Goal: Communication & Community: Ask a question

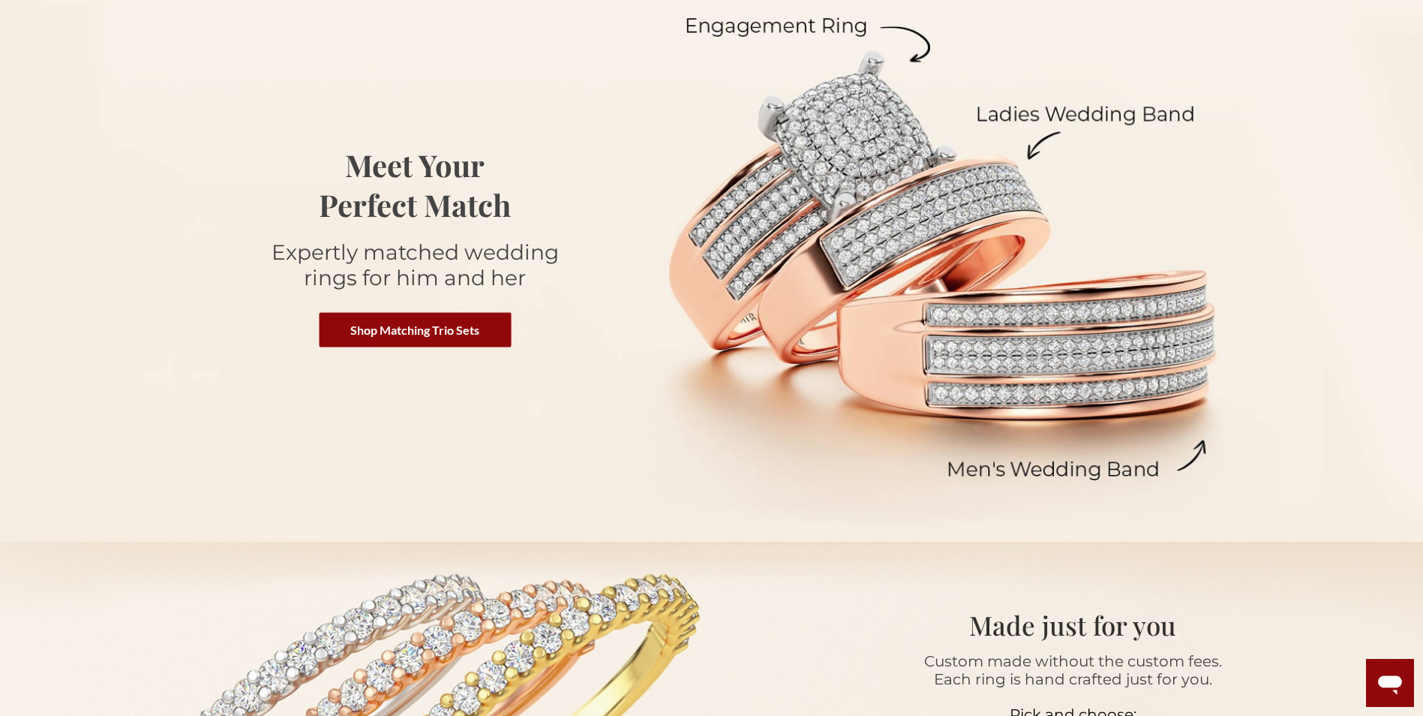
scroll to position [225, 0]
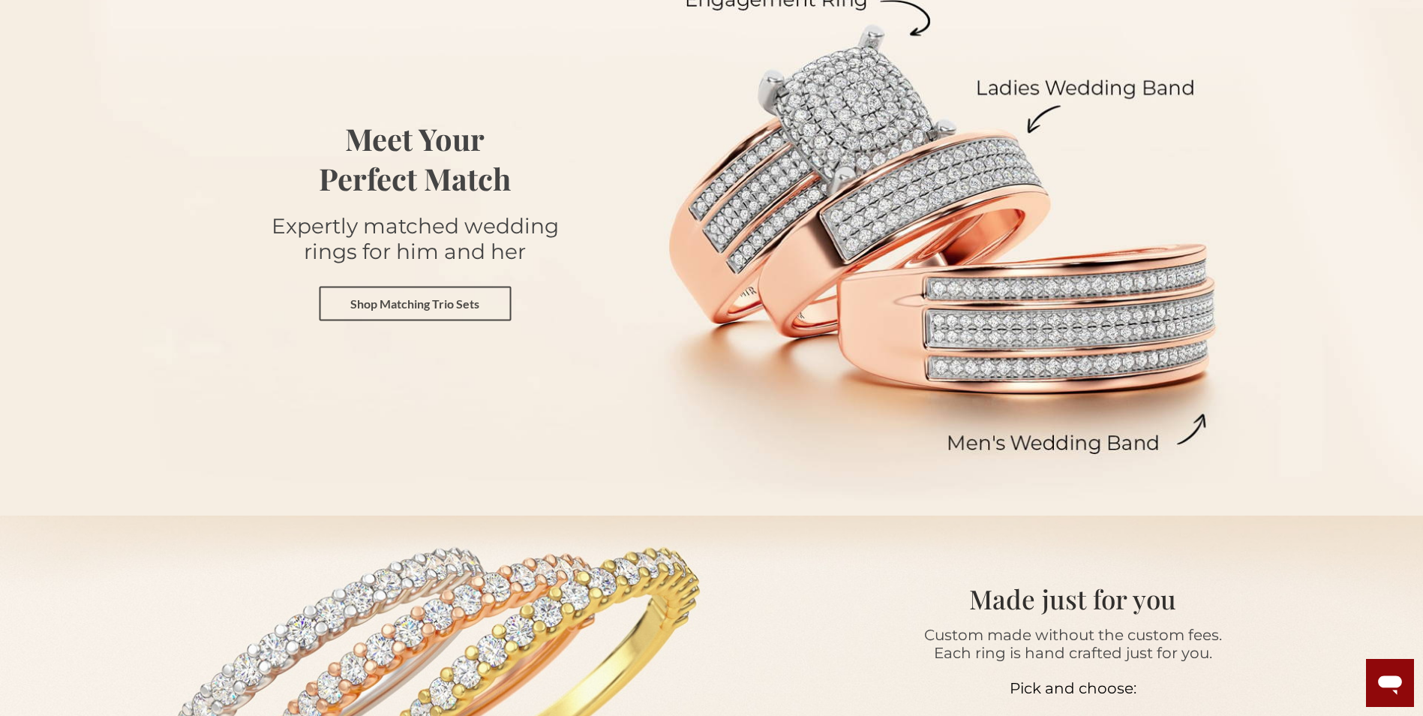
click at [470, 308] on link "Shop Matching Trio Sets" at bounding box center [415, 303] width 192 height 35
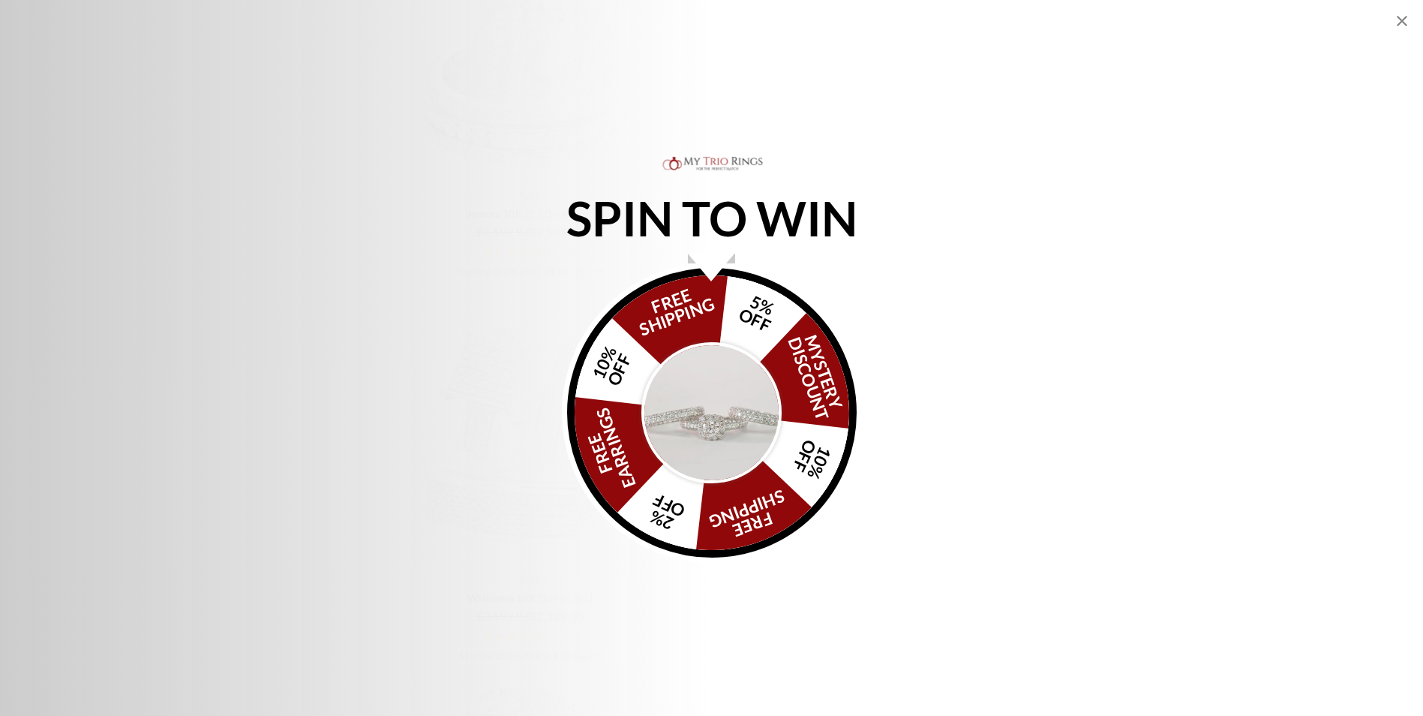
scroll to position [3076, 0]
click at [756, 459] on img "Alia popup" at bounding box center [711, 412] width 141 height 141
click at [1397, 20] on icon "Close popup" at bounding box center [1402, 21] width 18 height 18
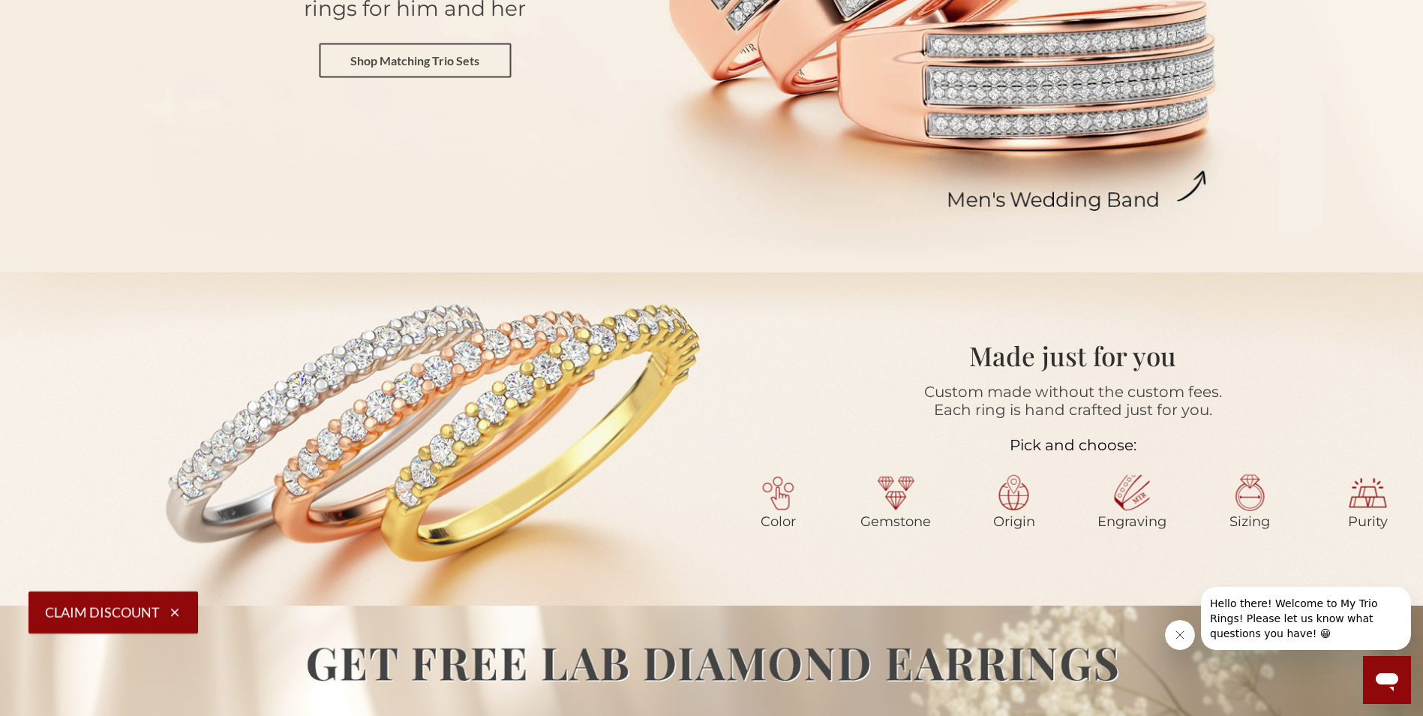
scroll to position [375, 0]
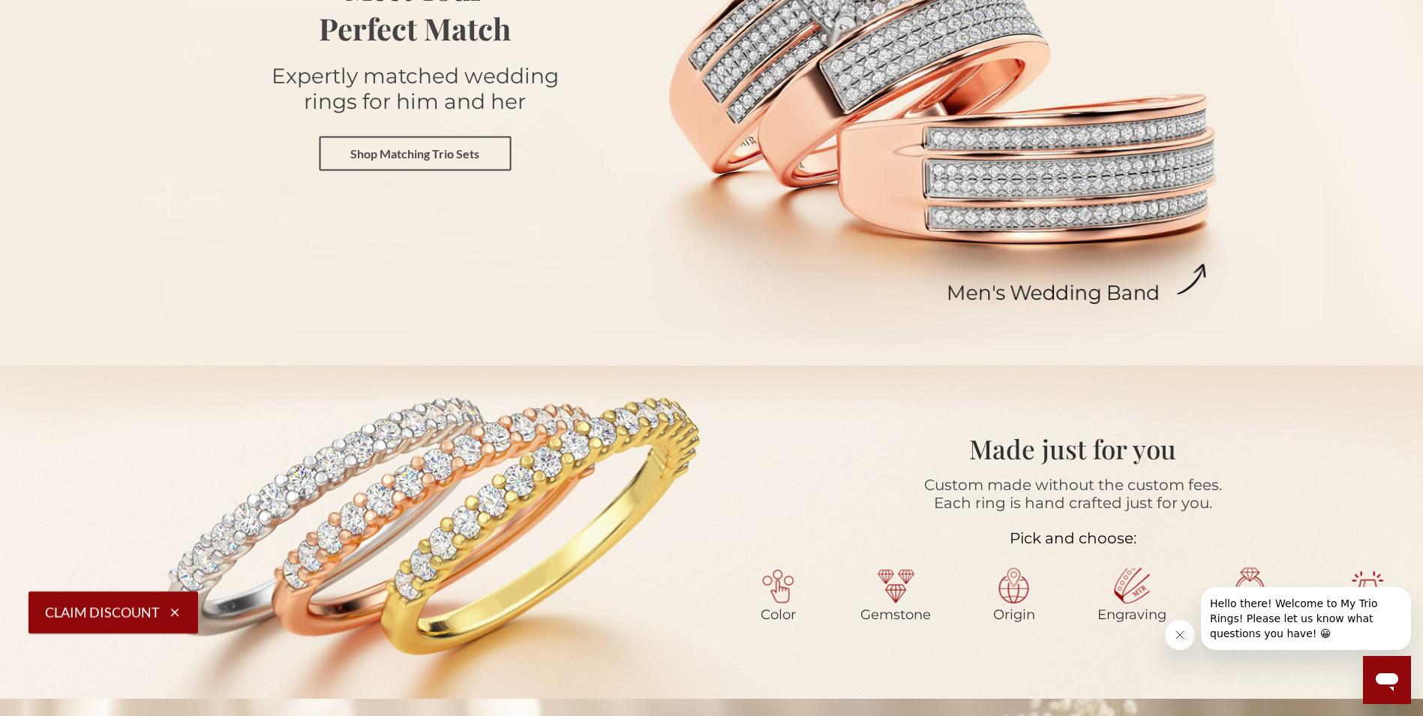
click at [465, 166] on link "Shop Matching Trio Sets" at bounding box center [415, 153] width 192 height 35
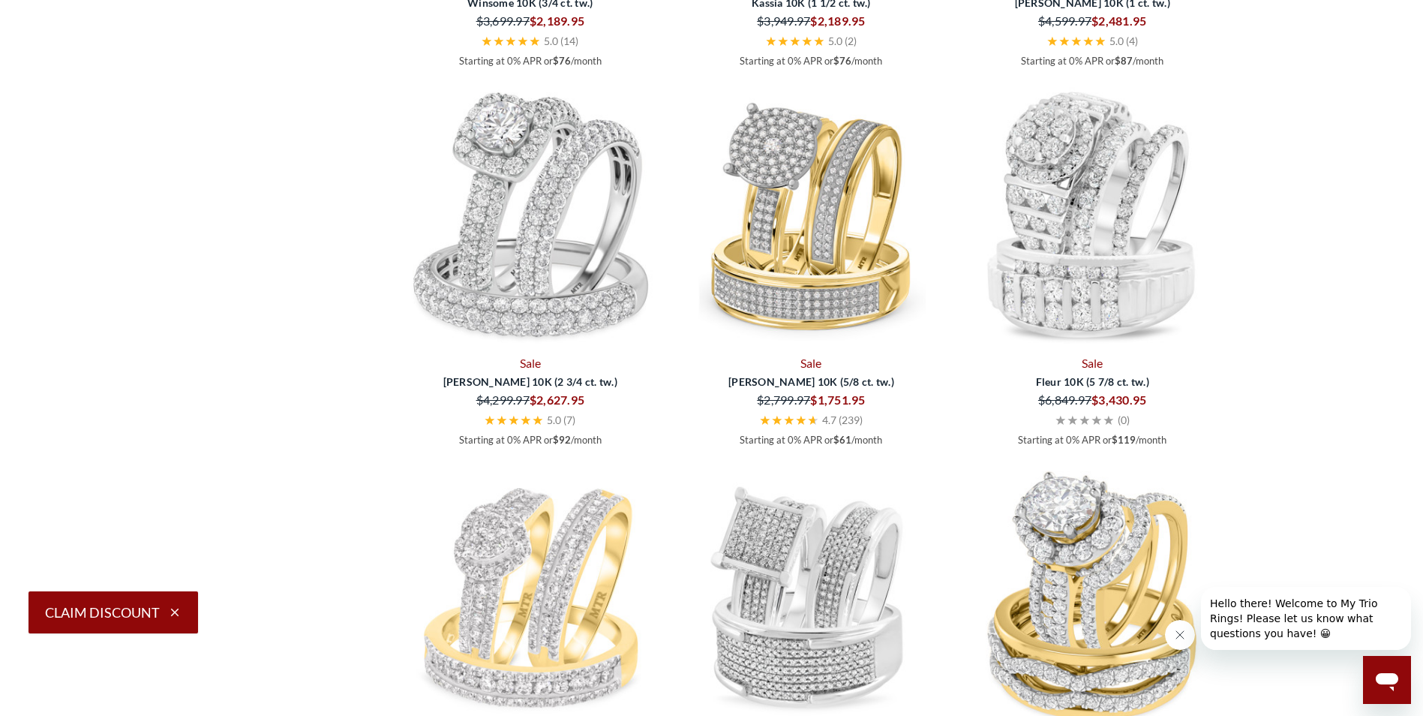
scroll to position [2851, 0]
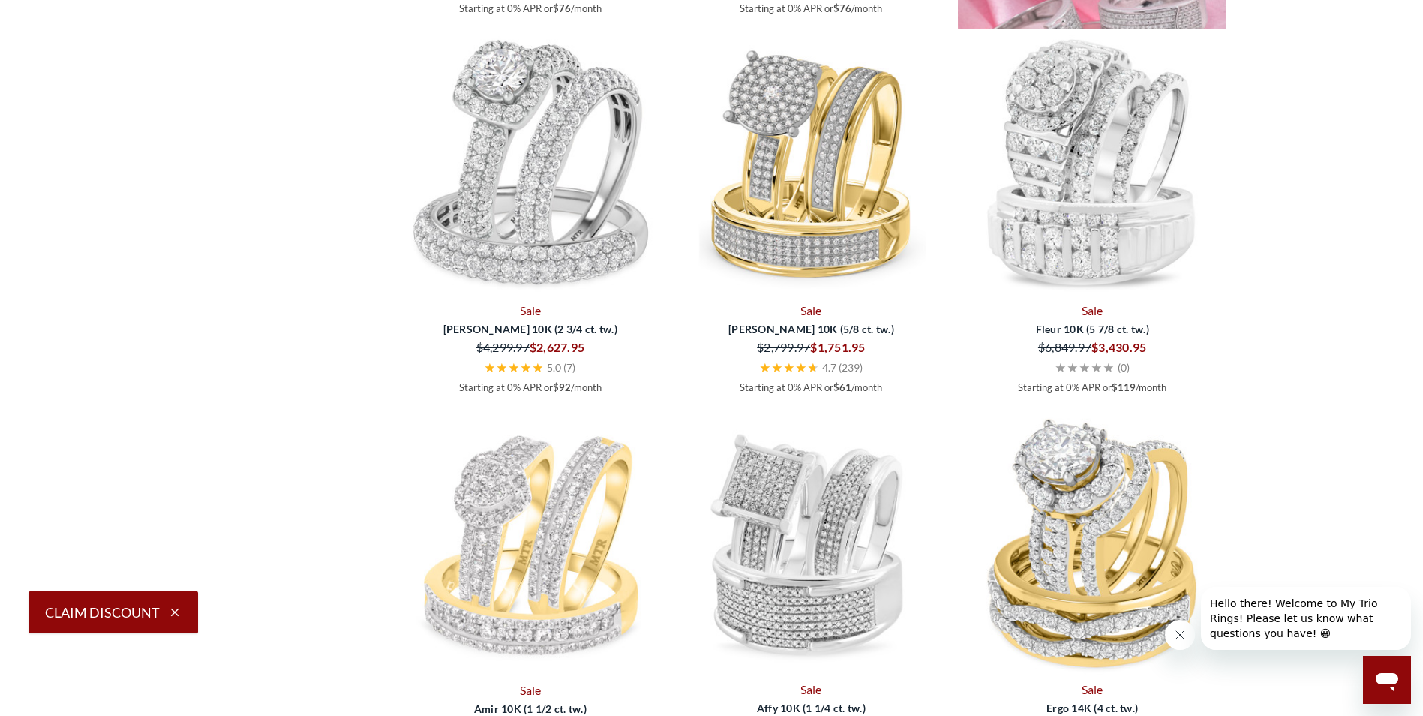
click at [1176, 633] on icon "Close message from company" at bounding box center [1180, 635] width 12 height 12
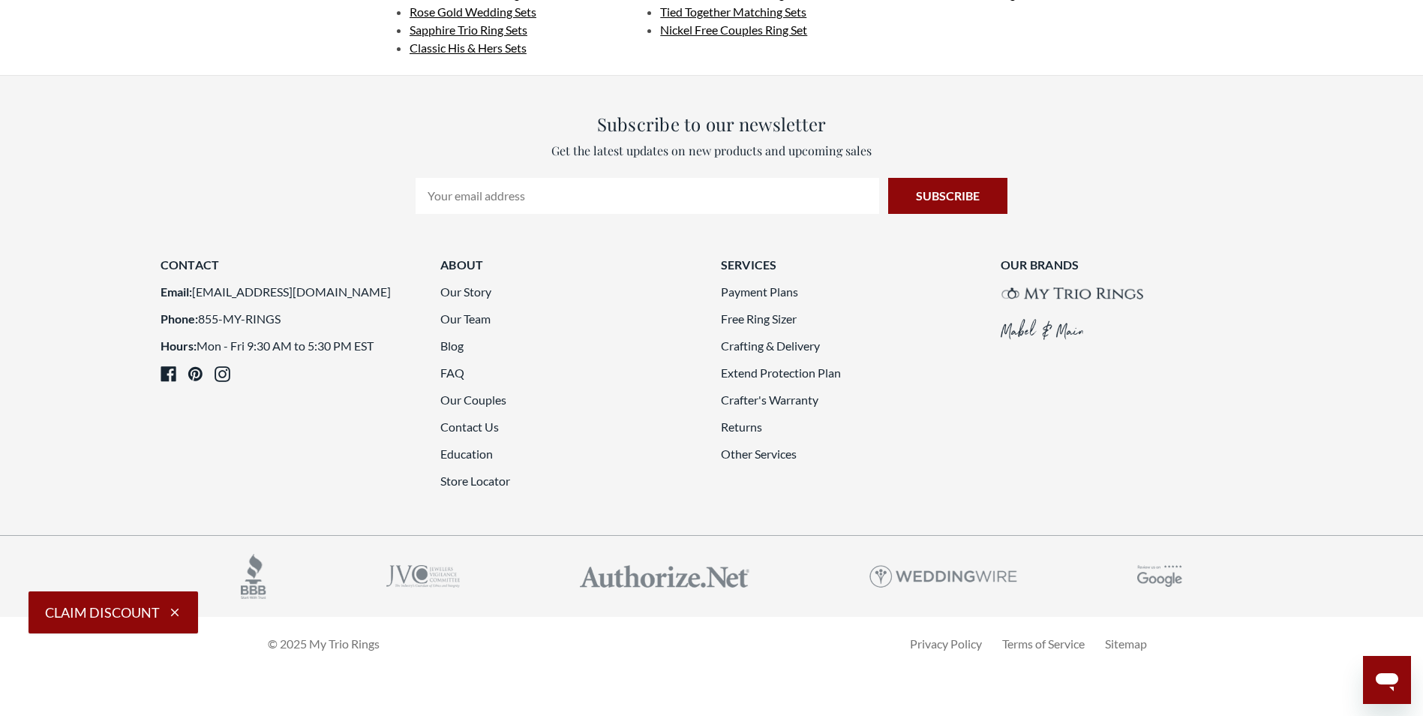
scroll to position [4426, 0]
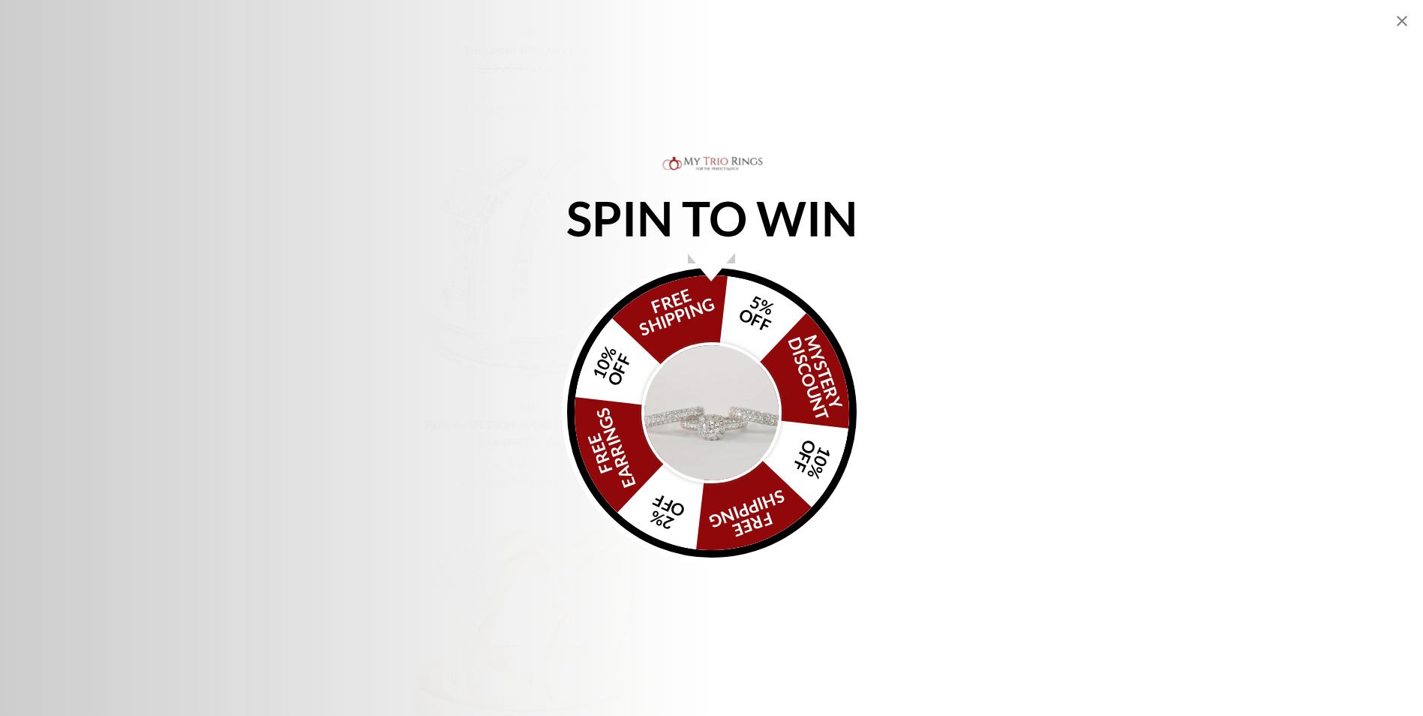
scroll to position [3170, 0]
click at [716, 394] on img "Alia popup" at bounding box center [711, 412] width 141 height 141
click at [1406, 19] on icon "Close popup" at bounding box center [1402, 21] width 18 height 18
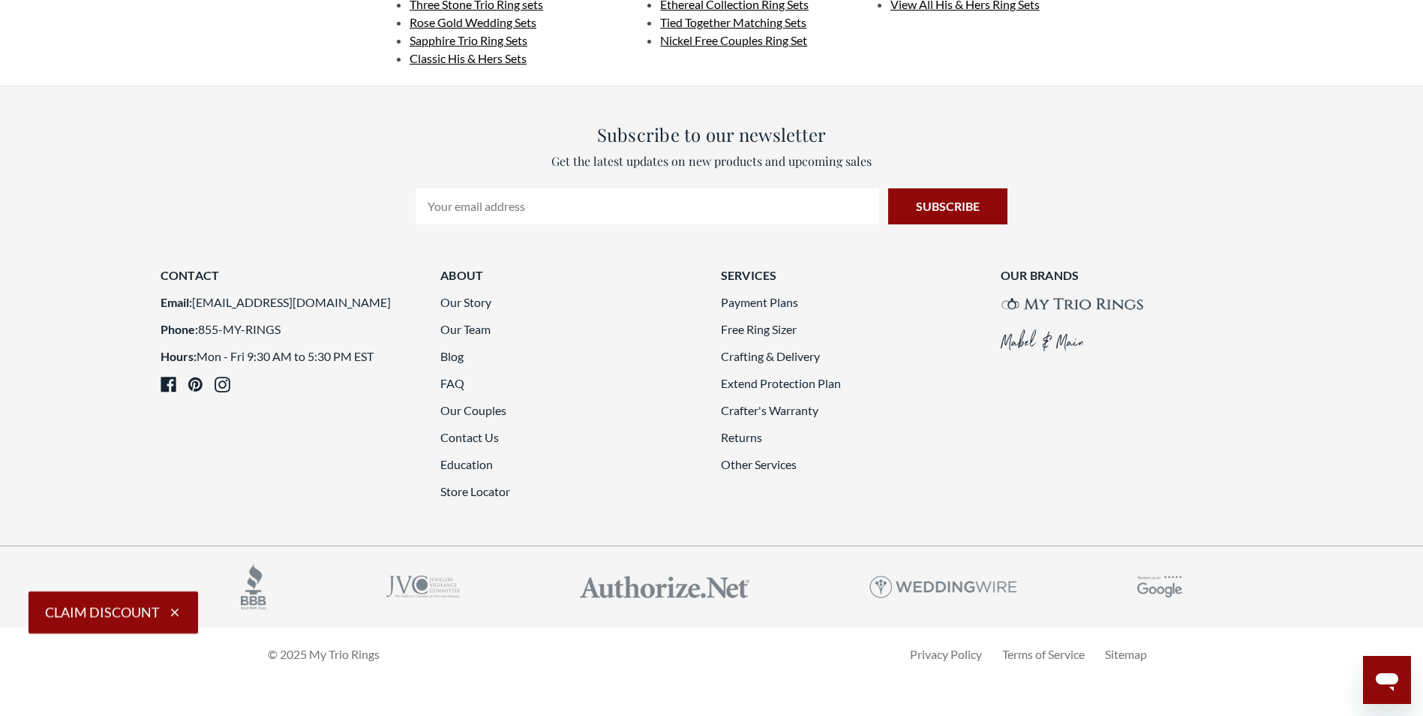
scroll to position [4220, 0]
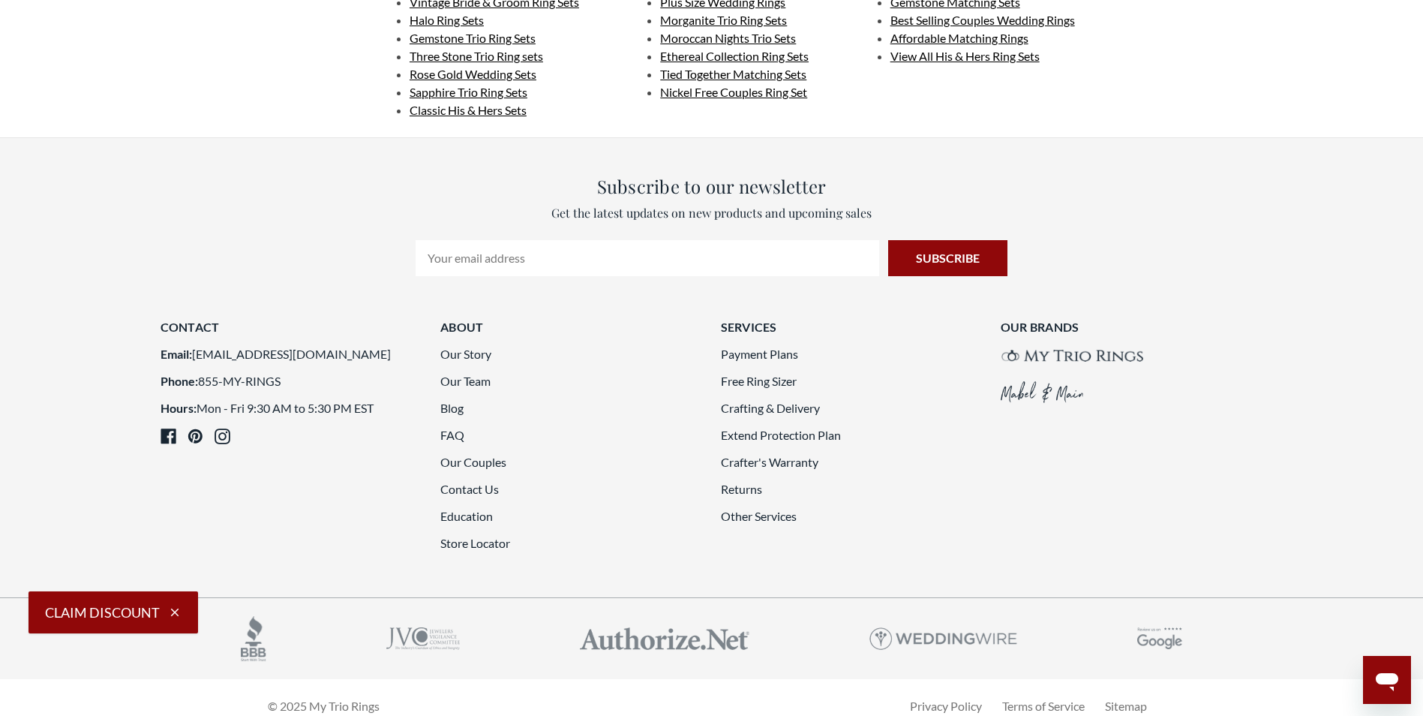
drag, startPoint x: 791, startPoint y: 394, endPoint x: 1251, endPoint y: 407, distance: 460.0
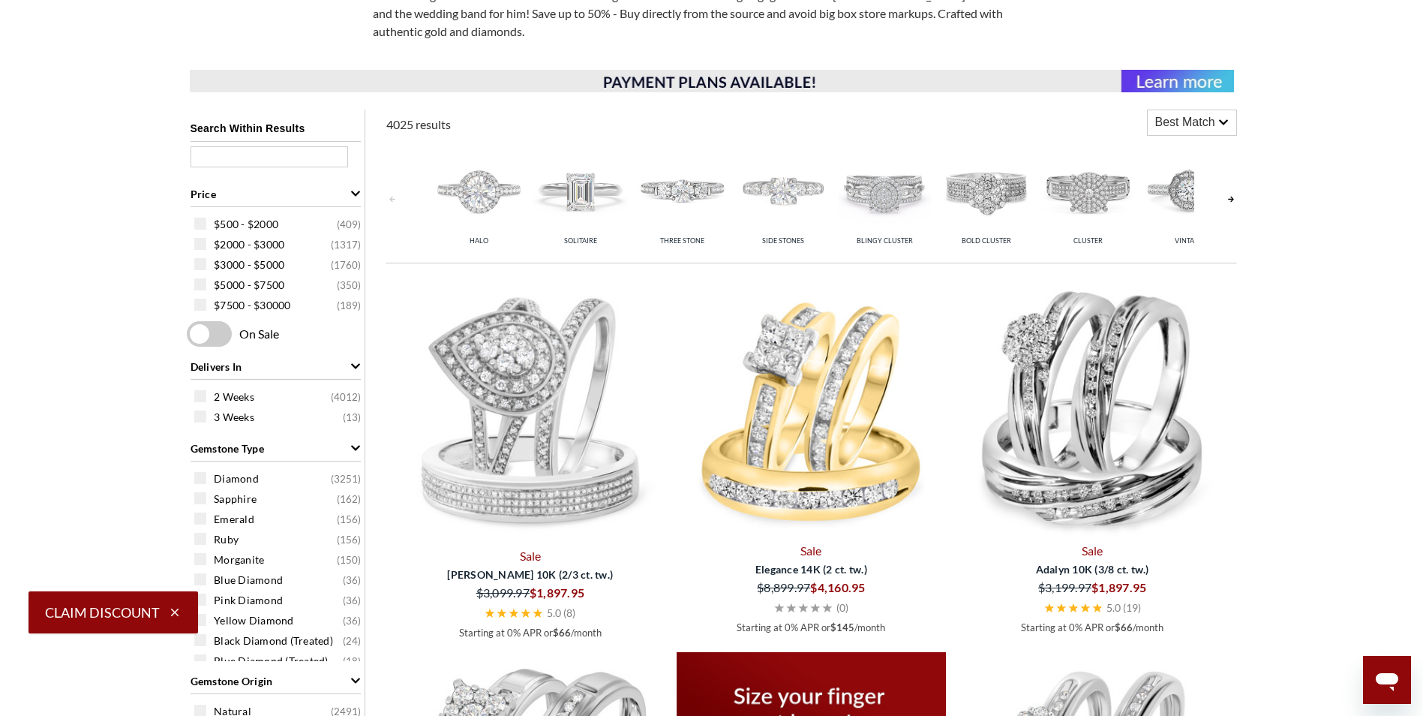
scroll to position [544, 0]
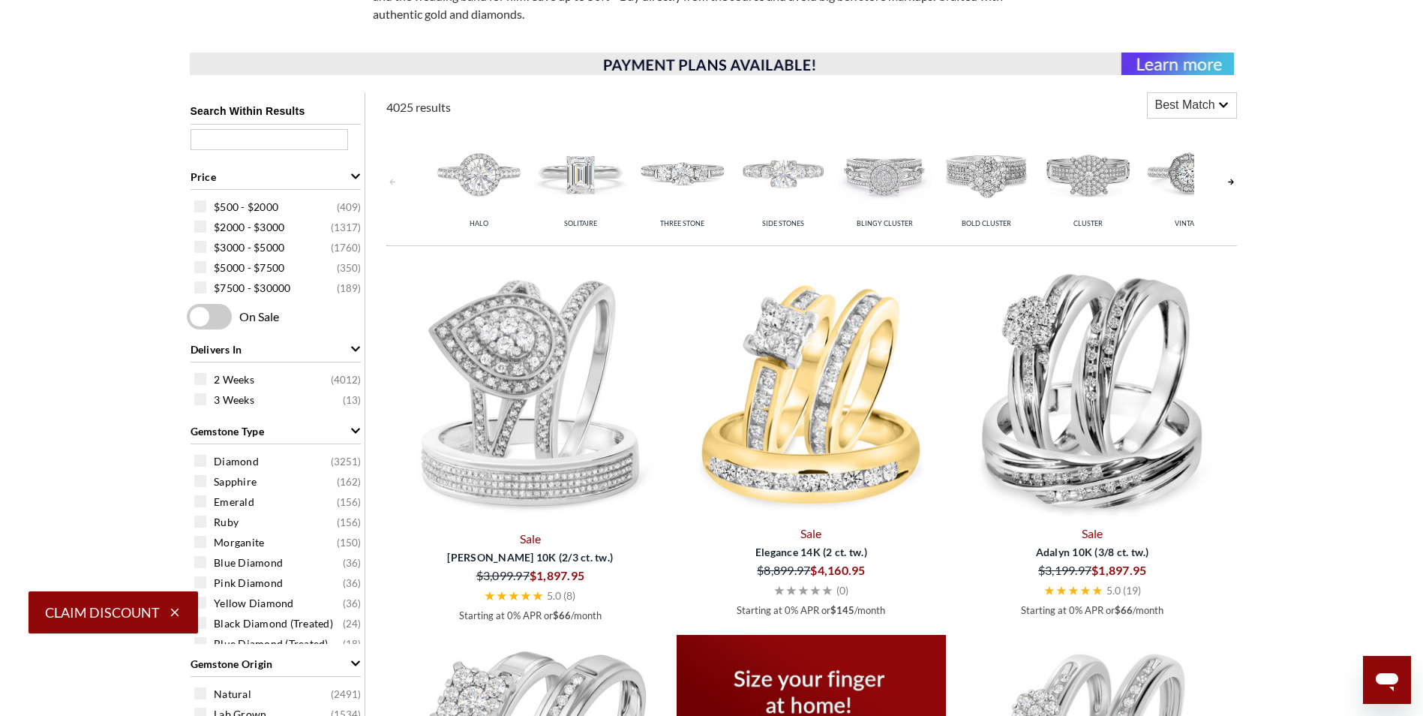
click at [1234, 181] on link at bounding box center [1231, 181] width 12 height 119
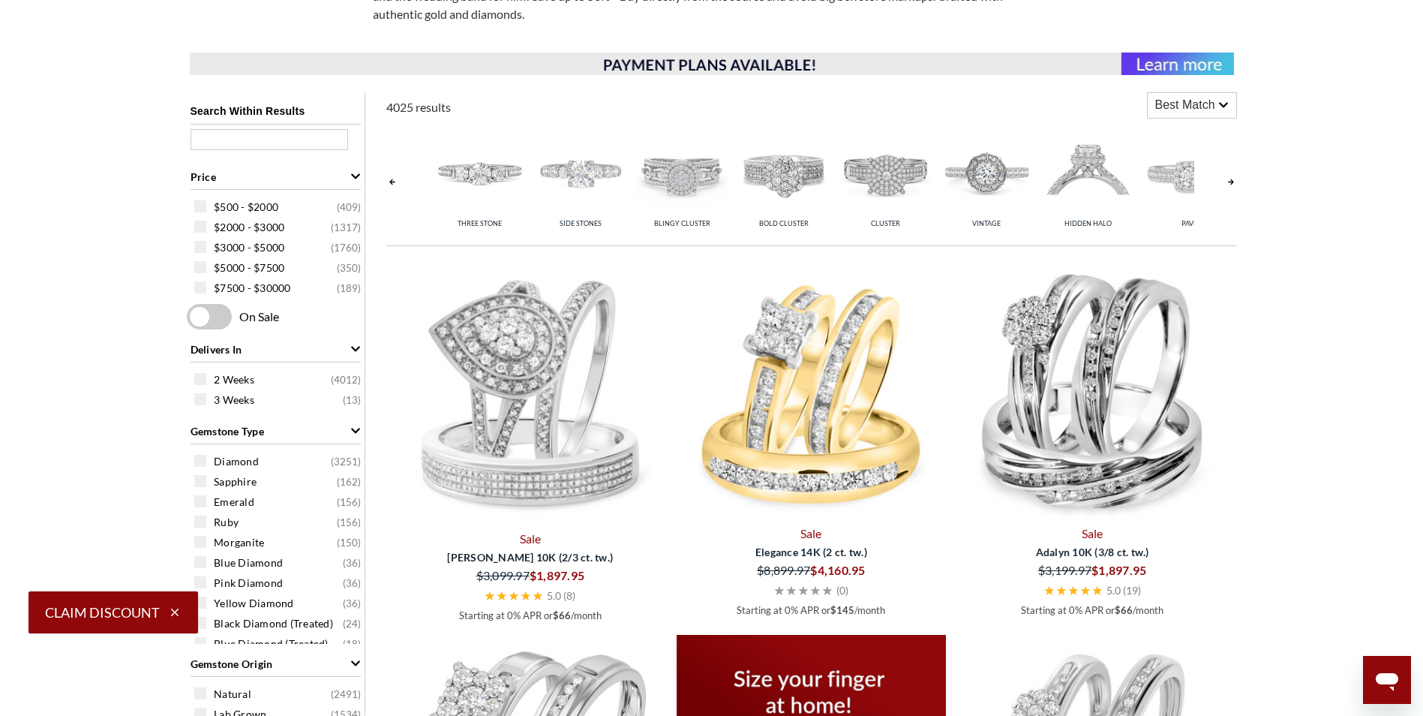
click at [1234, 181] on link at bounding box center [1231, 181] width 12 height 119
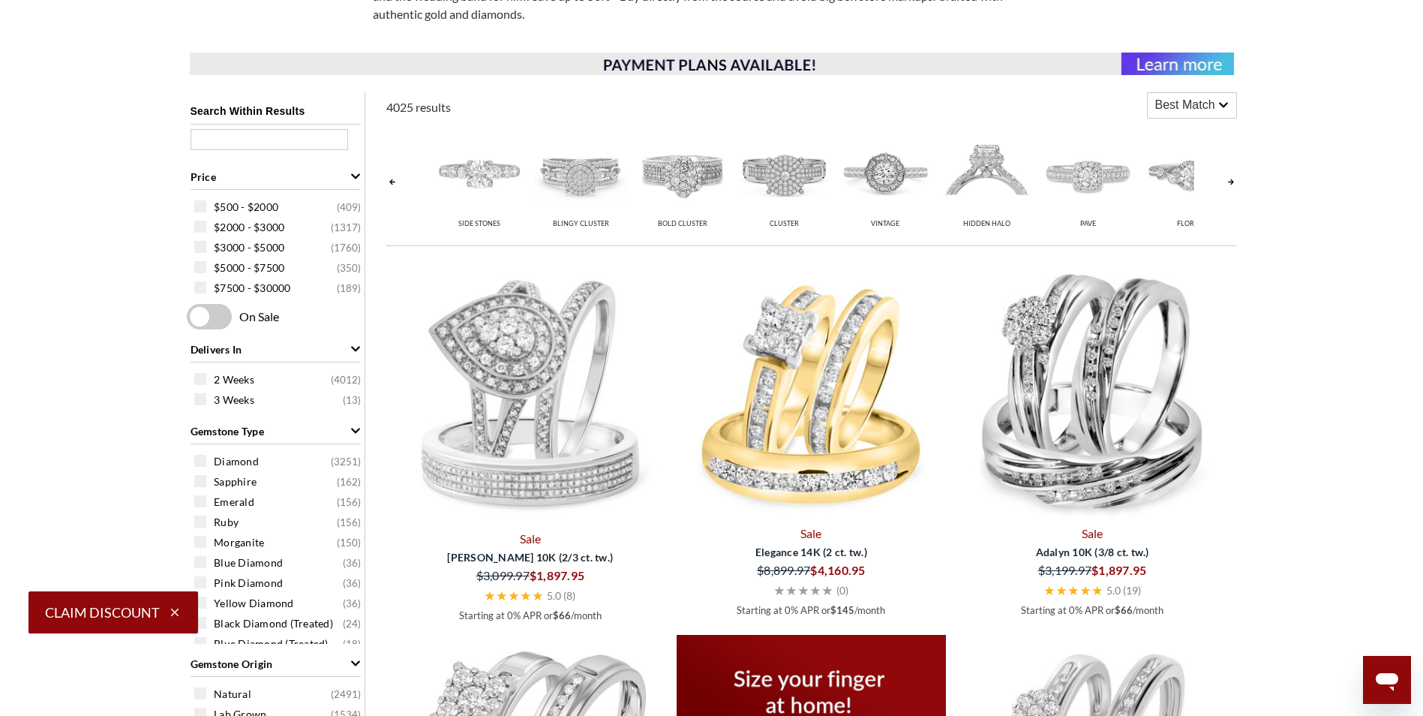
click at [1234, 181] on link at bounding box center [1231, 181] width 12 height 119
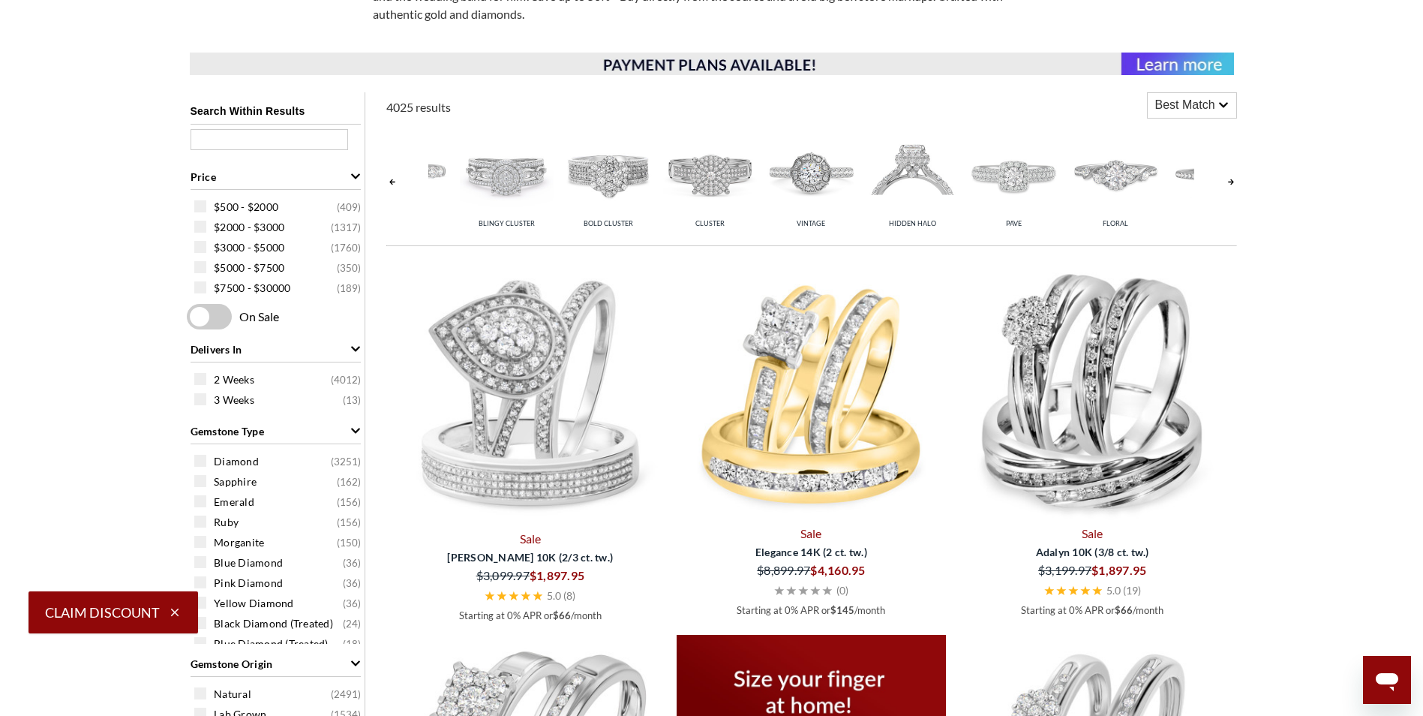
click at [1234, 181] on link at bounding box center [1231, 181] width 12 height 119
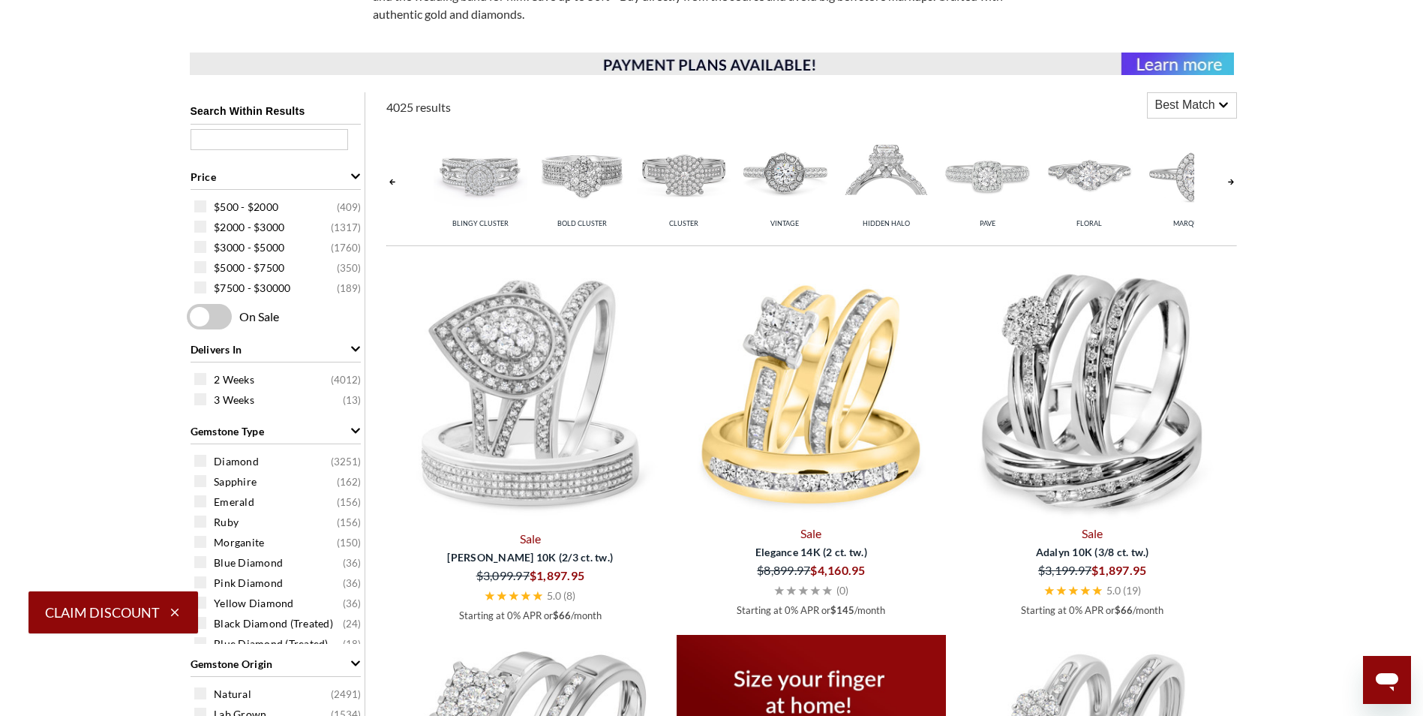
click at [1234, 181] on link at bounding box center [1231, 181] width 12 height 119
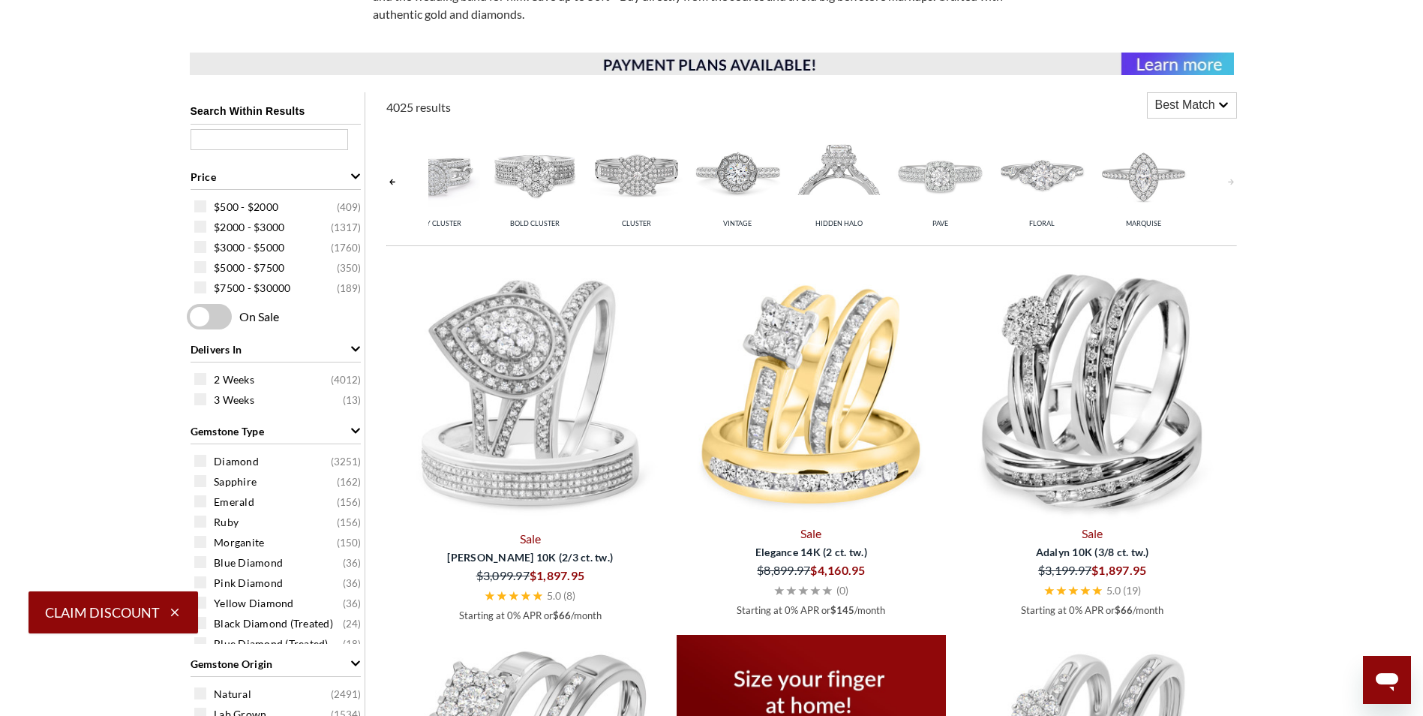
click at [1234, 181] on link at bounding box center [1231, 181] width 12 height 119
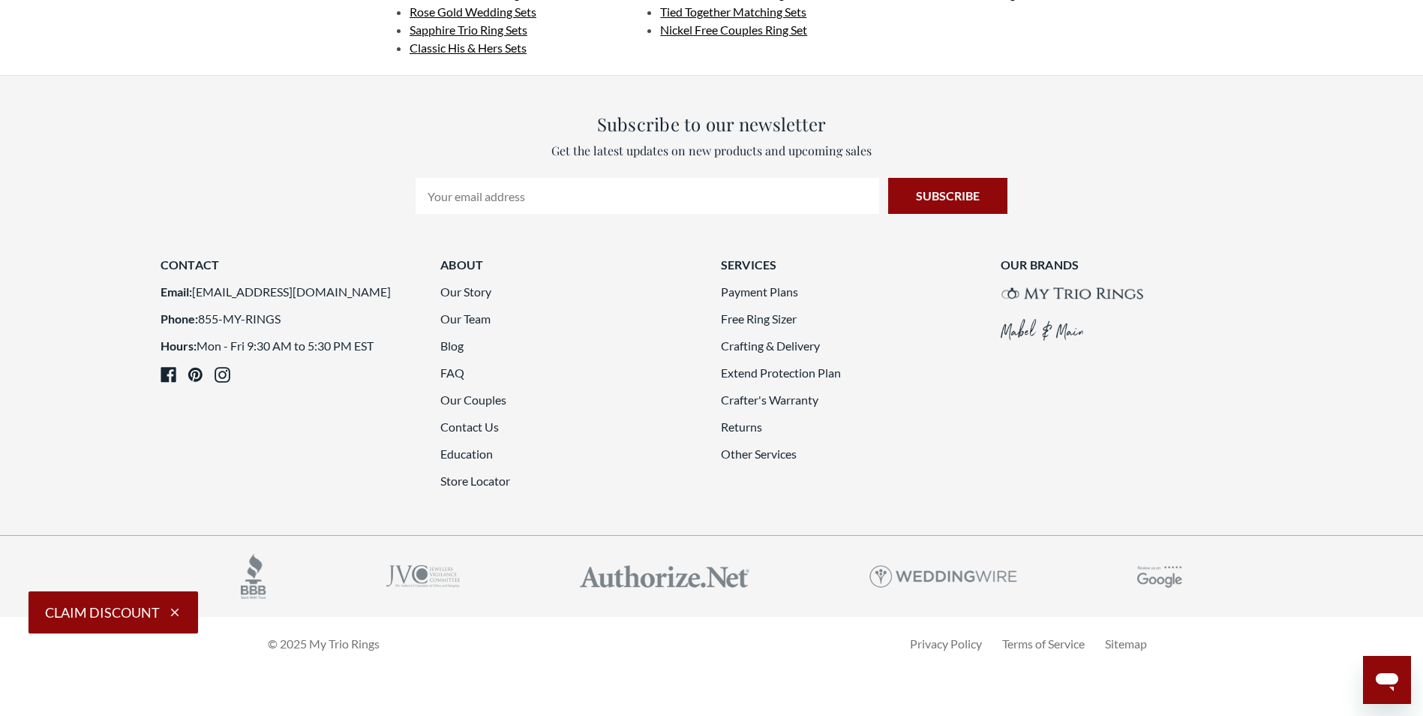
scroll to position [4370, 0]
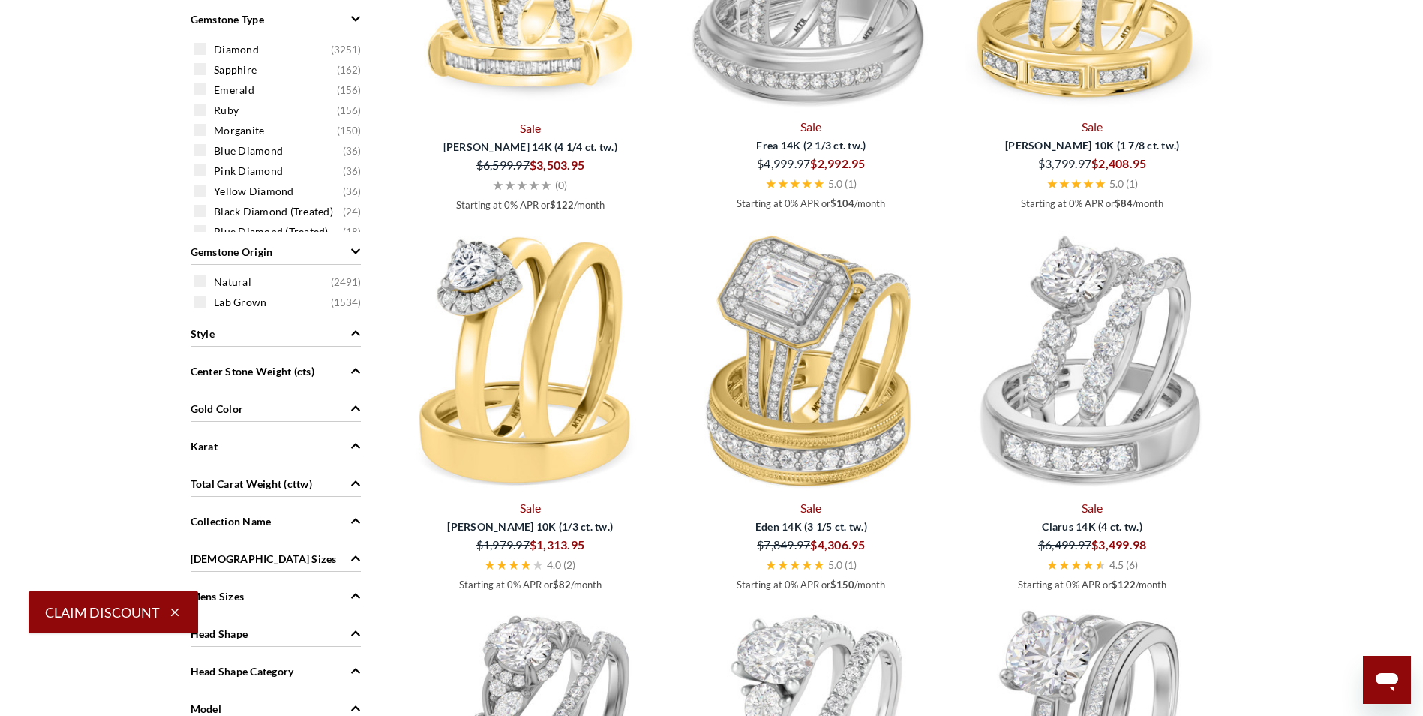
scroll to position [994, 0]
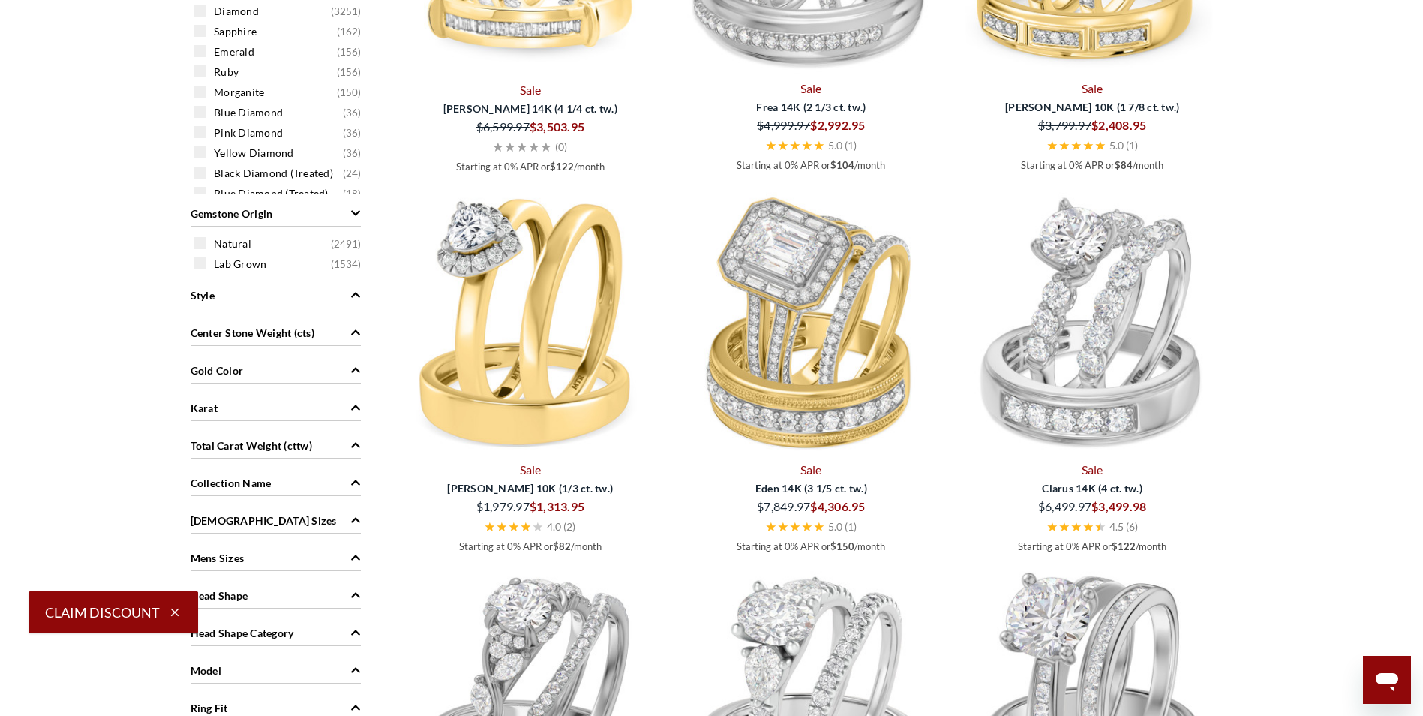
click at [244, 375] on div "Gold Color" at bounding box center [276, 369] width 170 height 29
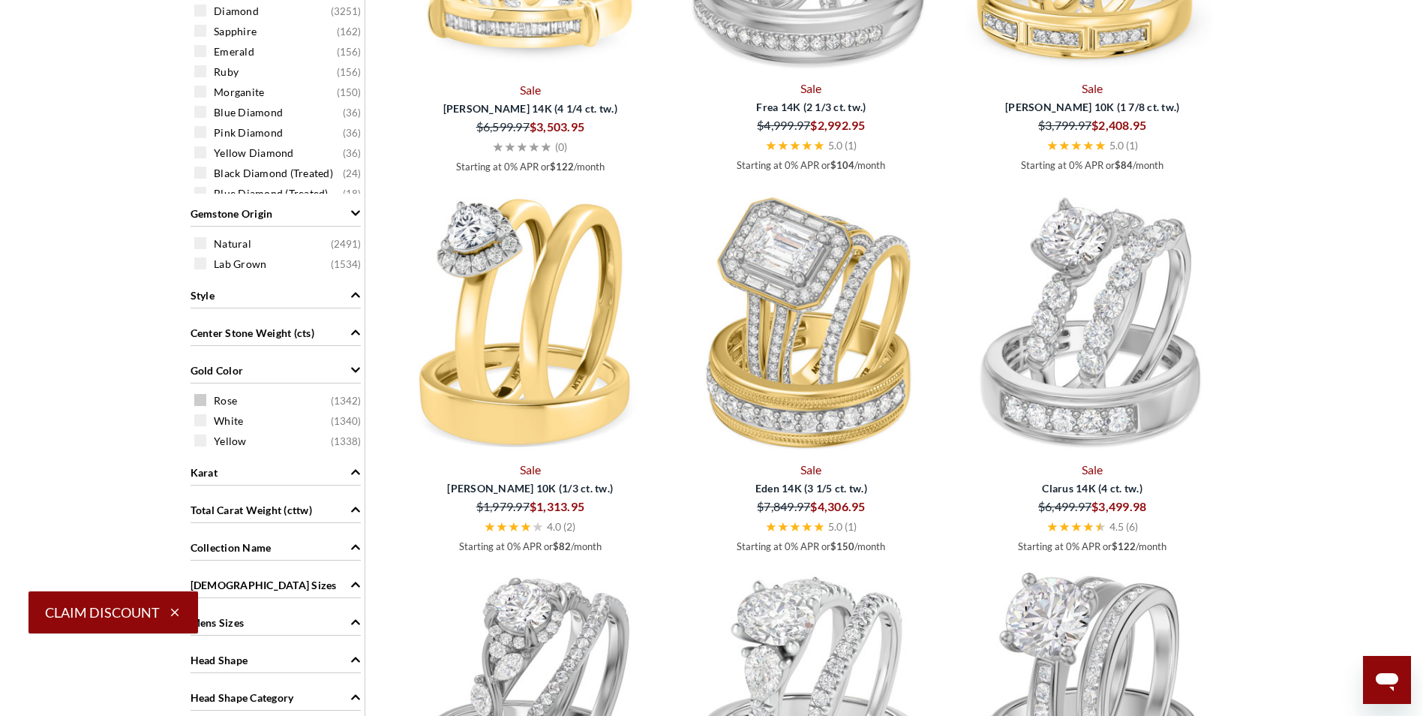
click at [201, 402] on span at bounding box center [200, 400] width 12 height 12
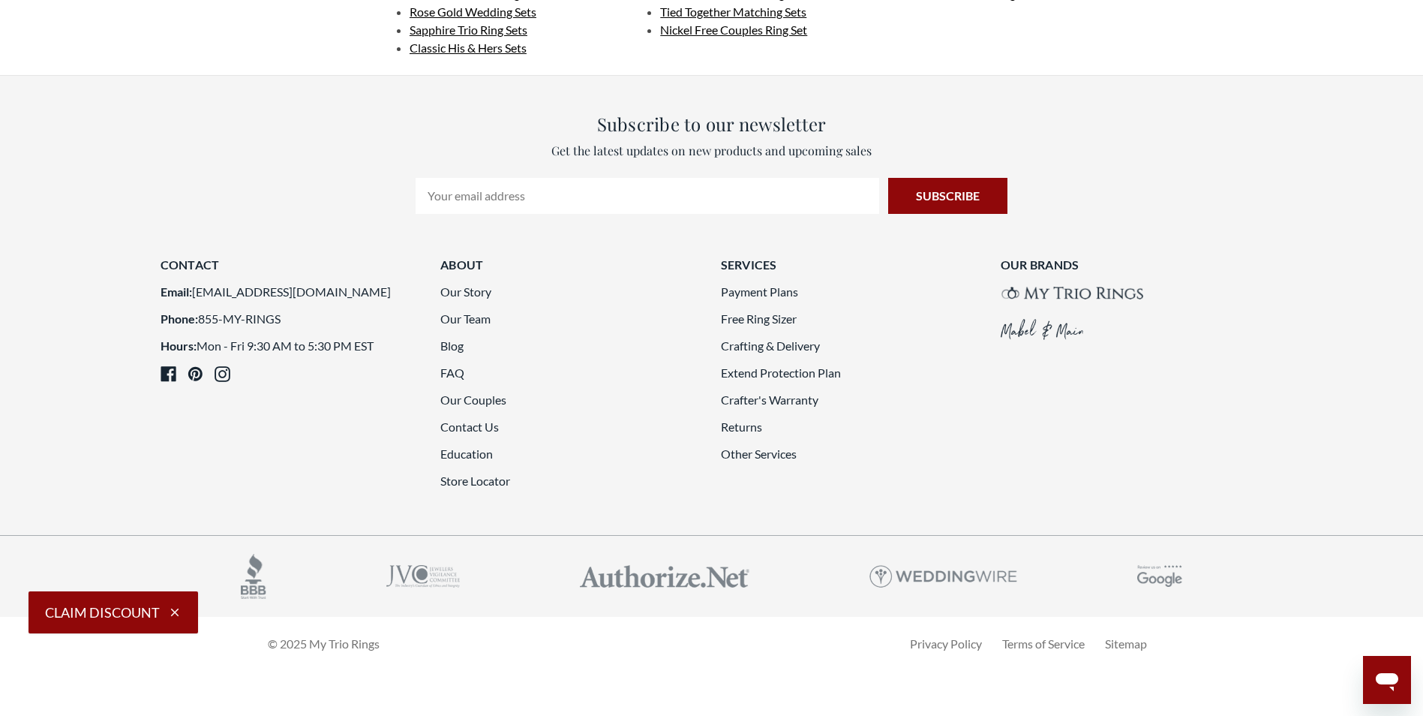
scroll to position [4145, 0]
drag, startPoint x: 770, startPoint y: 500, endPoint x: 1230, endPoint y: 420, distance: 466.1
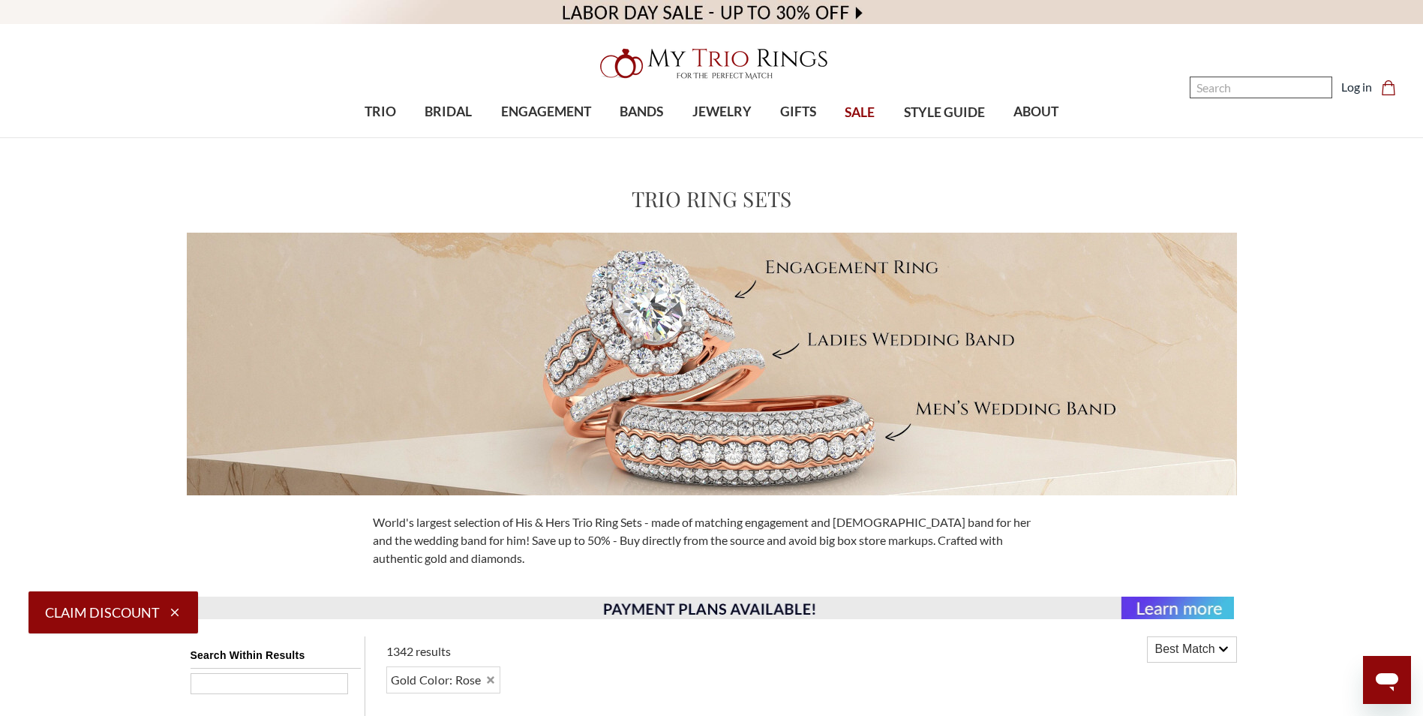
click at [1248, 80] on input "Search" at bounding box center [1261, 88] width 143 height 22
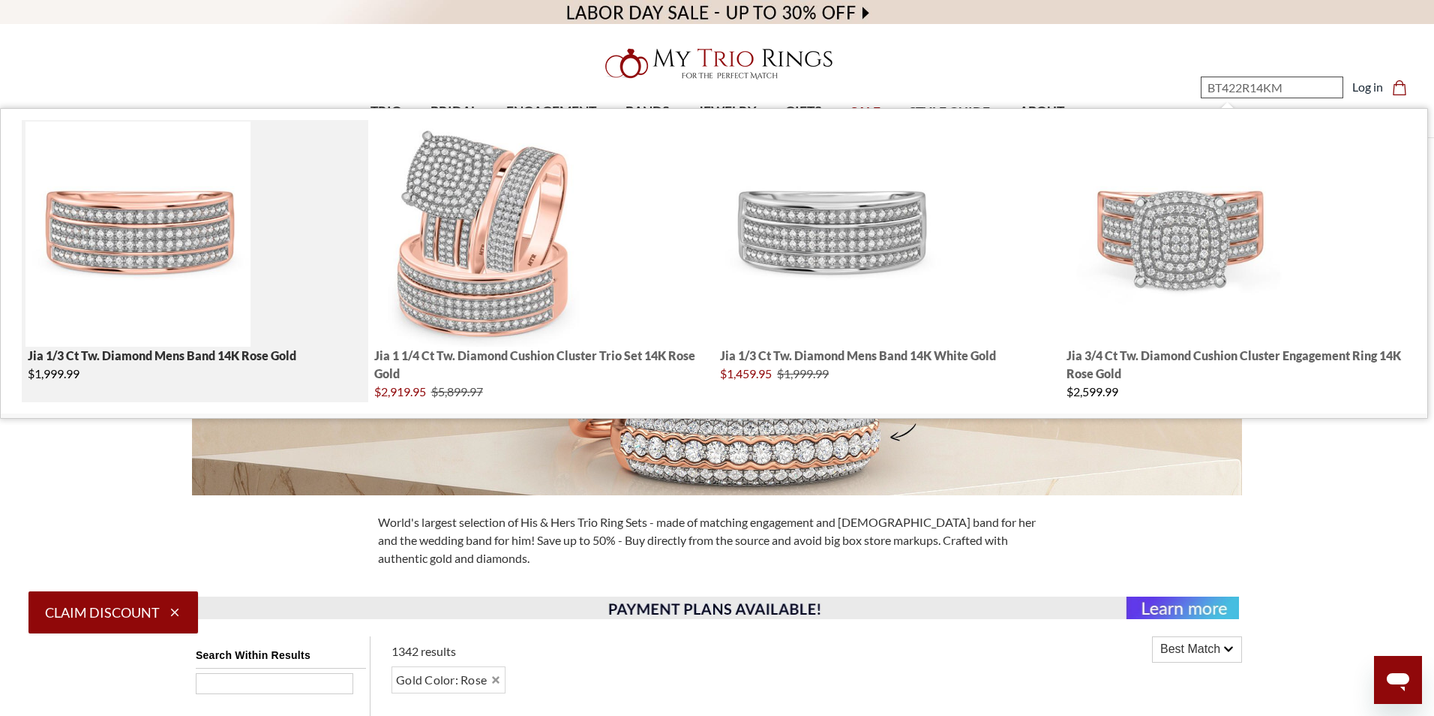
type input "BT422R14KM"
click at [133, 265] on img "; Total Products 4" at bounding box center [138, 234] width 225 height 225
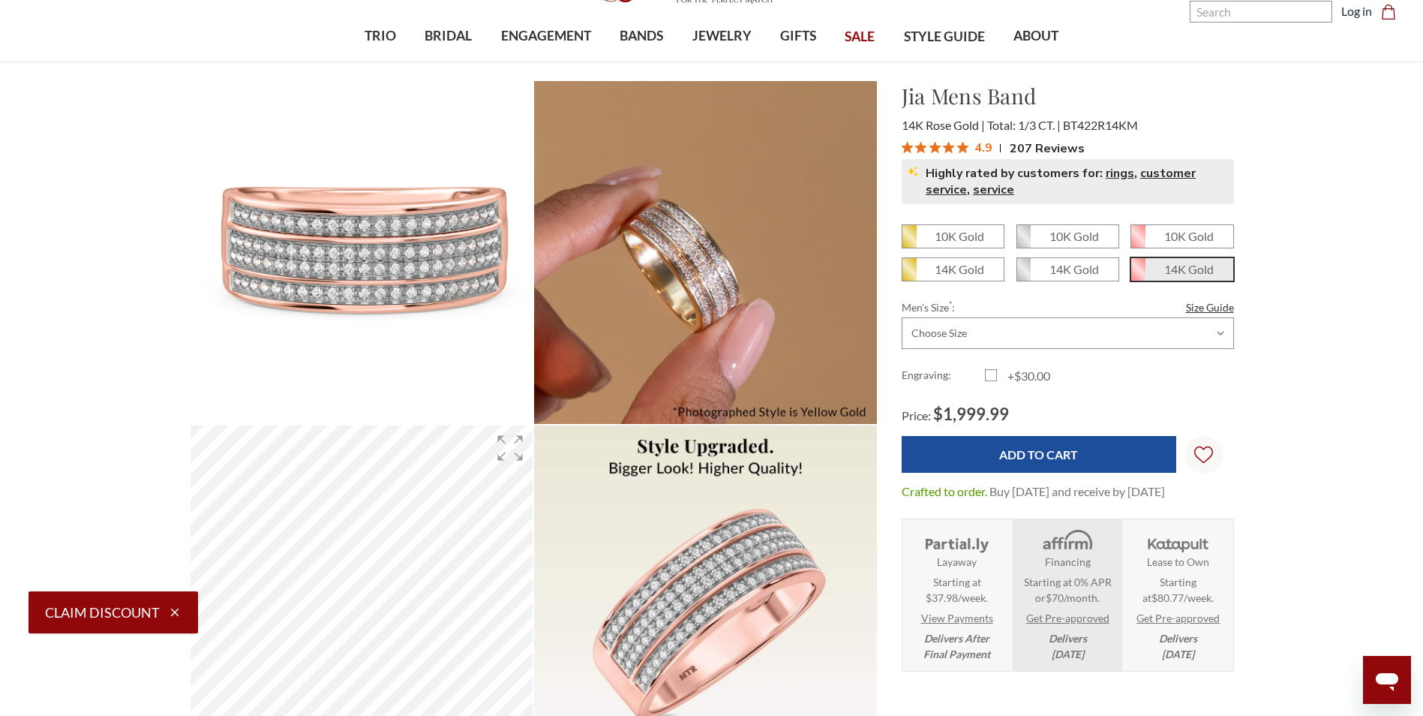
scroll to position [75, 0]
click at [1194, 275] on em "14K Gold" at bounding box center [1189, 270] width 50 height 14
click at [1137, 275] on input "14K Gold" at bounding box center [1137, 275] width 1 height 1
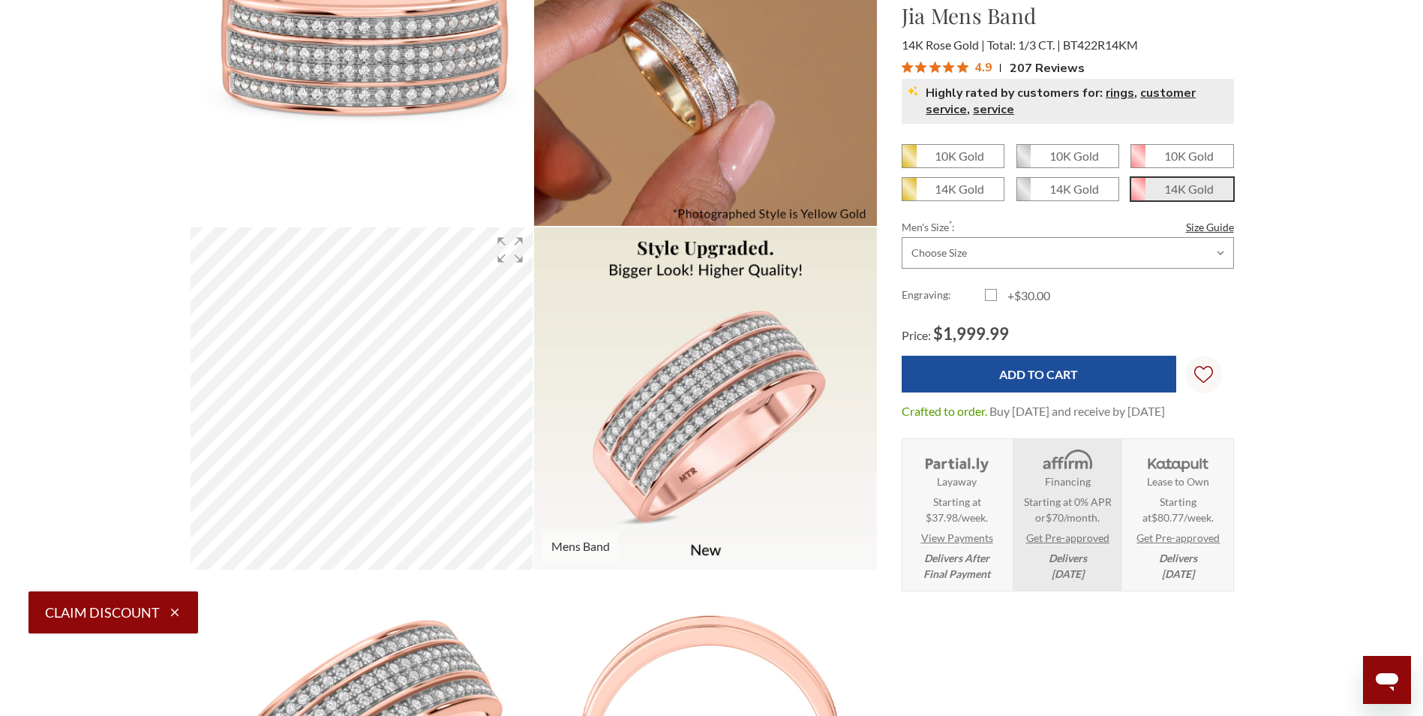
scroll to position [300, 0]
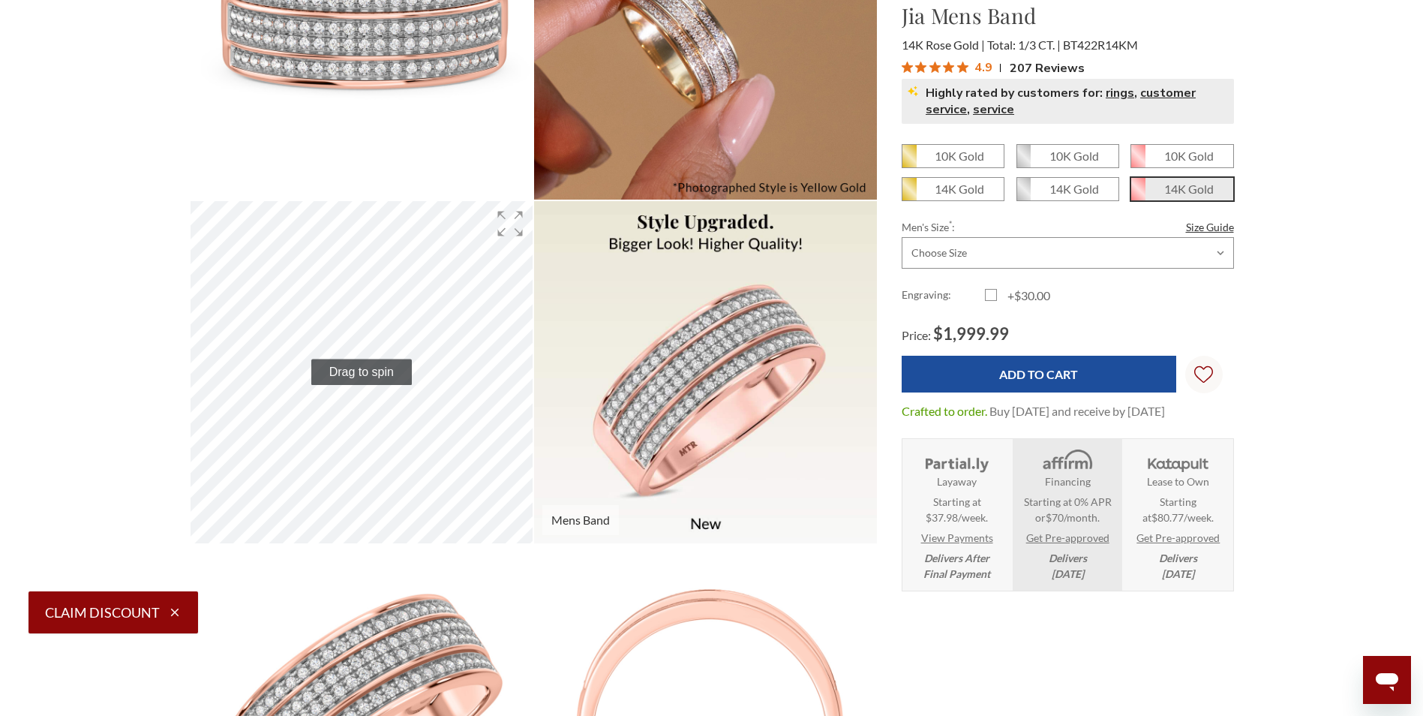
click at [711, 449] on video at bounding box center [705, 372] width 343 height 343
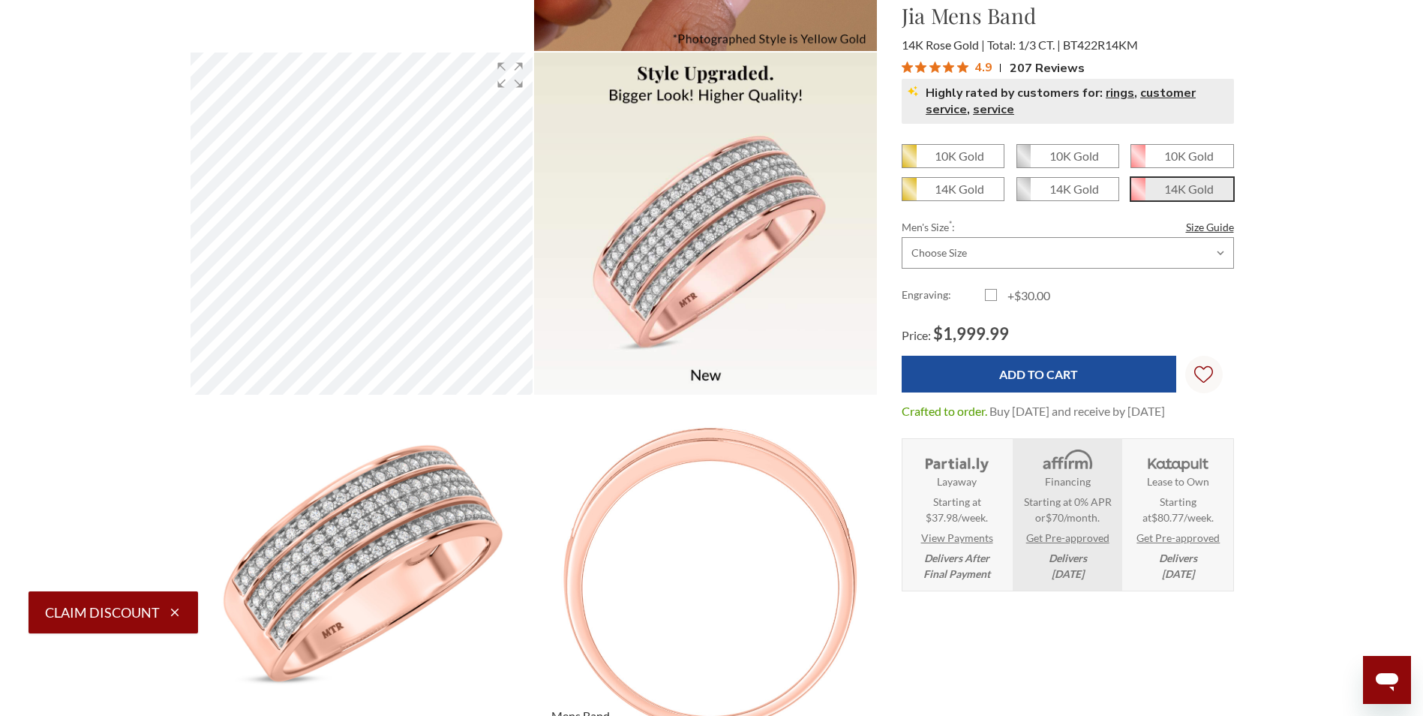
scroll to position [450, 0]
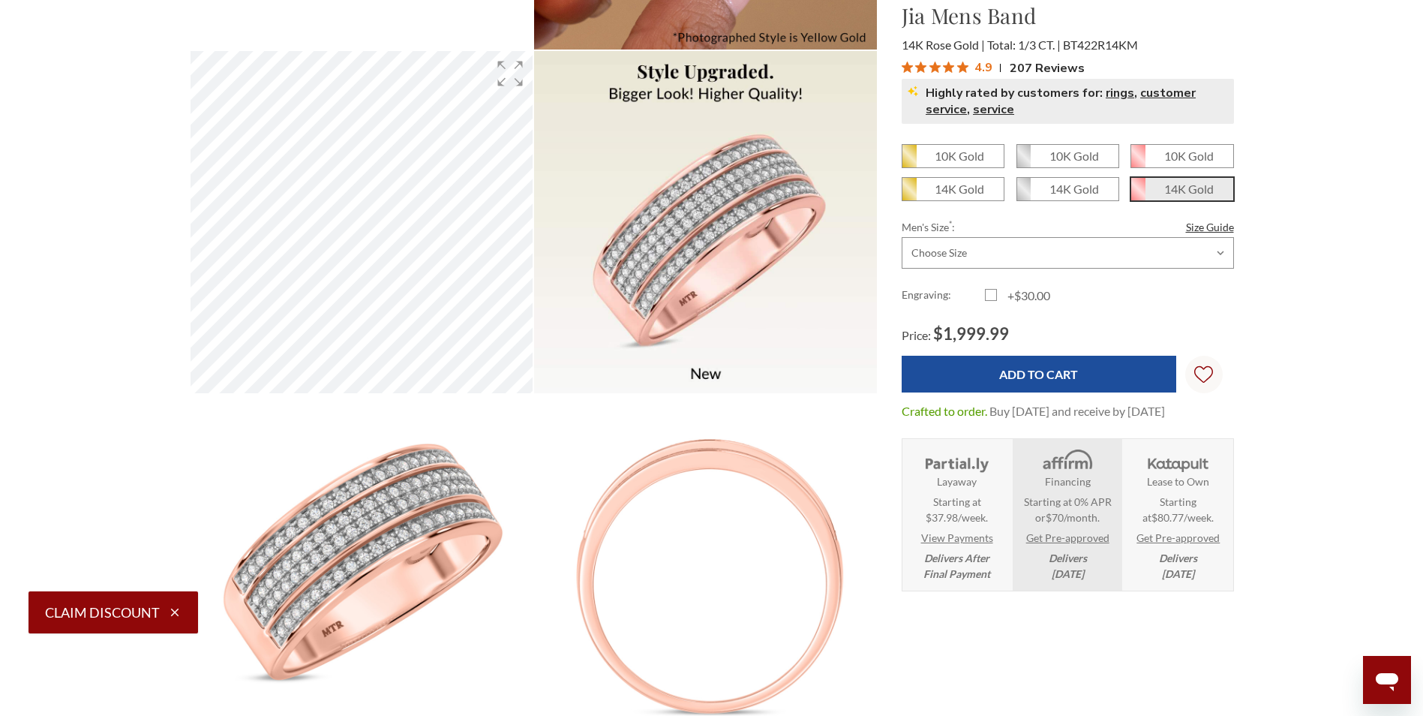
click at [1131, 269] on div "10K Gold 10K Gold" at bounding box center [1068, 233] width 332 height 179
click at [1099, 262] on select "Choose Size 6.00 6.25 6.50 6.75 7.00 7.25 7.50 7.75 8.00 8.25 8.50 8.75 9.00 9.…" at bounding box center [1068, 253] width 332 height 32
select select "21054090"
click at [902, 237] on select "Choose Size 6.00 6.25 6.50 6.75 7.00 7.25 7.50 7.75 8.00 8.25 8.50 8.75 9.00 9.…" at bounding box center [1068, 253] width 332 height 32
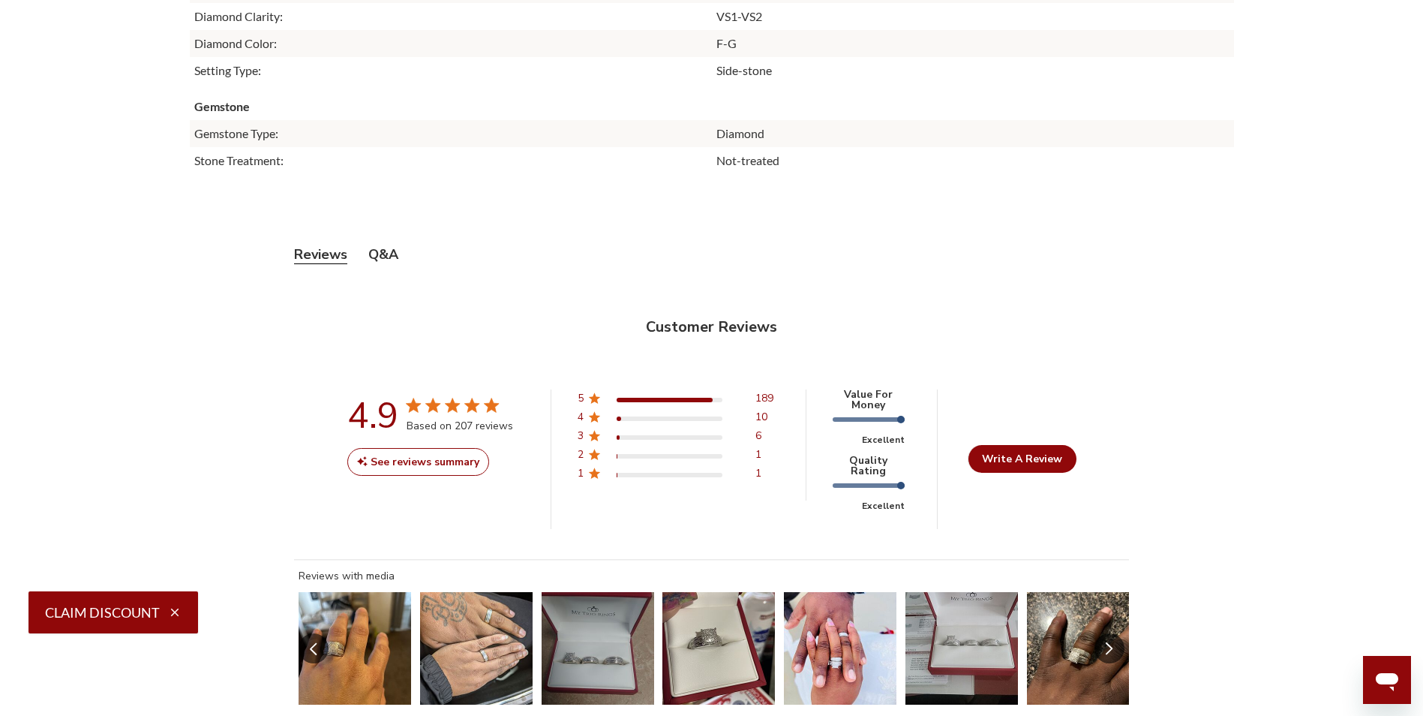
scroll to position [3451, 0]
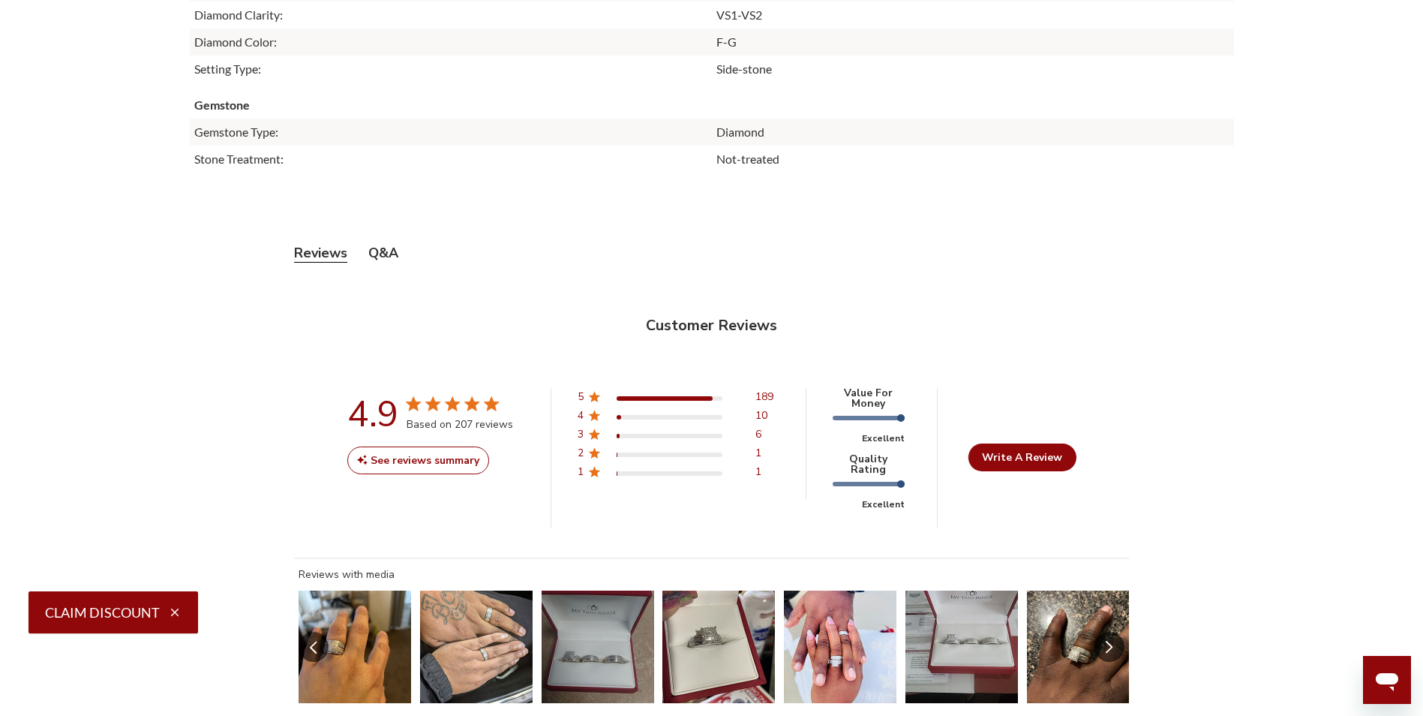
click at [1360, 680] on main "Home Gifts Holidays Just For Him Jia 1/3 ct tw. Diamond Mens Band 14K Rose Gold…" at bounding box center [711, 250] width 1423 height 7091
click at [1389, 694] on div "Open messaging window" at bounding box center [1387, 679] width 45 height 45
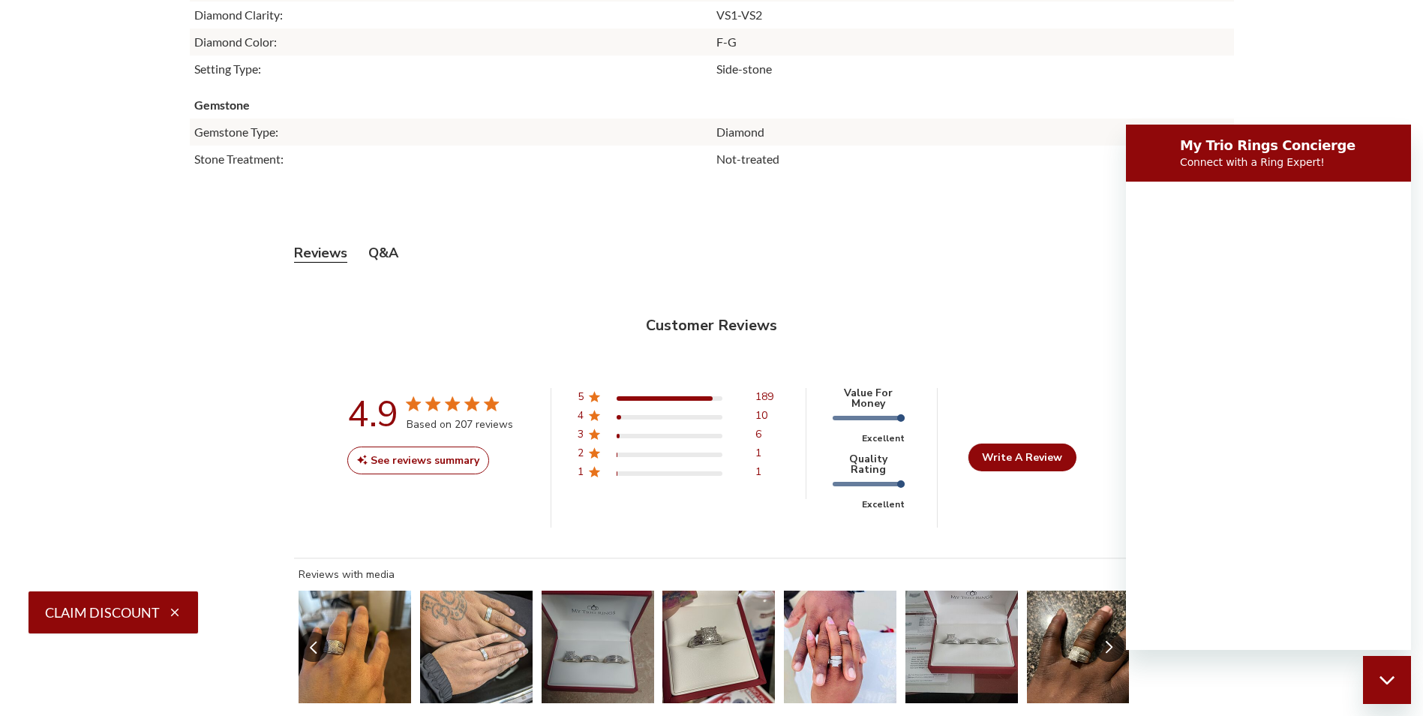
scroll to position [0, 0]
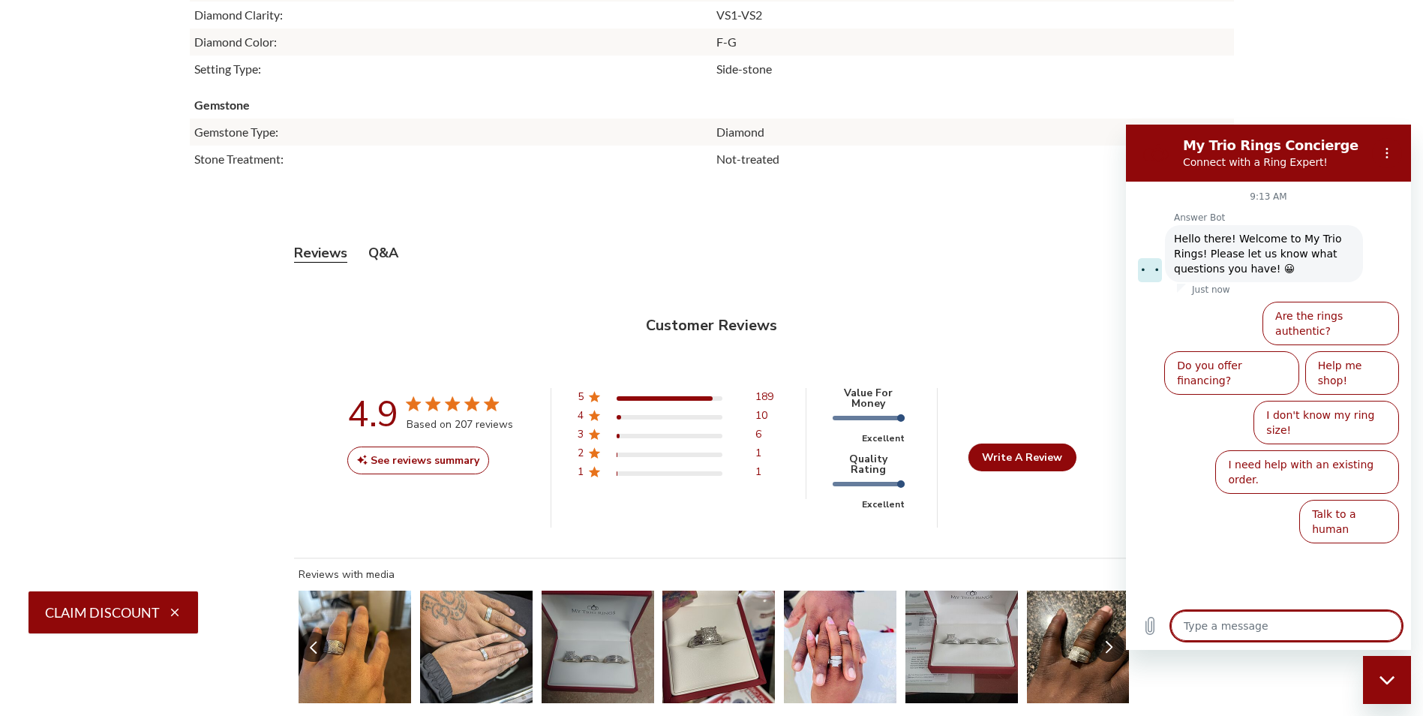
click at [1343, 500] on button "Talk to a human" at bounding box center [1349, 522] width 100 height 44
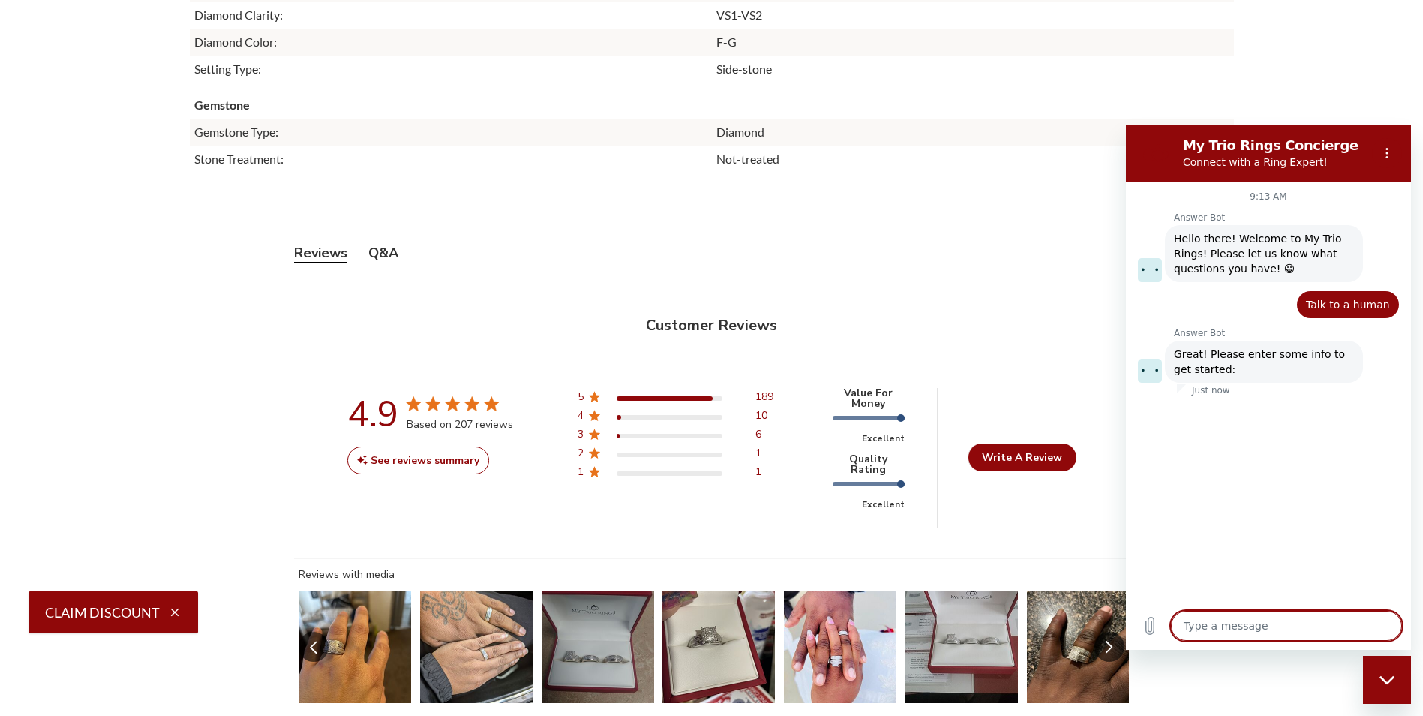
type textarea "x"
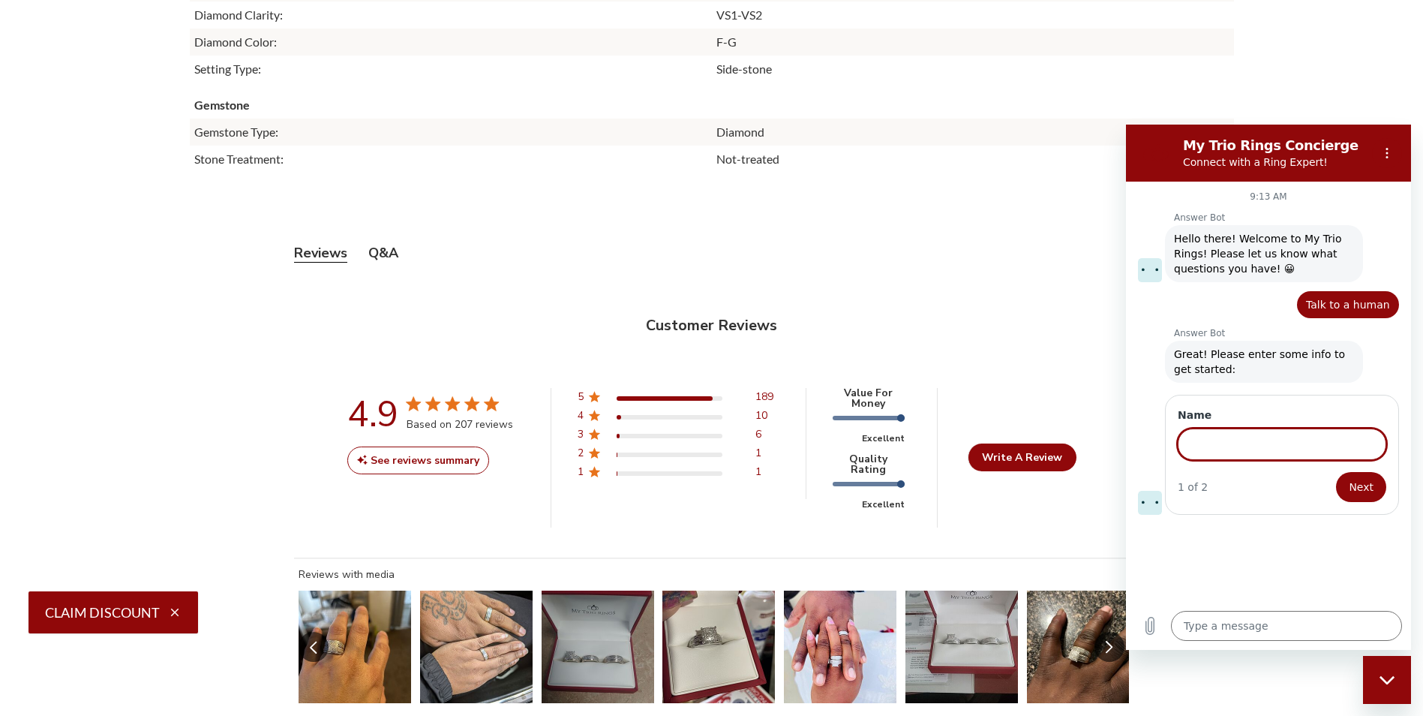
click at [1318, 459] on input "Name" at bounding box center [1282, 444] width 209 height 32
type input "[PERSON_NAME]"
click at [1380, 475] on button "Next" at bounding box center [1361, 487] width 50 height 30
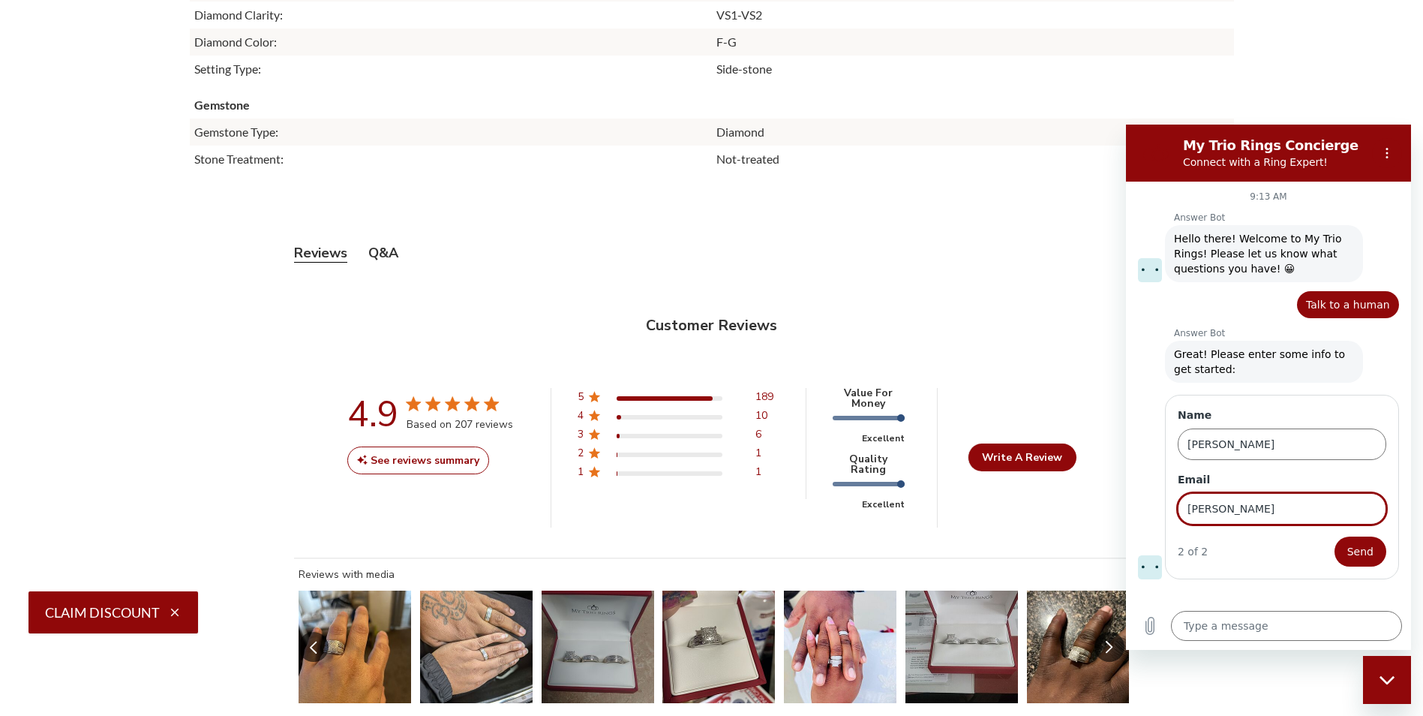
type input "[PERSON_NAME][EMAIL_ADDRESS][DOMAIN_NAME]"
click at [1350, 542] on button "Send" at bounding box center [1361, 551] width 52 height 30
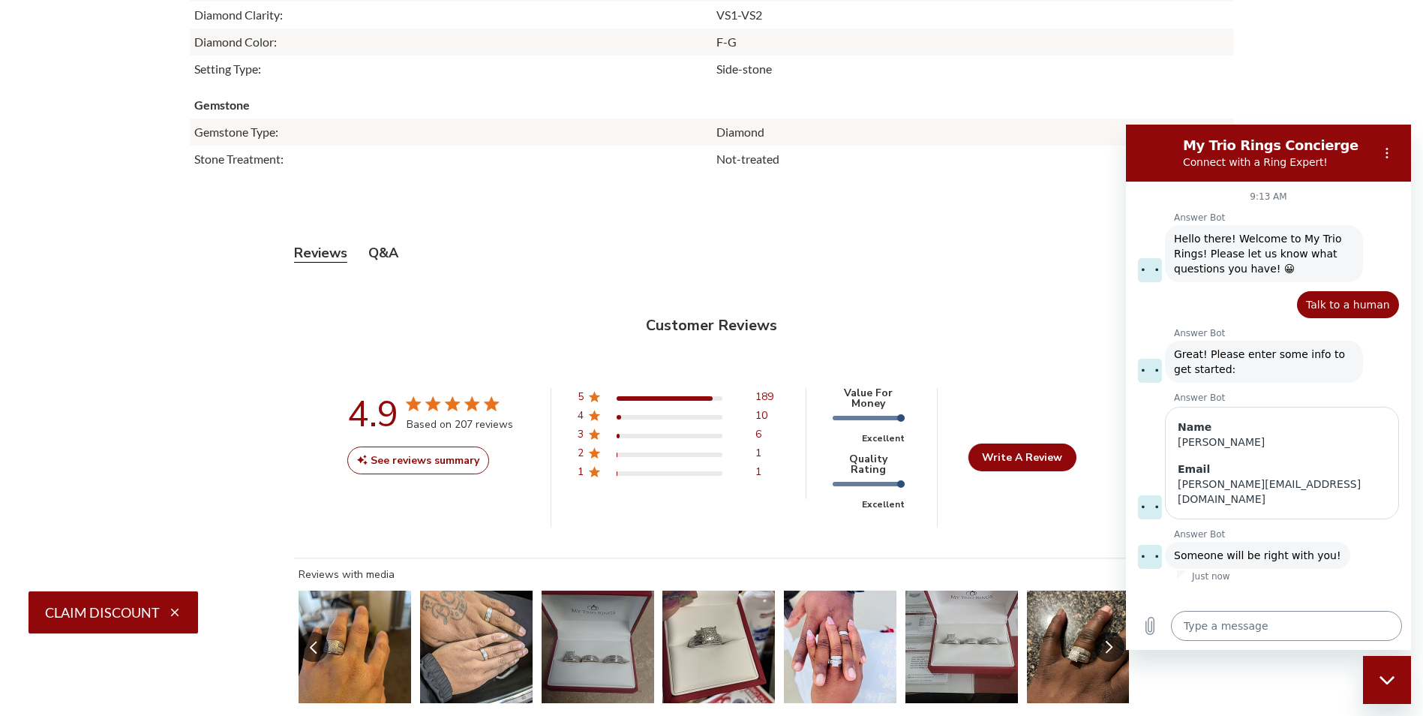
click at [1272, 623] on textarea at bounding box center [1286, 626] width 231 height 30
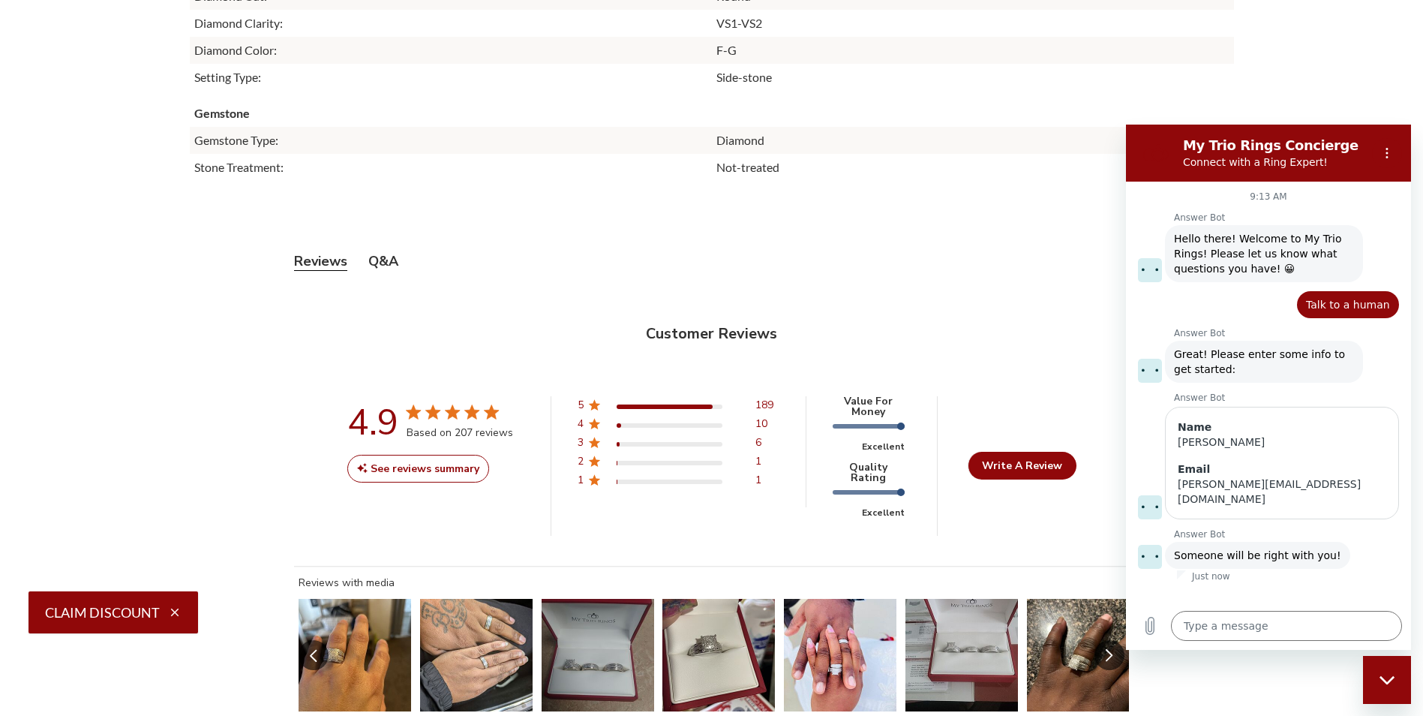
scroll to position [3526, 0]
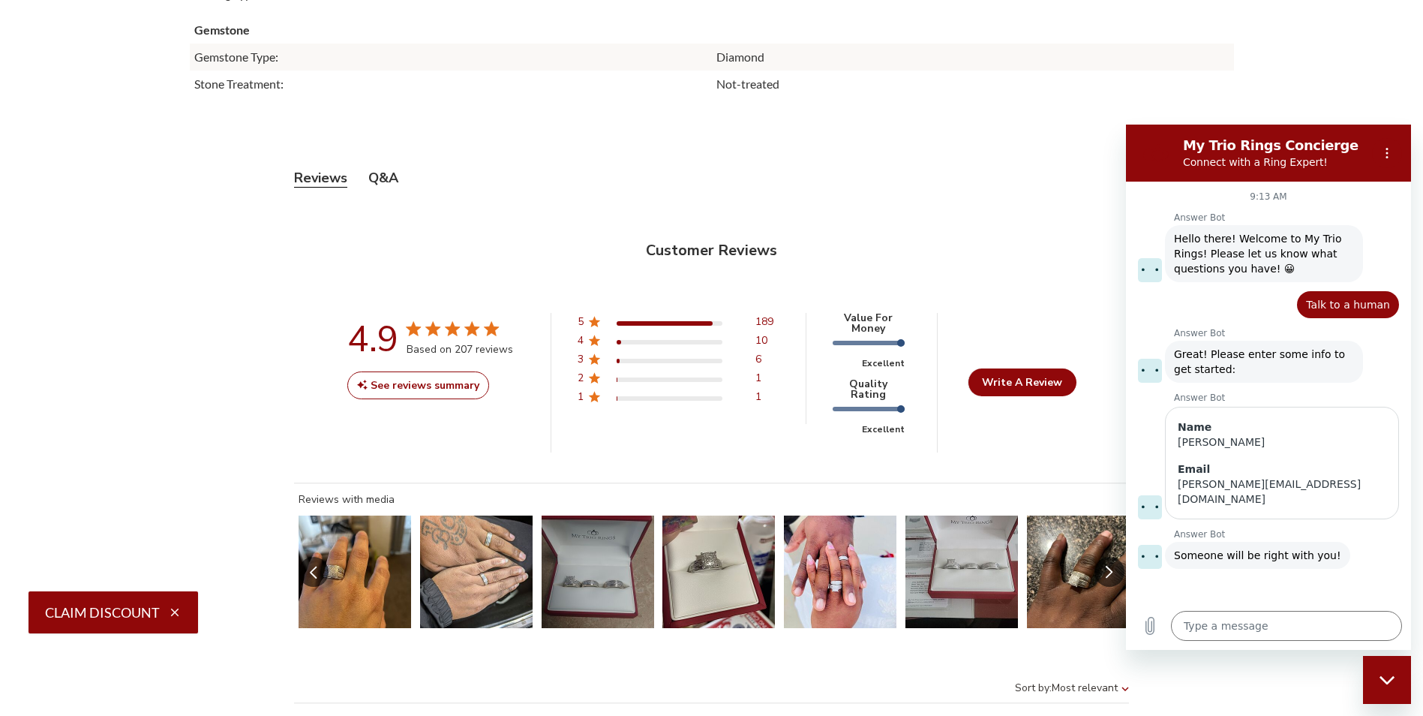
type textarea "x"
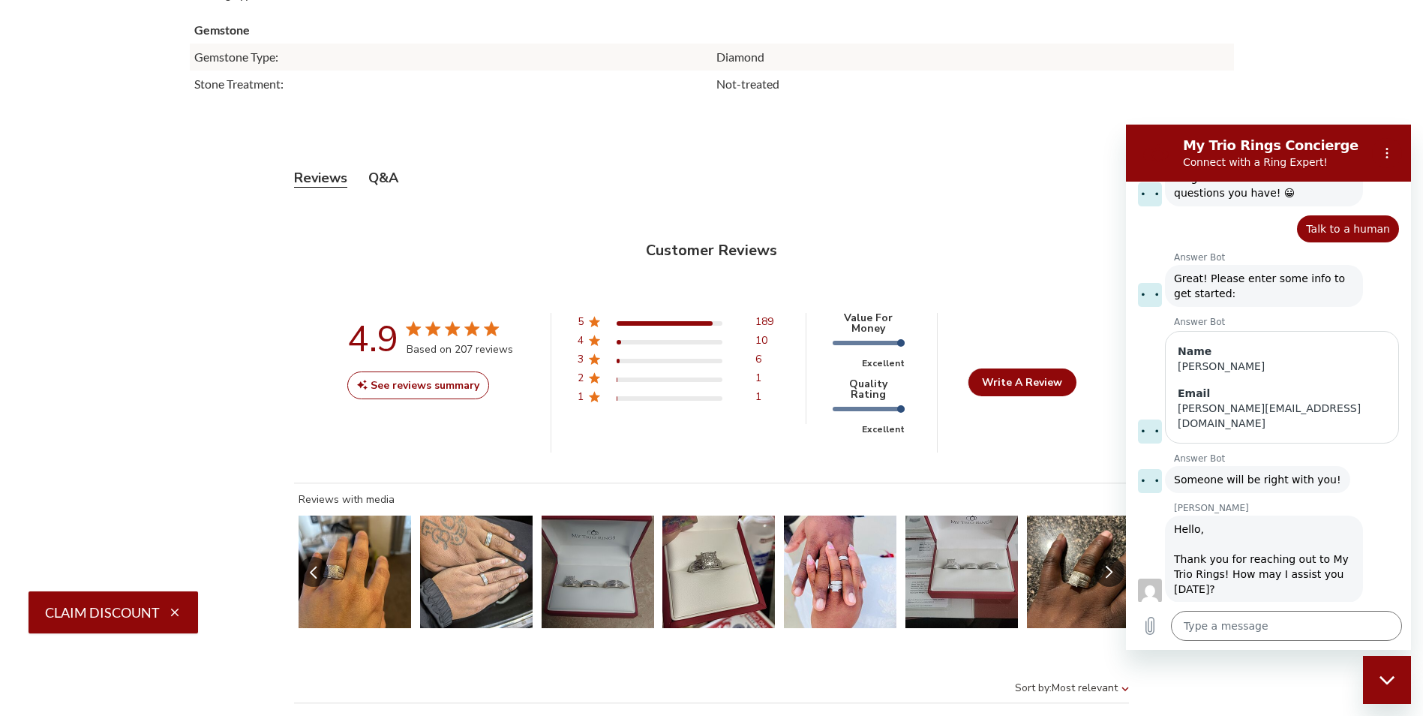
scroll to position [79, 0]
click at [1284, 622] on textarea at bounding box center [1286, 626] width 231 height 30
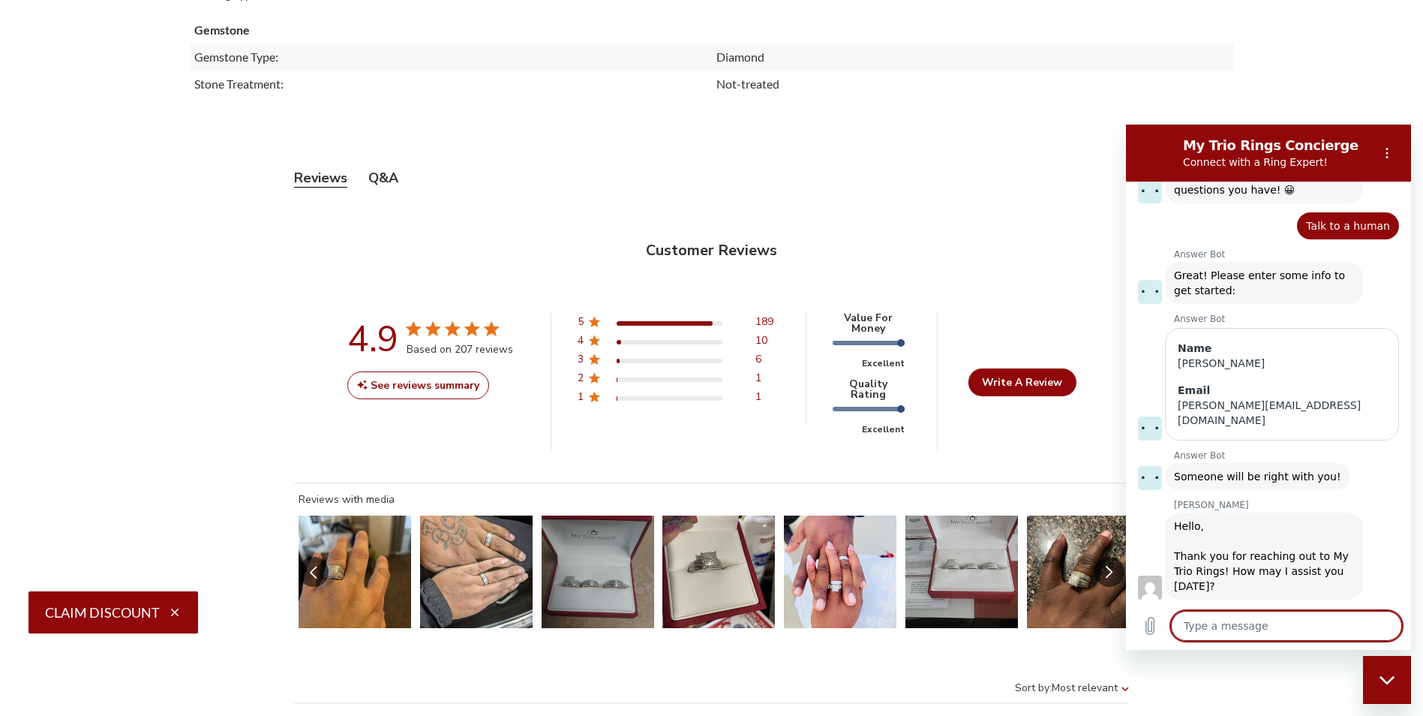
type textarea "I"
type textarea "x"
type textarea "I"
type textarea "x"
type textarea "I h"
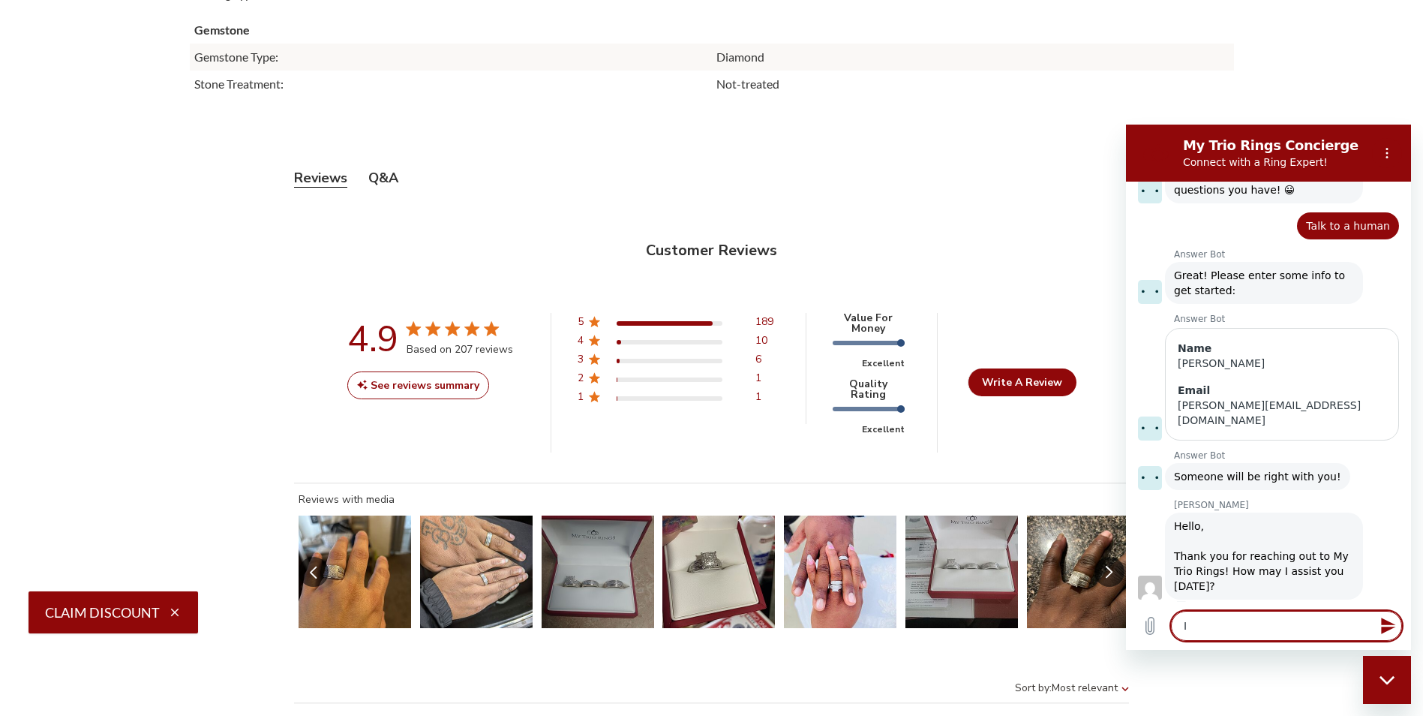
type textarea "x"
type textarea "I ha"
type textarea "x"
type textarea "I had"
type textarea "x"
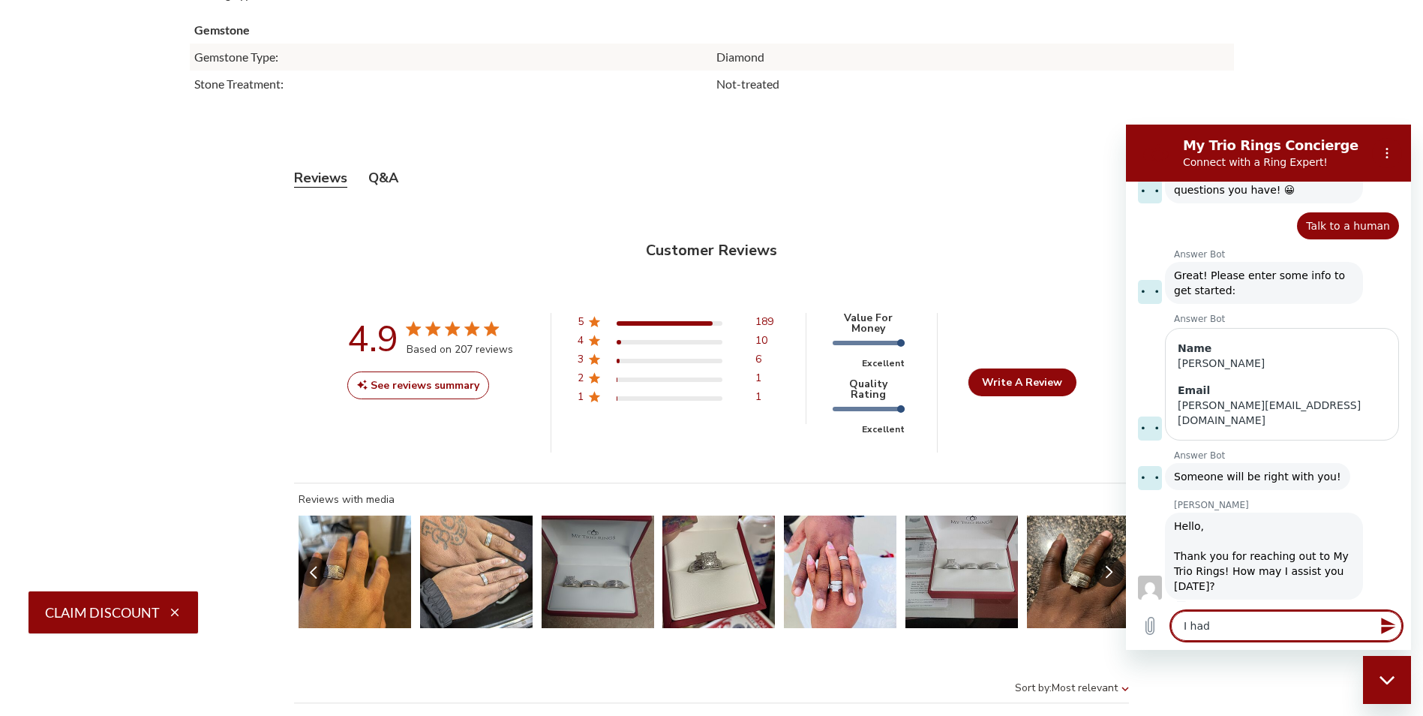
type textarea "I had"
type textarea "x"
type textarea "I had p"
type textarea "x"
type textarea "I had pu"
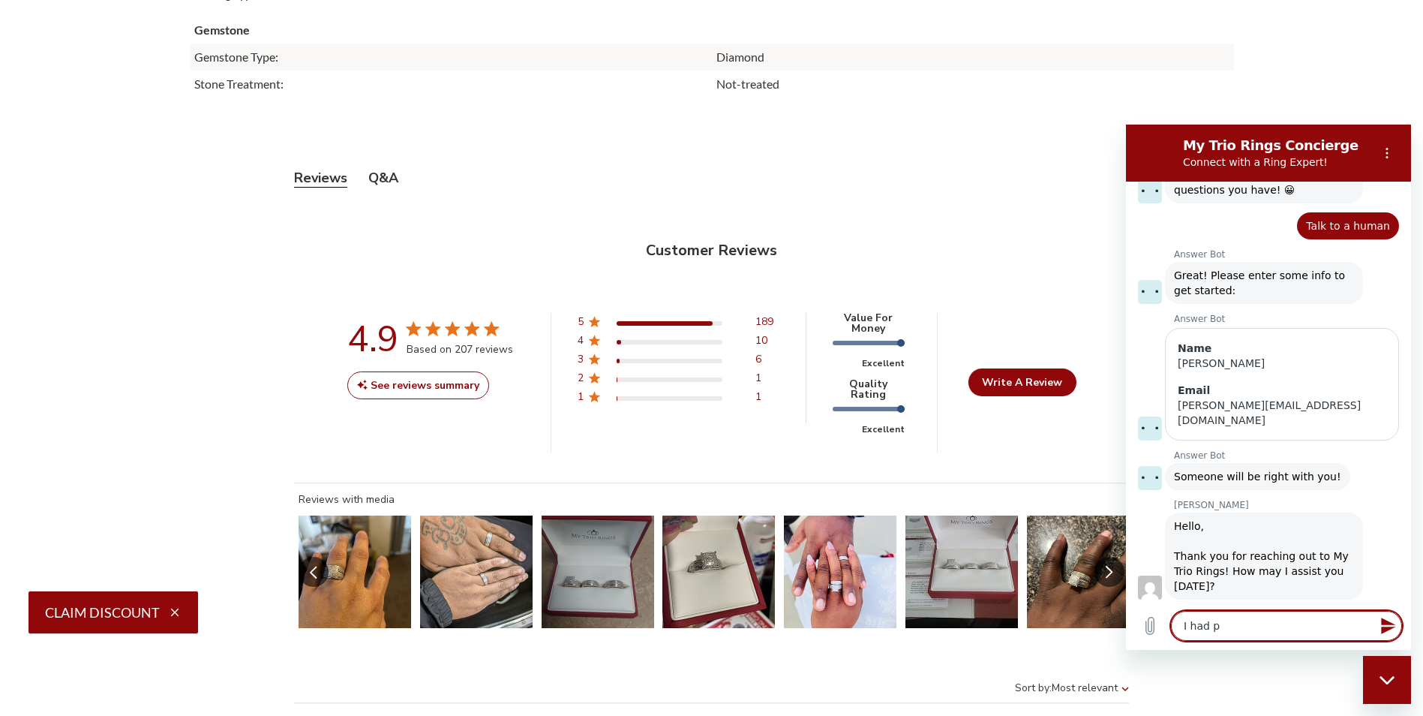
type textarea "x"
type textarea "I had pur"
type textarea "x"
type textarea "I had purc"
type textarea "x"
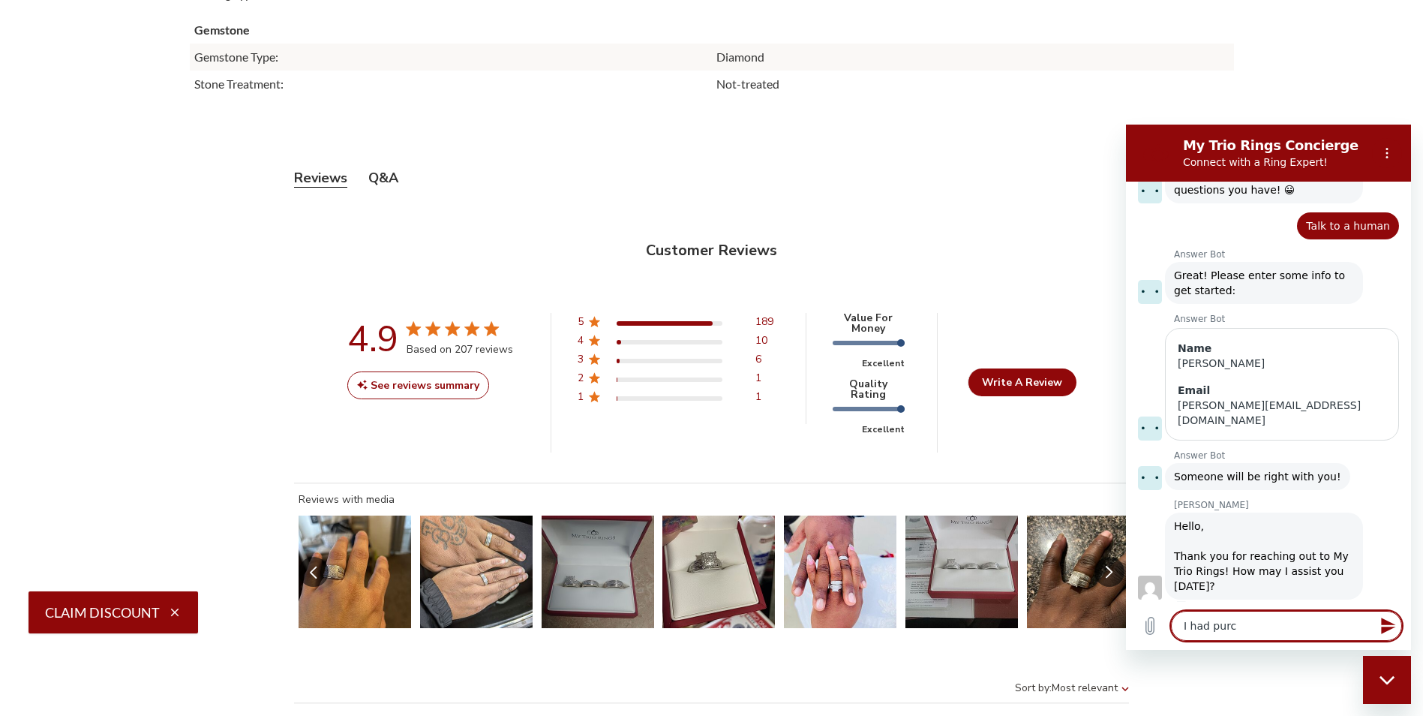
type textarea "I had purch"
type textarea "x"
type textarea "I had purchs"
type textarea "x"
type textarea "I had purchse"
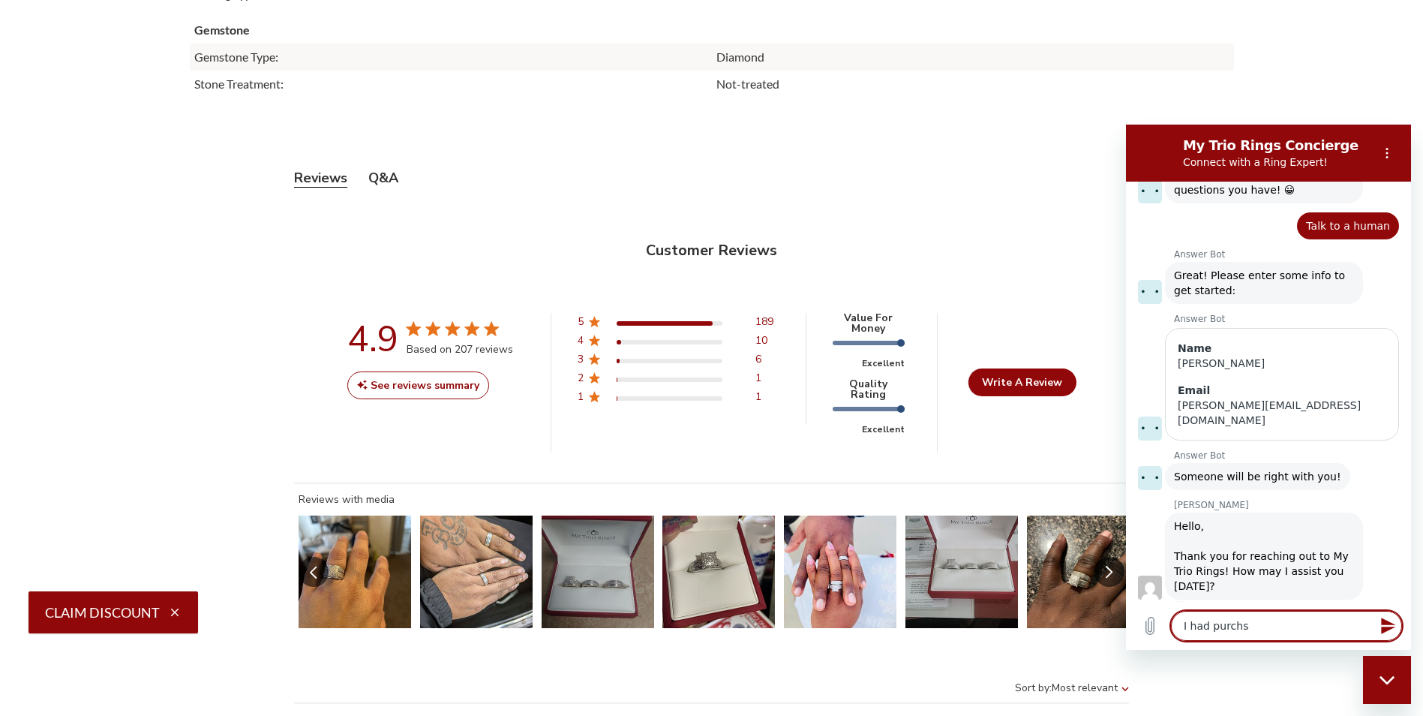
type textarea "x"
type textarea "I had purchsed"
type textarea "x"
type textarea "I had purchsed"
type textarea "x"
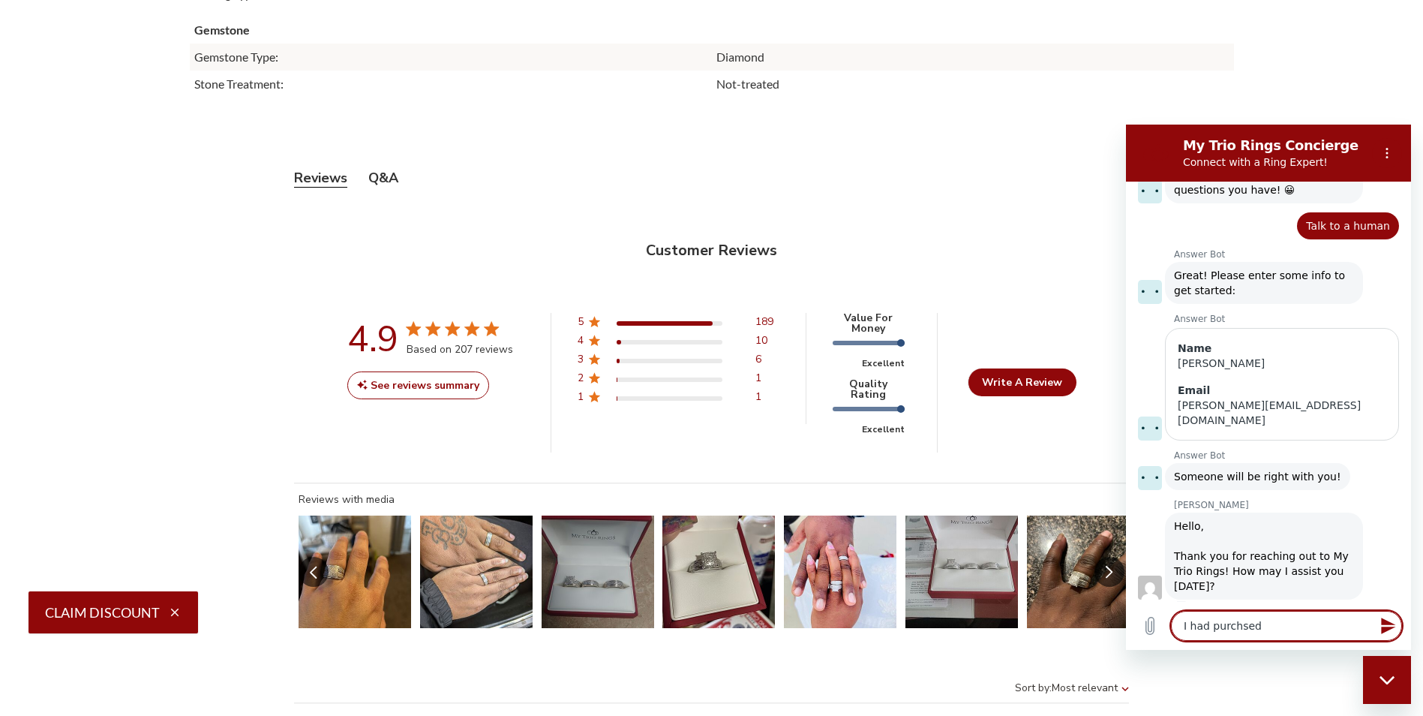
type textarea "I had purchsed w"
type textarea "x"
type textarea "I had purchsed"
type textarea "x"
type textarea "I had purchsed r"
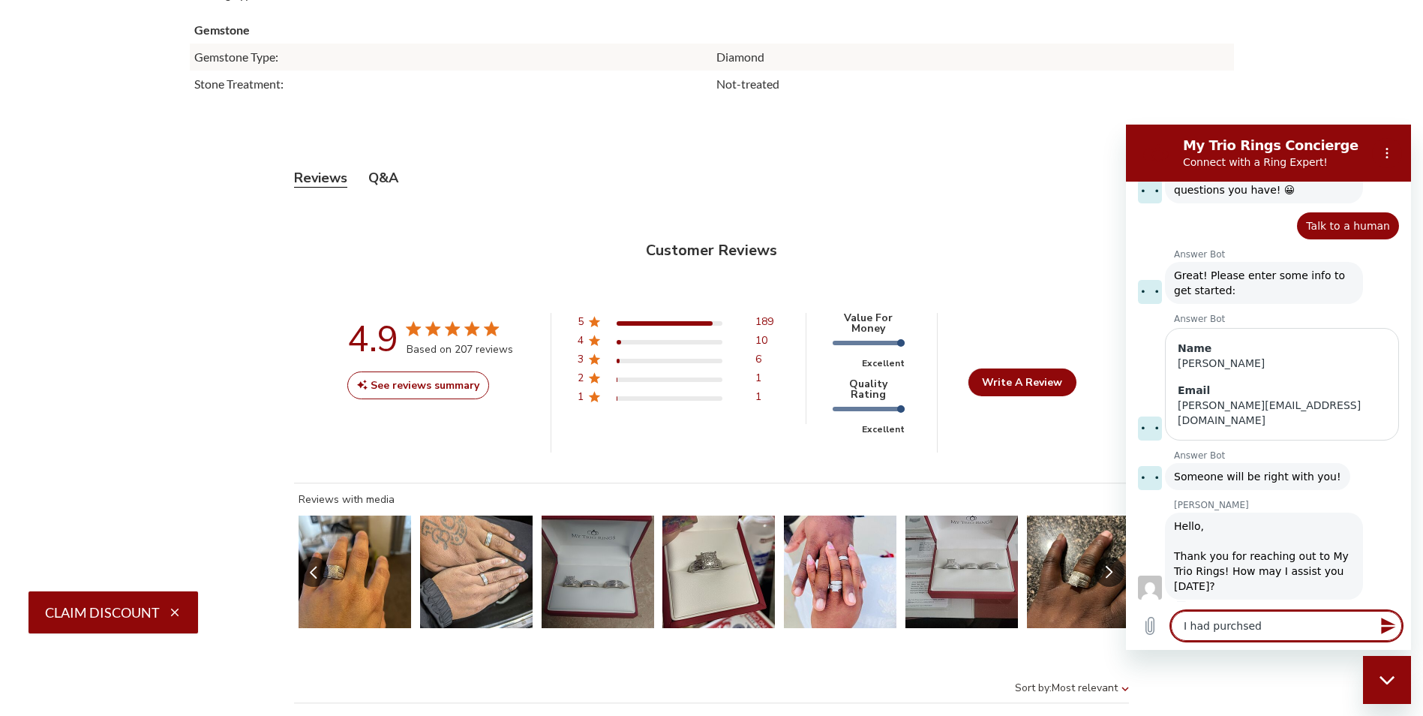
type textarea "x"
type textarea "I had purchsed ri"
type textarea "x"
type textarea "I had purchsed rin"
type textarea "x"
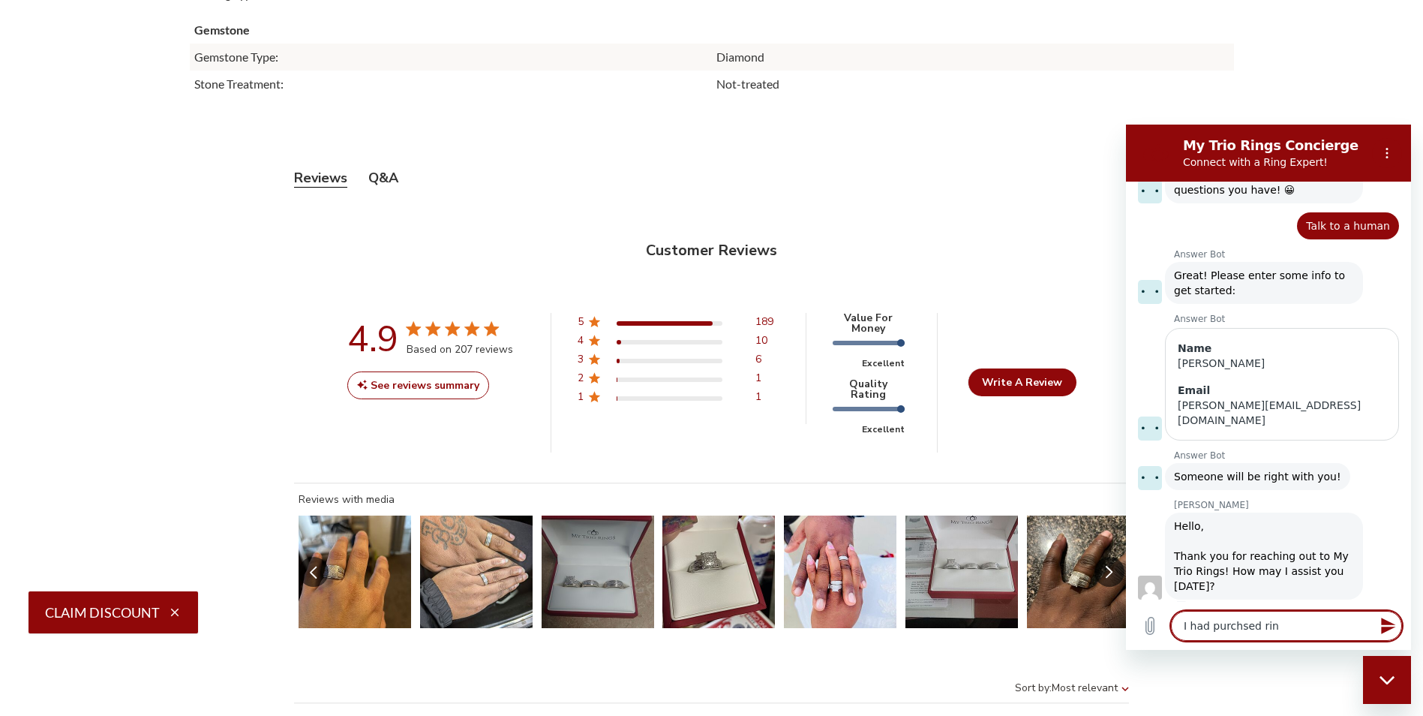
type textarea "I had purchsed ring"
type textarea "x"
type textarea "I had purchsed rings"
type textarea "x"
type textarea "I had purchsed rings"
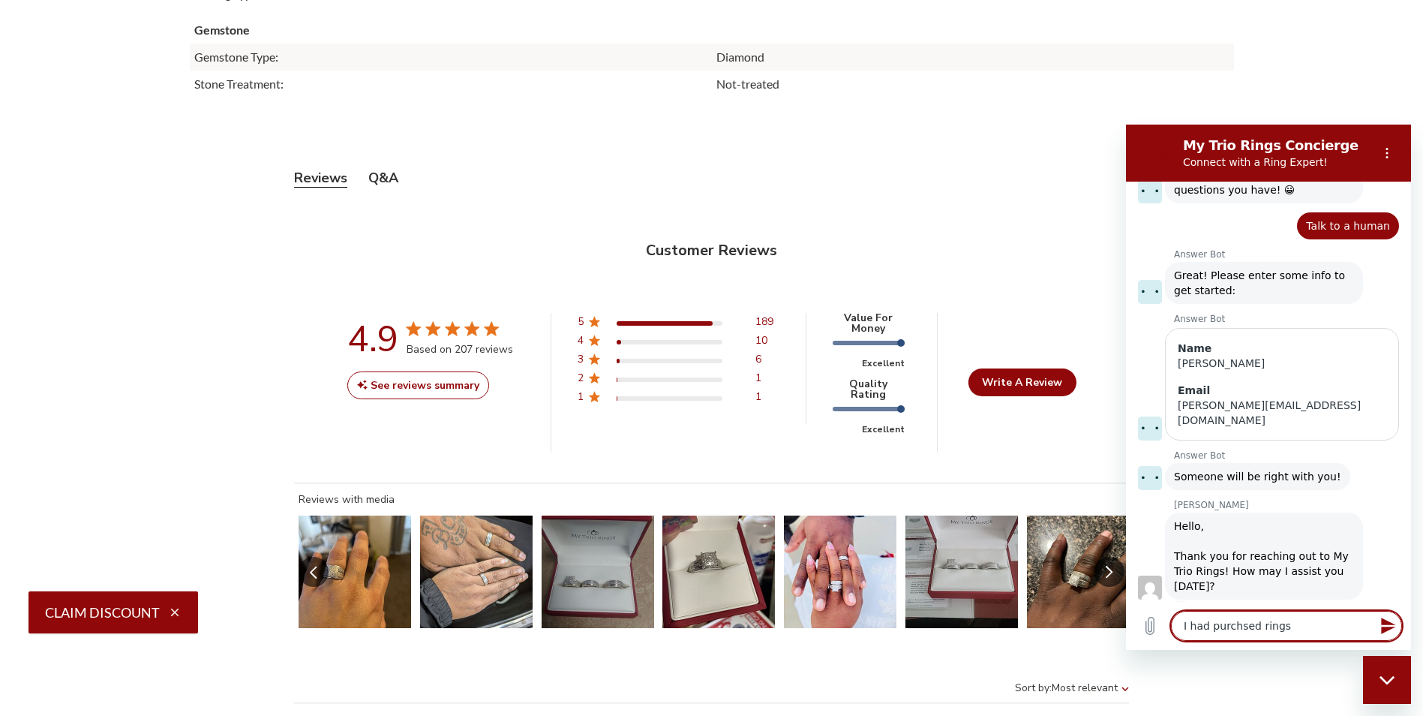
type textarea "x"
type textarea "I had purchsed rings w"
type textarea "x"
type textarea "I had purchsed rings wi"
type textarea "x"
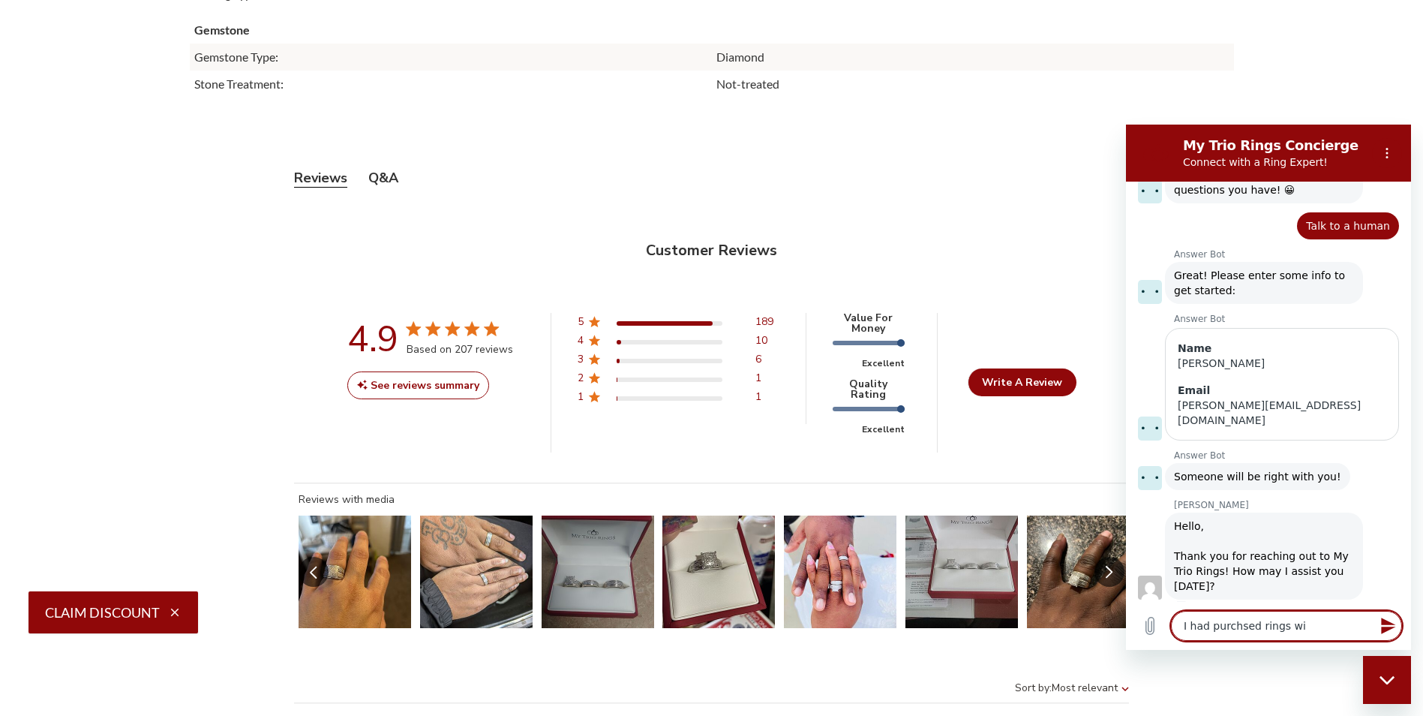
type textarea "I had purchsed rings wit"
type textarea "x"
type textarea "I had purchsed rings with"
type textarea "x"
type textarea "I had purchsed rings with"
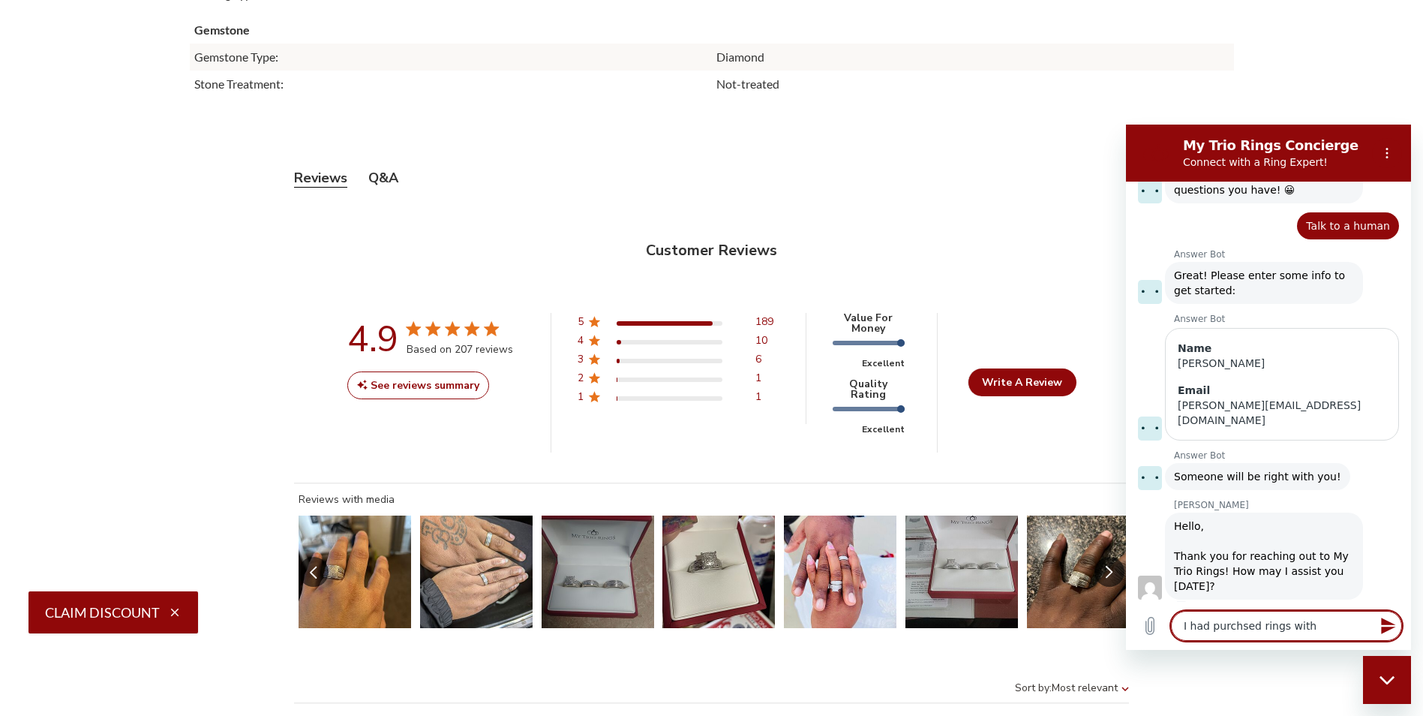
type textarea "x"
type textarea "I had purchsed rings with y"
type textarea "x"
type textarea "I had purchsed rings with yo"
type textarea "x"
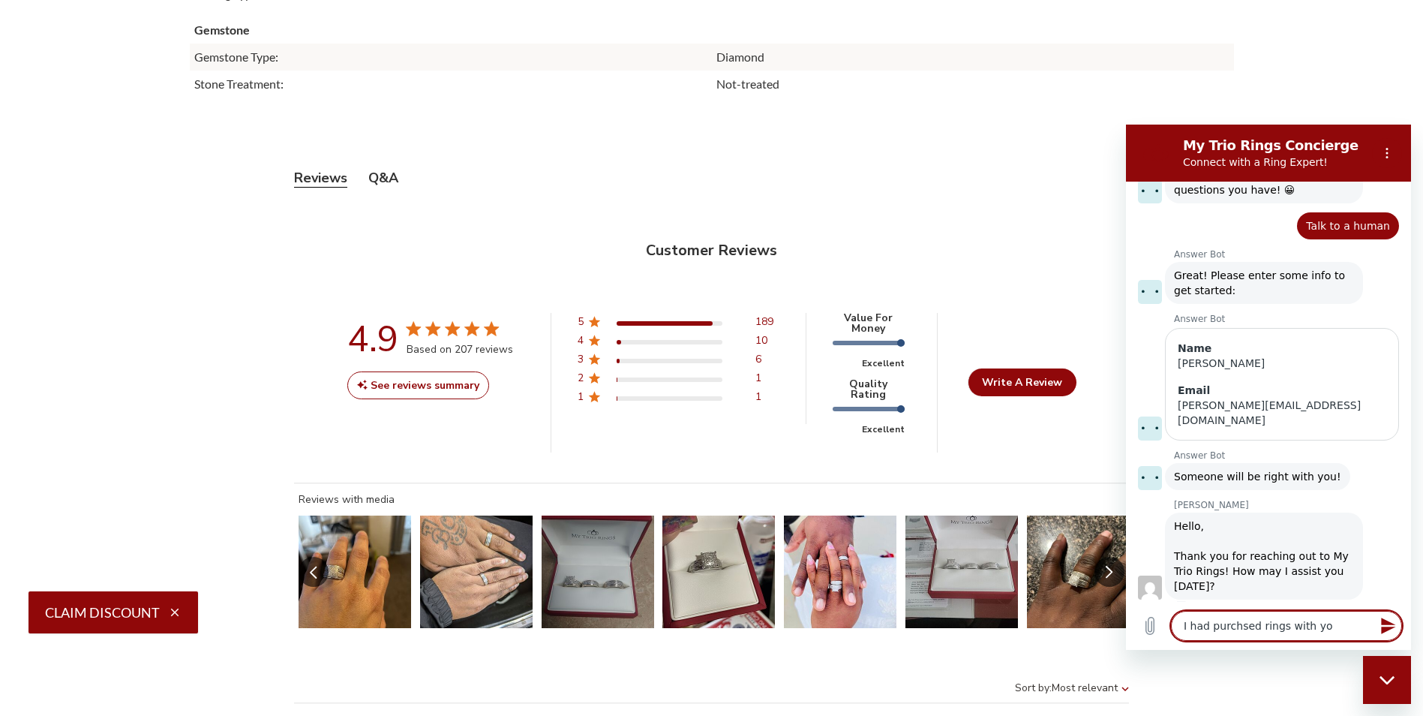
type textarea "I had purchsed rings with you"
type textarea "x"
type textarea "I had purchsed rings with you"
type textarea "x"
type textarea "I had purchsed rings with you g"
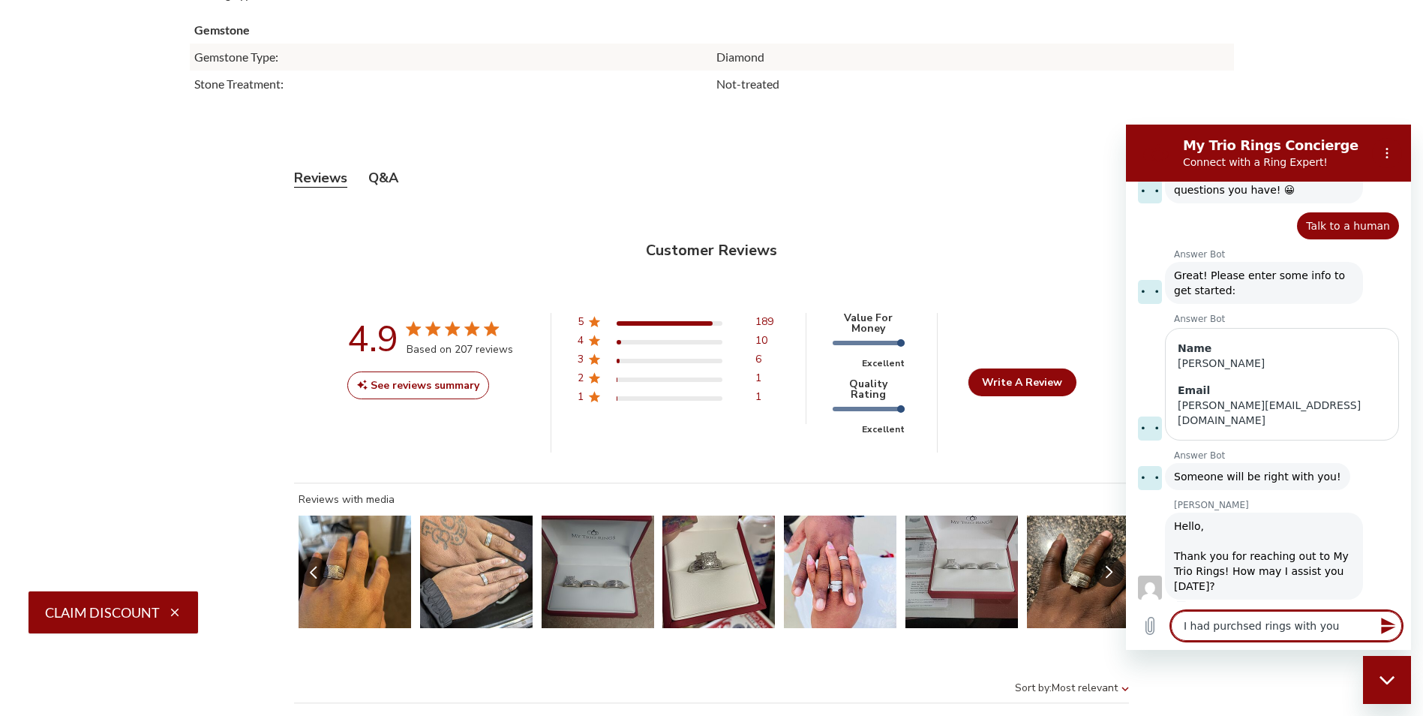
type textarea "x"
type textarea "I had purchsed rings with you gy"
type textarea "x"
type textarea "I had purchsed rings with you g"
type textarea "x"
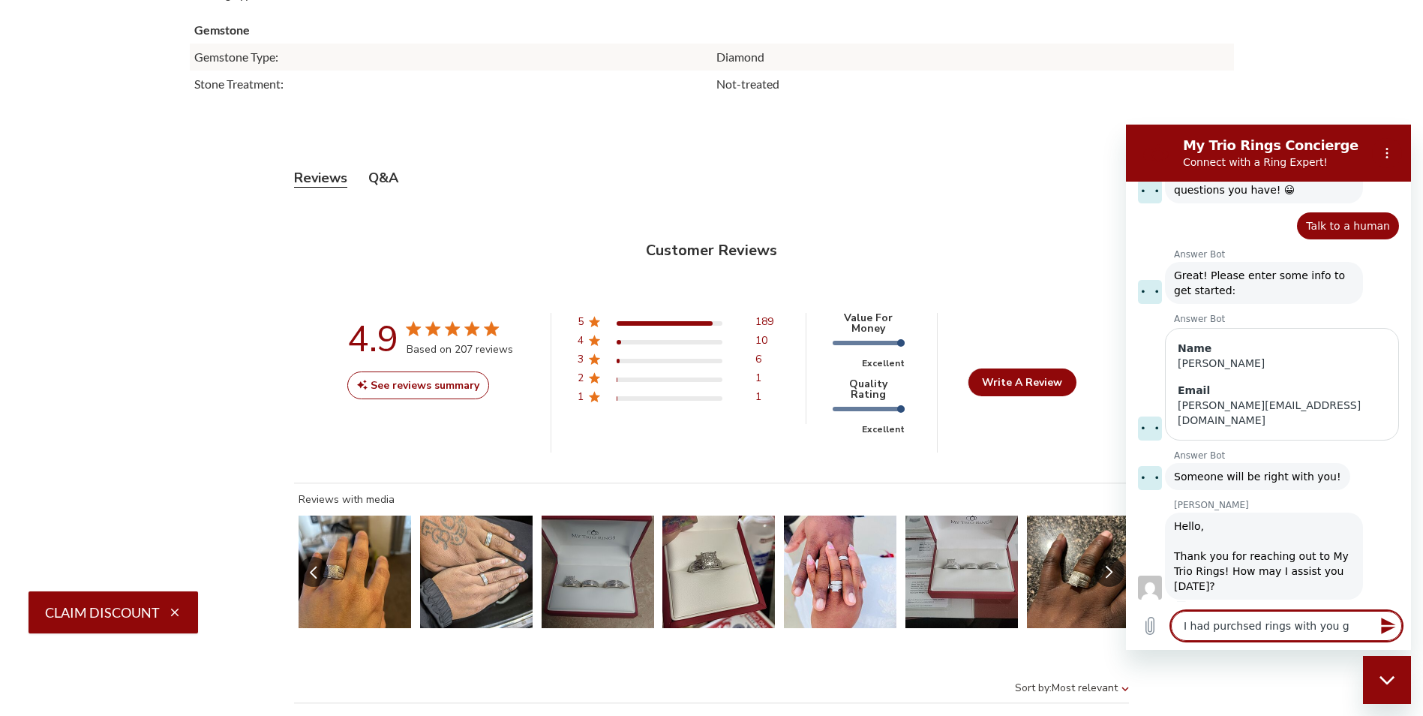
type textarea "I had purchsed rings with you gu"
type textarea "x"
type textarea "I had purchsed rings with you guy"
type textarea "x"
type textarea "I had purchsed rings with you guys"
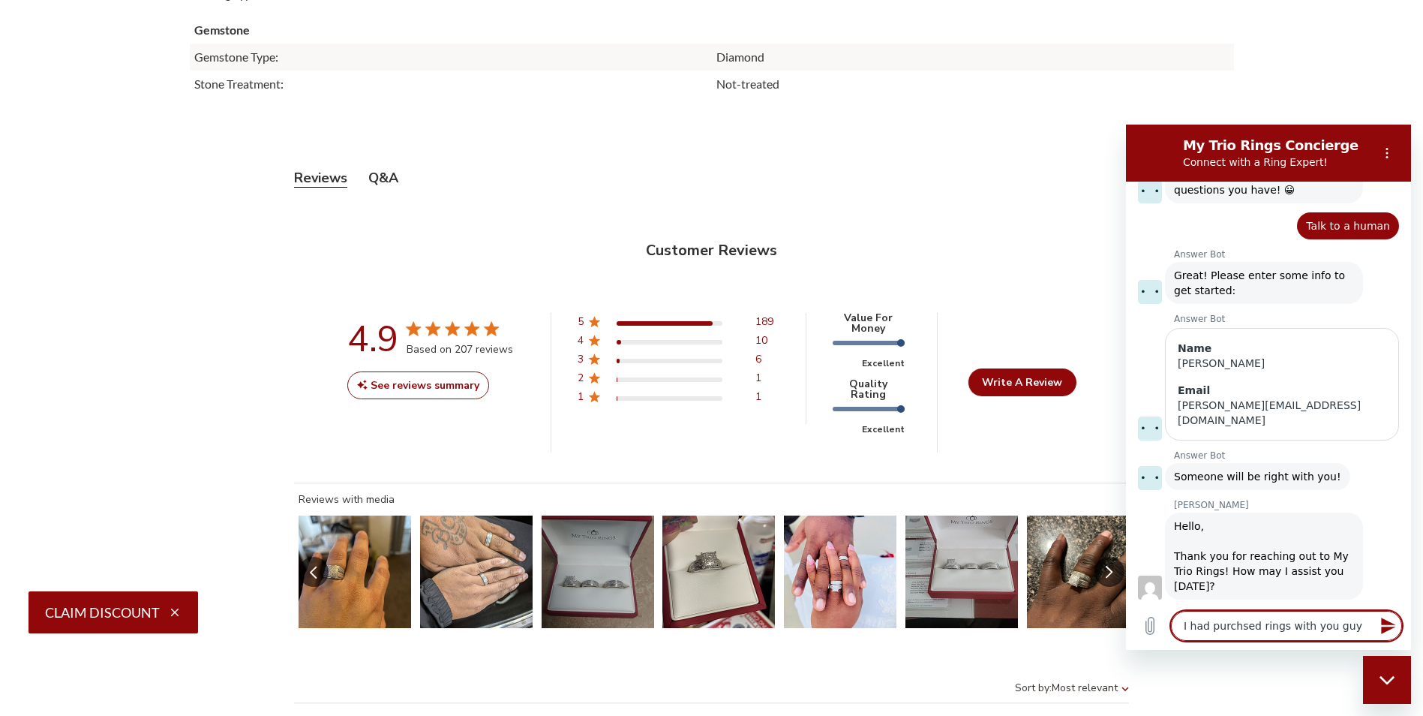
type textarea "x"
type textarea "I had purchsed rings with you guys"
type textarea "x"
type textarea "I had purchsed rings with you guys i"
type textarea "x"
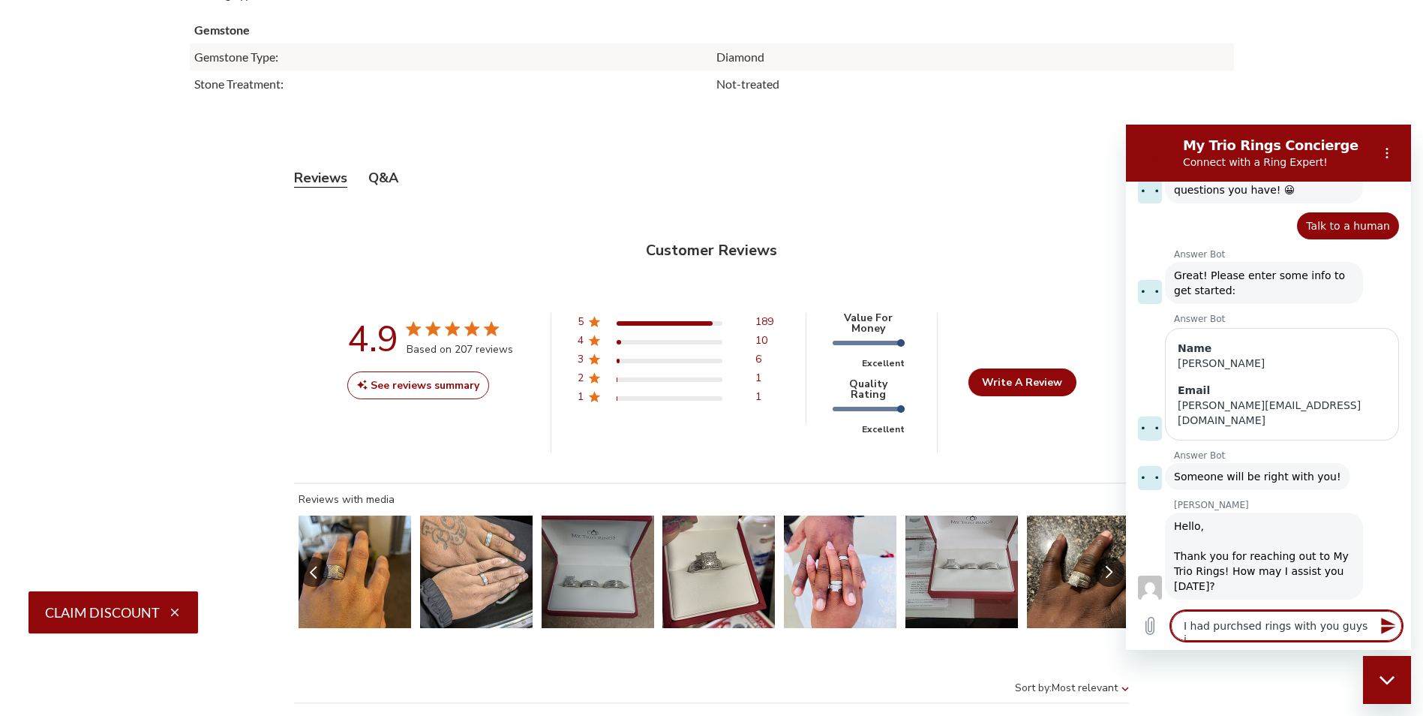
type textarea "I had purchsed rings with you guys in"
type textarea "x"
type textarea "I had purchsed rings with you guys in"
type textarea "x"
type textarea "I had purchsed rings with you guys in 2"
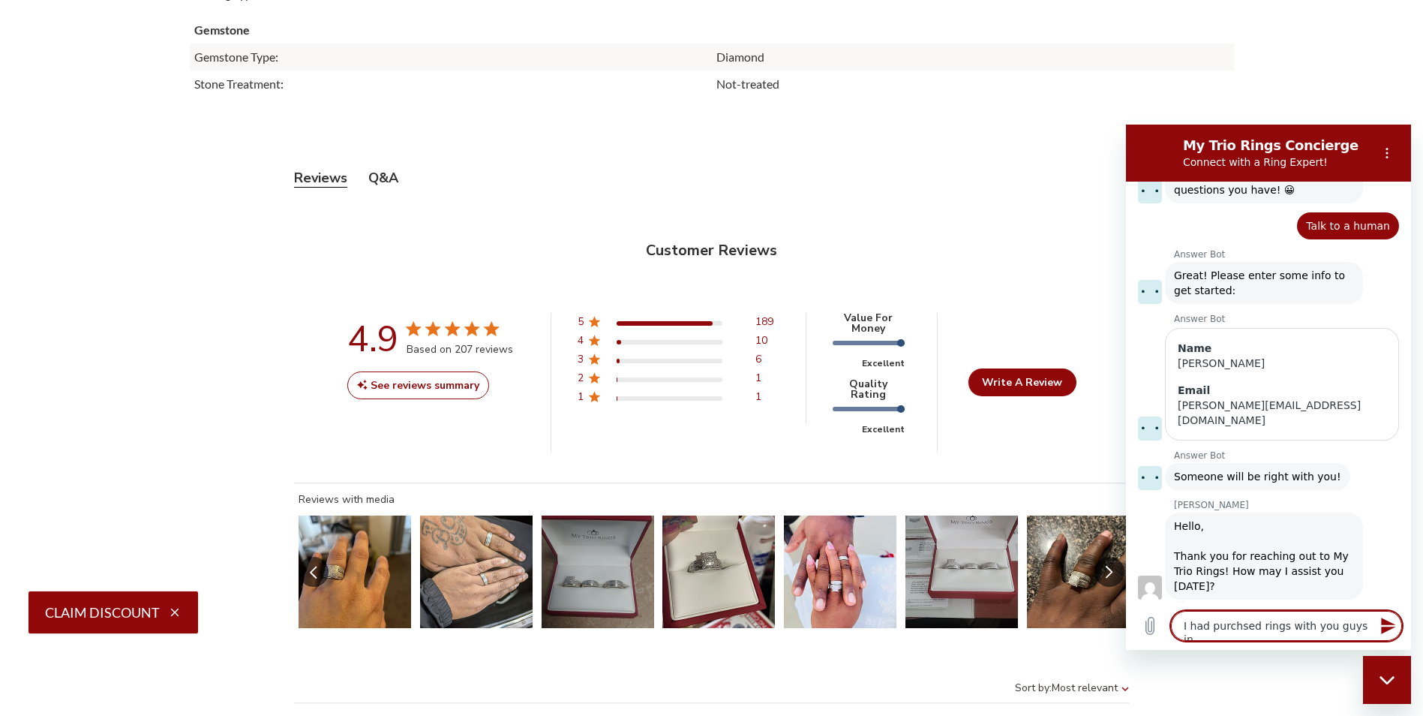
type textarea "x"
type textarea "I had purchsed rings with you guys in 20"
type textarea "x"
type textarea "I had purchsed rings with you guys in 202"
type textarea "x"
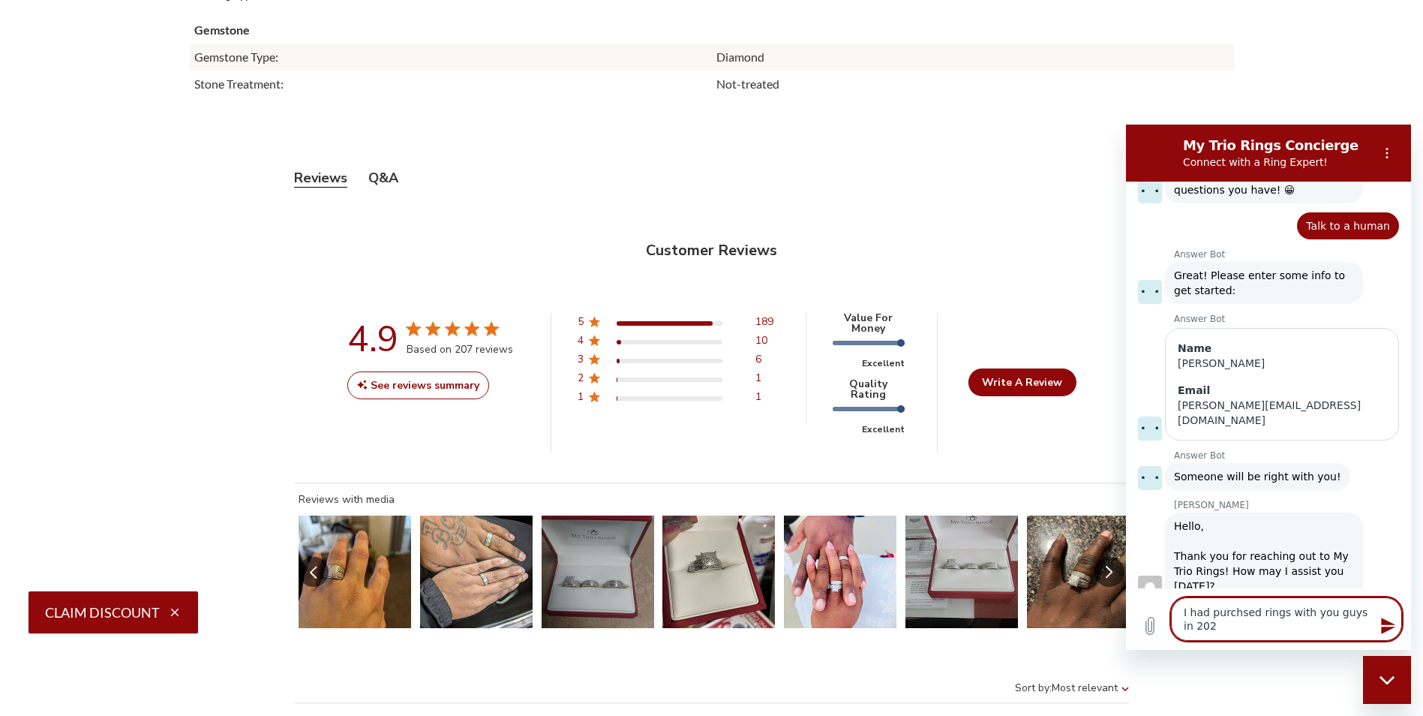
type textarea "I had purchsed rings with you guys in 2020"
type textarea "x"
type textarea "I had purchsed rings with you guys in 2020"
type textarea "x"
type textarea "I had purchsed rings with you guys in 2020 a"
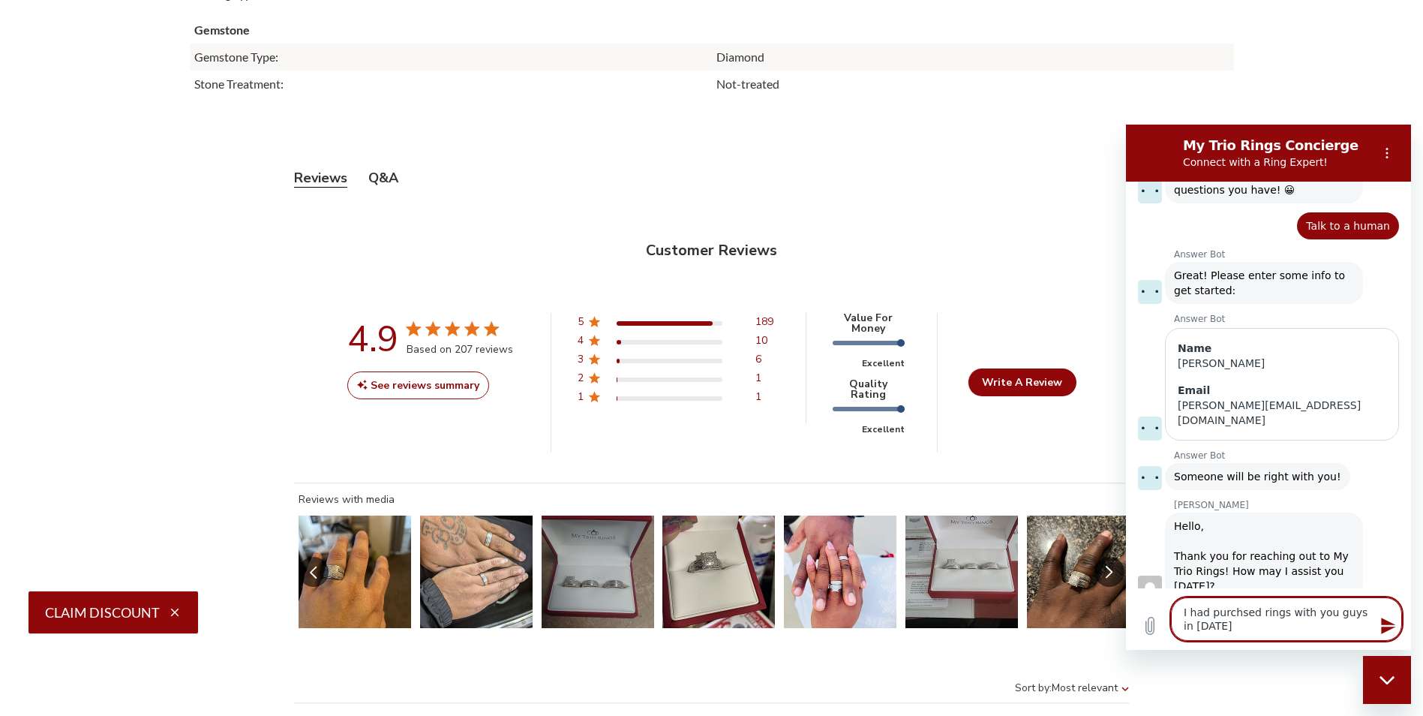
type textarea "x"
type textarea "I had purchsed rings with you guys in 2020 an"
type textarea "x"
type textarea "I had purchsed rings with you guys in 2020 and"
type textarea "x"
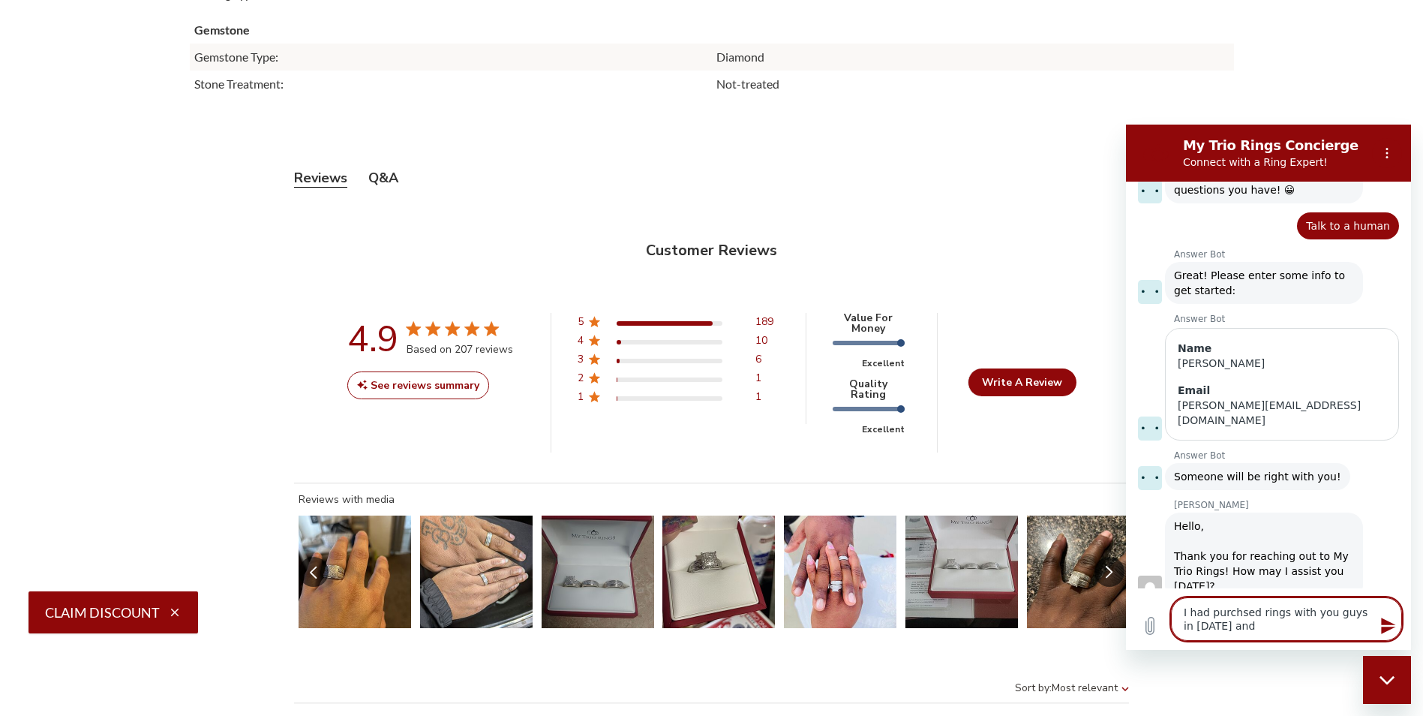
type textarea "I had purchsed rings with you guys in 2020 and"
type textarea "x"
type textarea "I had purchsed rings with you guys in 2020 and m"
type textarea "x"
type textarea "I had purchsed rings with you guys in 2020 and my"
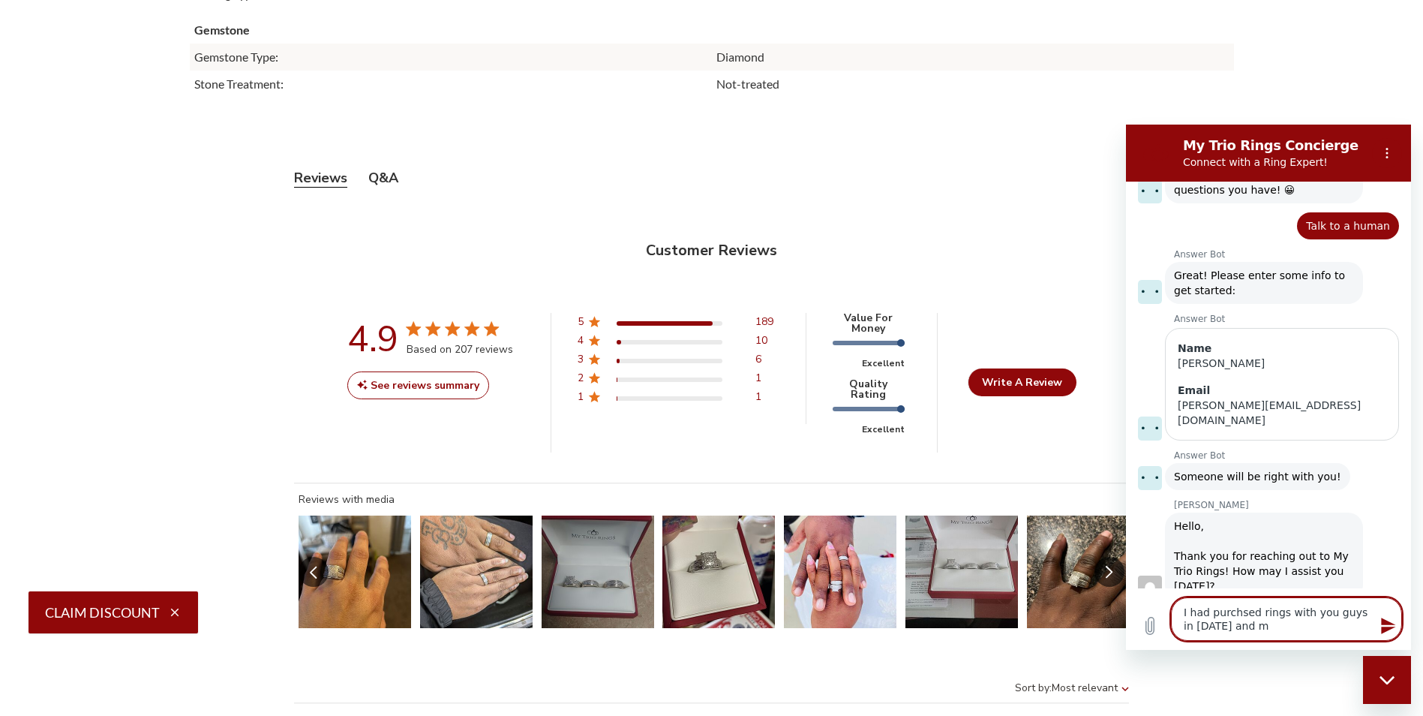
type textarea "x"
type textarea "I had purchsed rings with you guys in 2020 and my"
type textarea "x"
type textarea "I had purchsed rings with you guys in 2020 and my h"
type textarea "x"
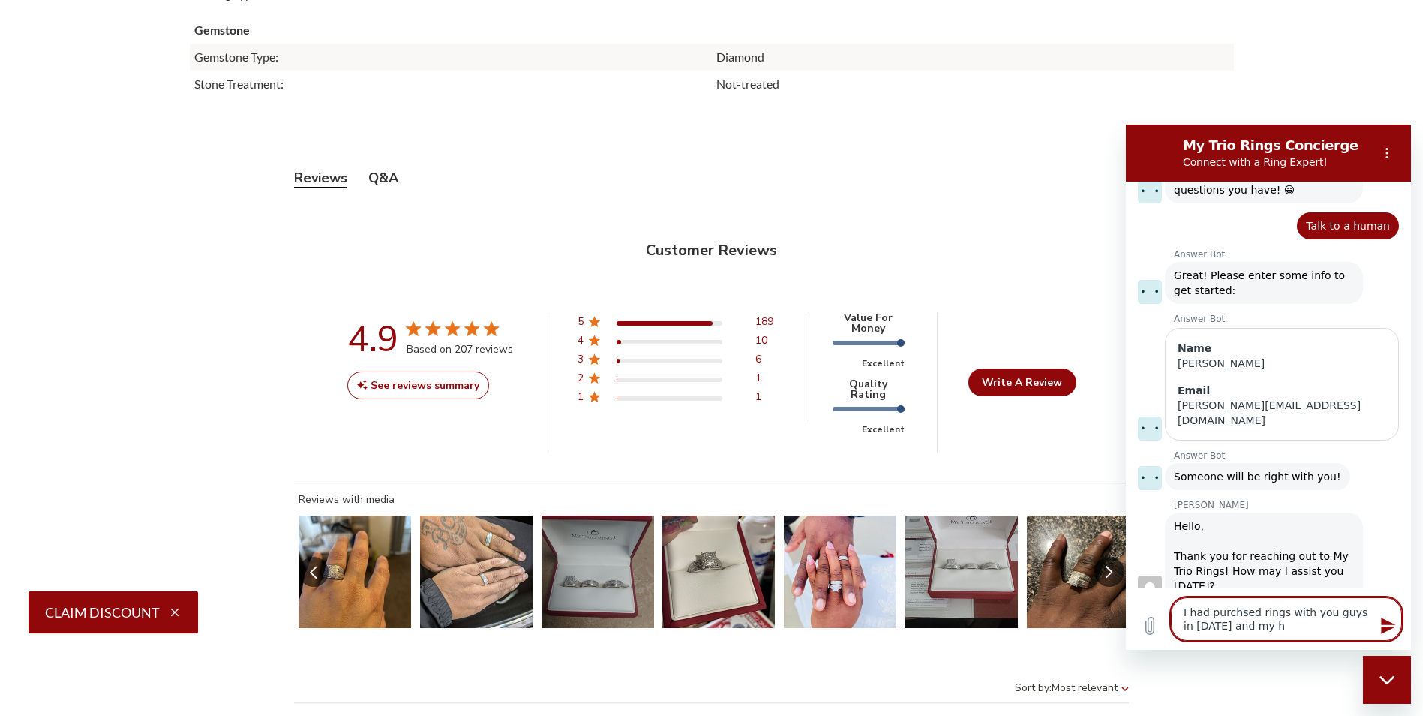
type textarea "I had purchsed rings with you guys in 2020 and my hu"
type textarea "x"
type textarea "I had purchsed rings with you guys in 2020 and my hus"
type textarea "x"
type textarea "I had purchsed rings with you guys in 2020 and my husb"
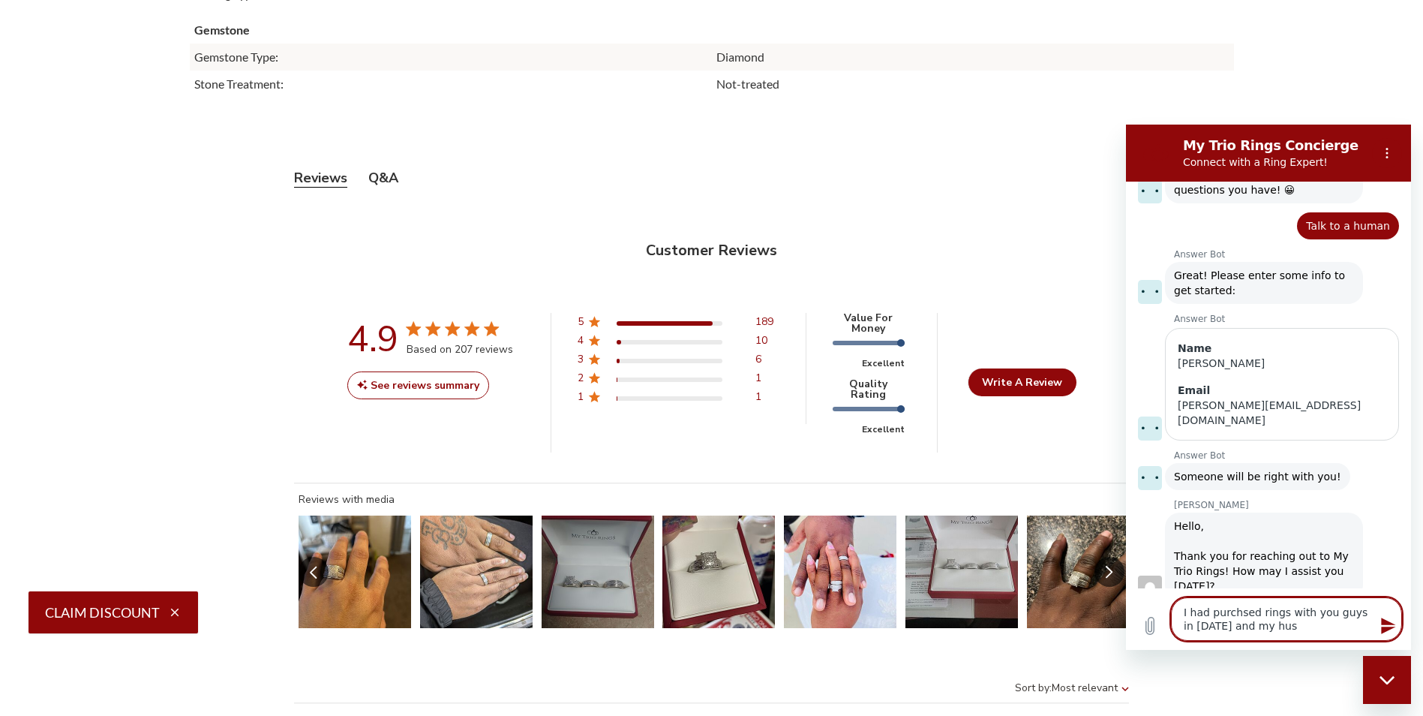
type textarea "x"
type textarea "I had purchsed rings with you guys in 2020 and my husba"
type textarea "x"
type textarea "I had purchsed rings with you guys in 2020 and my husban"
type textarea "x"
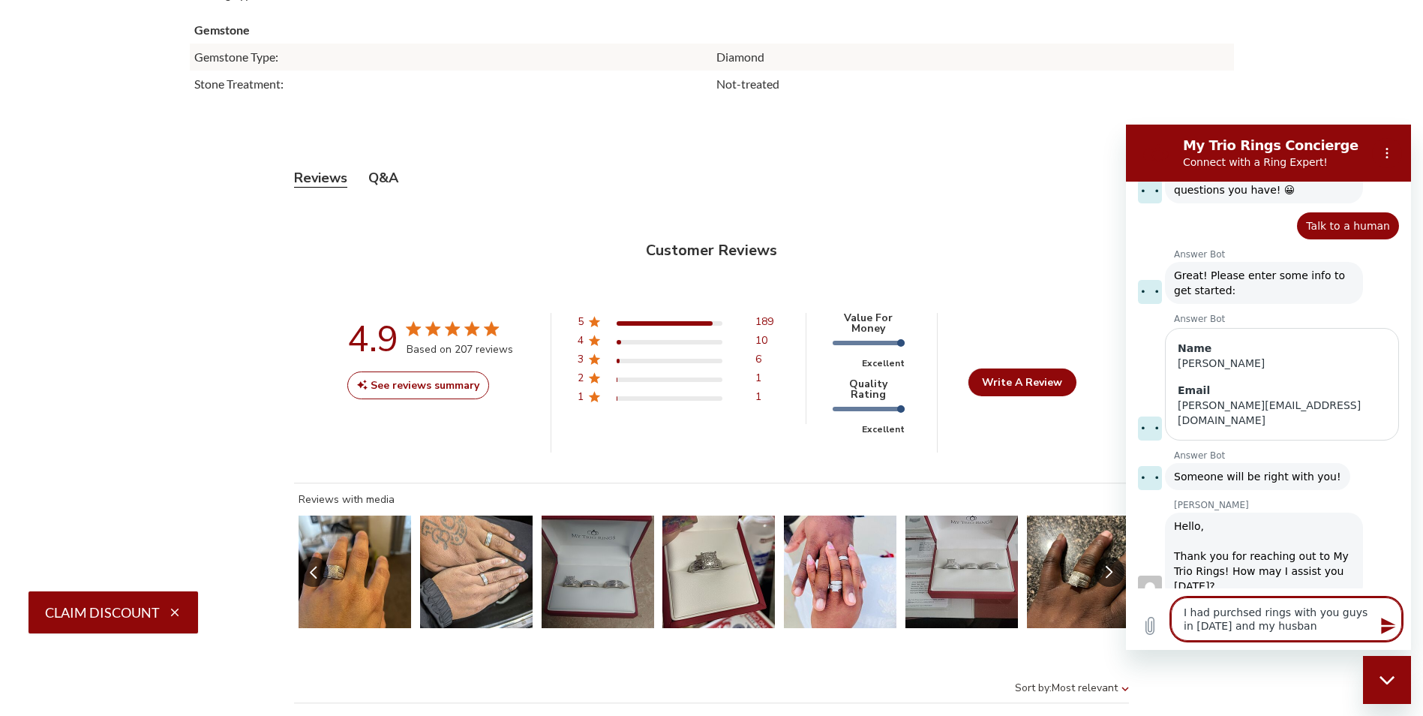
type textarea "I had purchsed rings with you guys in 2020 and my husband"
type textarea "x"
type textarea "I had purchsed rings with you guys in 2020 and my husbands"
type textarea "x"
type textarea "I had purchsed rings with you guys in 2020 and my husbands"
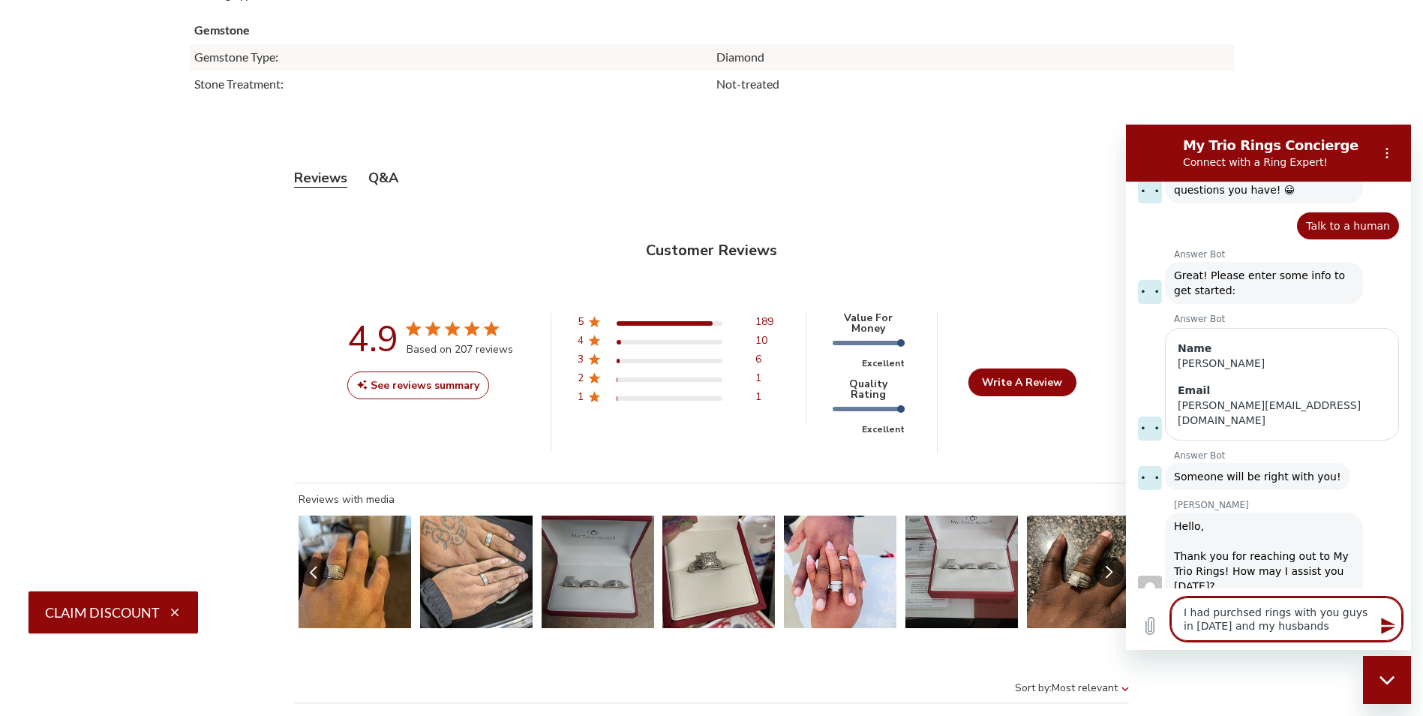
type textarea "x"
type textarea "I had purchsed rings with you guys in 2020 and my husbands w"
type textarea "x"
type textarea "I had purchsed rings with you guys in 2020 and my husbands we"
type textarea "x"
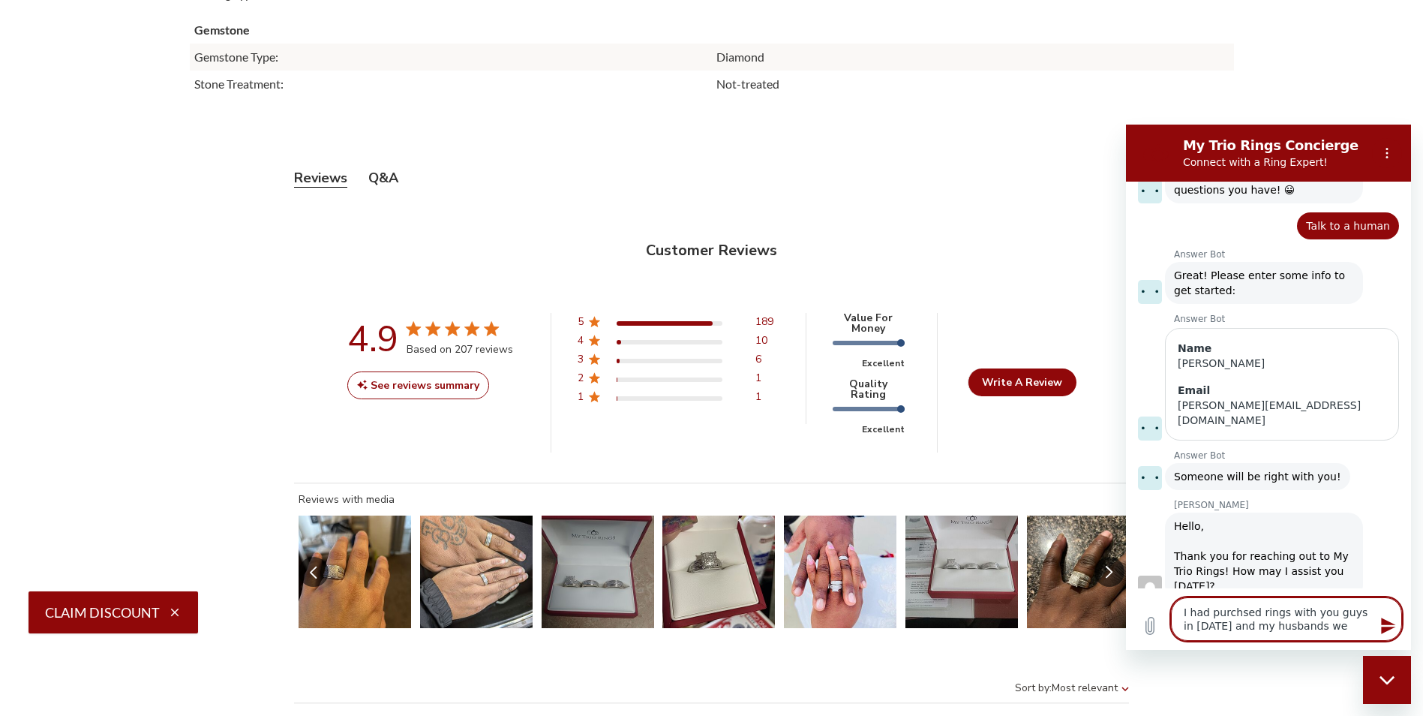
type textarea "I had purchsed rings with you guys in 2020 and my husbands wed"
type textarea "x"
type textarea "I had purchsed rings with you guys in 2020 and my husbands wedd"
type textarea "x"
type textarea "I had purchsed rings with you guys in 2020 and my husbands weddi"
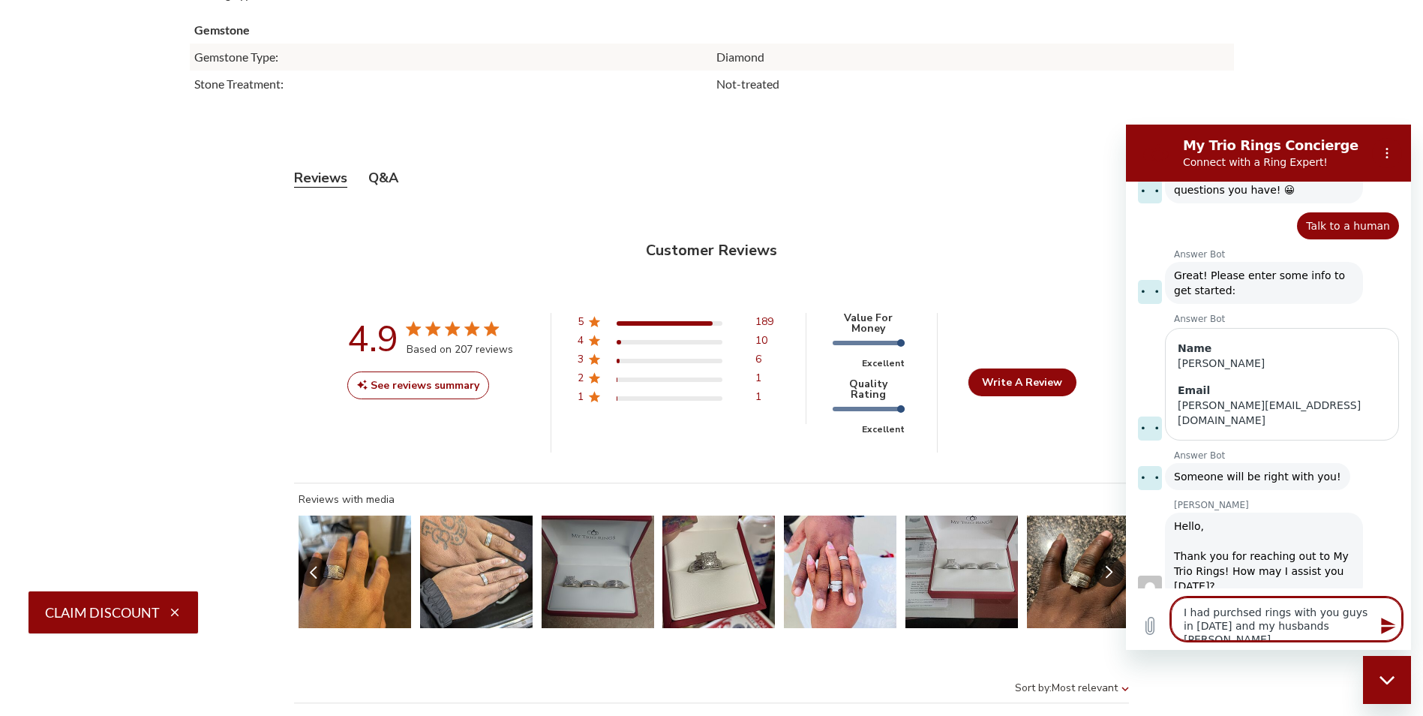
type textarea "x"
type textarea "I had purchsed rings with you guys in 2020 and my husbands weddin"
type textarea "x"
type textarea "I had purchsed rings with you guys in 2020 and my husbands wedding"
type textarea "x"
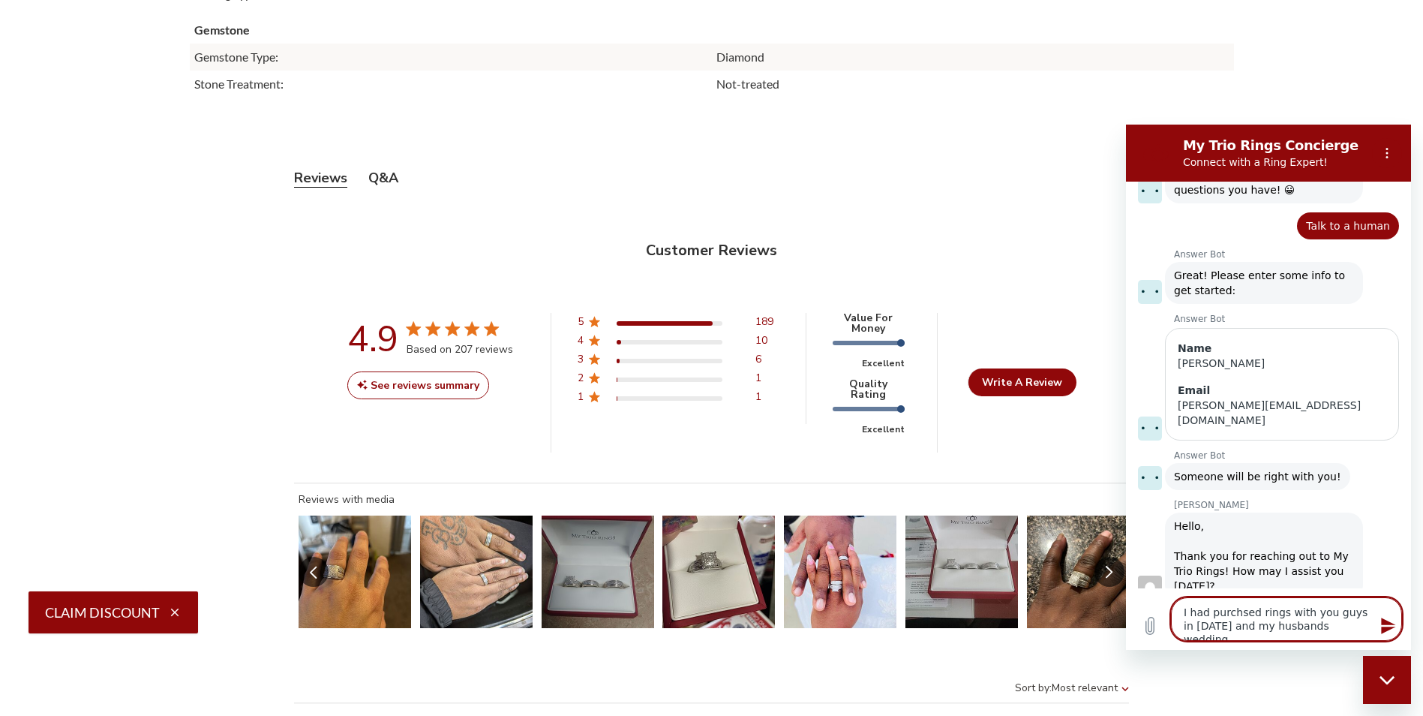
type textarea "I had purchsed rings with you guys in 2020 and my husbands wedding"
type textarea "x"
type textarea "I had purchsed rings with you guys in 2020 and my husbands wedding b"
type textarea "x"
type textarea "I had purchsed rings with you guys in 2020 and my husbands wedding ba"
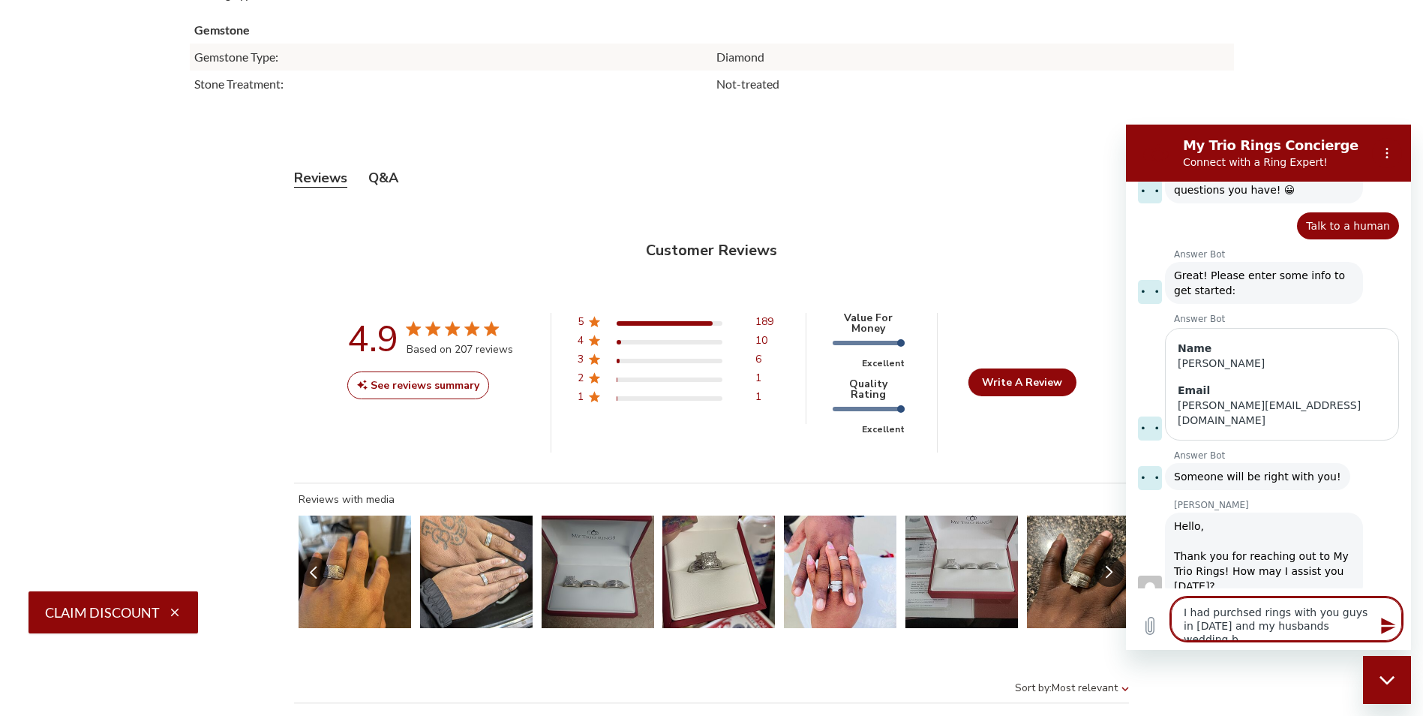
type textarea "x"
type textarea "I had purchsed rings with you guys in 2020 and my husbands wedding ban"
type textarea "x"
type textarea "I had purchsed rings with you guys in 2020 and my husbands wedding band"
type textarea "x"
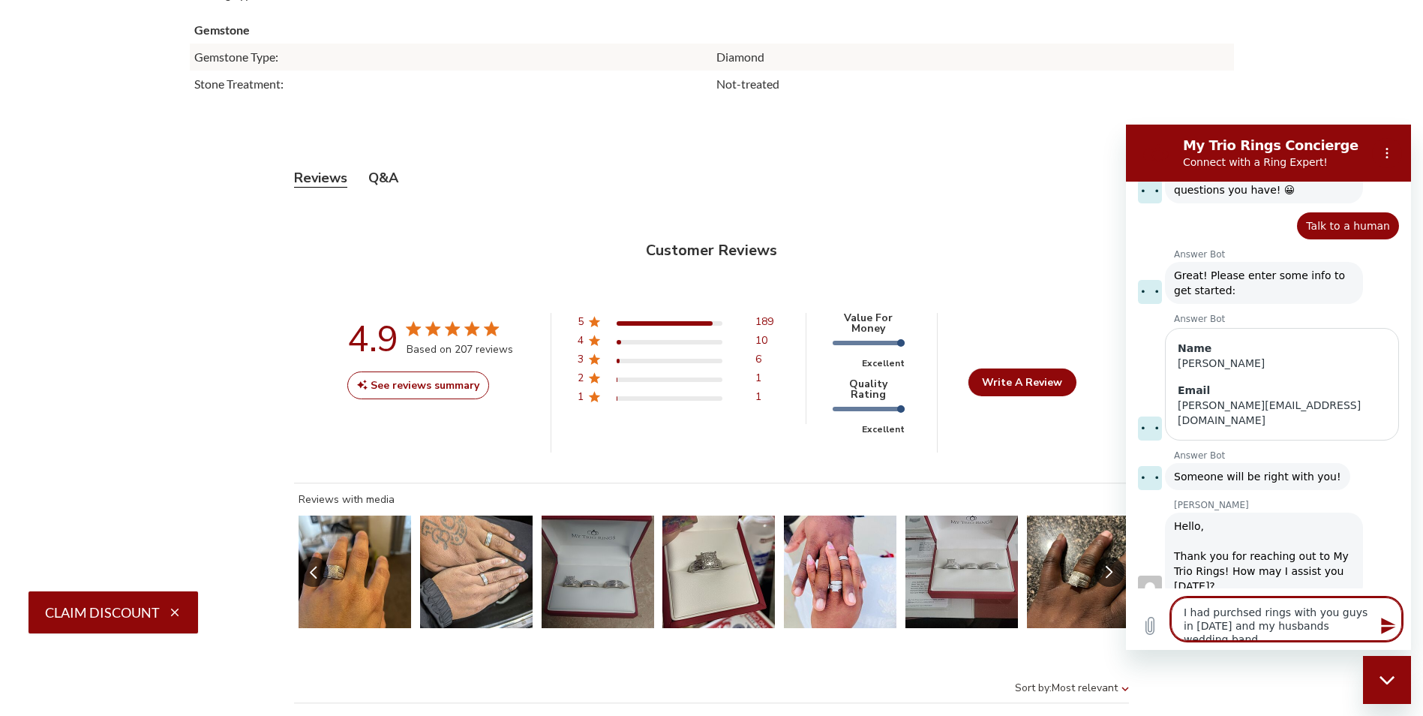
type textarea "I had purchsed rings with you guys in 2020 and my husbands wedding band"
type textarea "x"
type textarea "I had purchsed rings with you guys in 2020 and my husbands wedding band b"
type textarea "x"
type textarea "I had purchsed rings with you guys in 2020 and my husbands wedding band br"
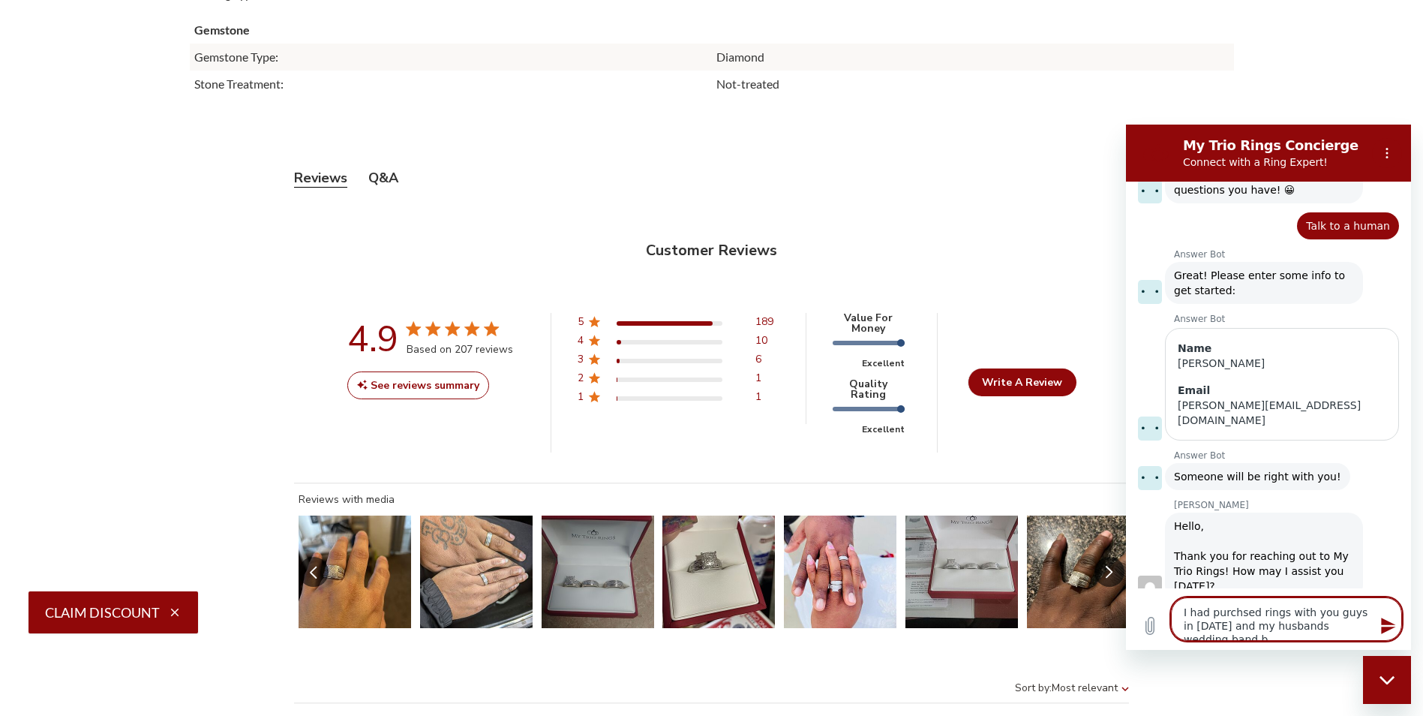
type textarea "x"
type textarea "I had purchsed rings with you guys in 2020 and my husbands wedding band bro"
type textarea "x"
type textarea "I had purchsed rings with you guys in 2020 and my husbands wedding band brok"
type textarea "x"
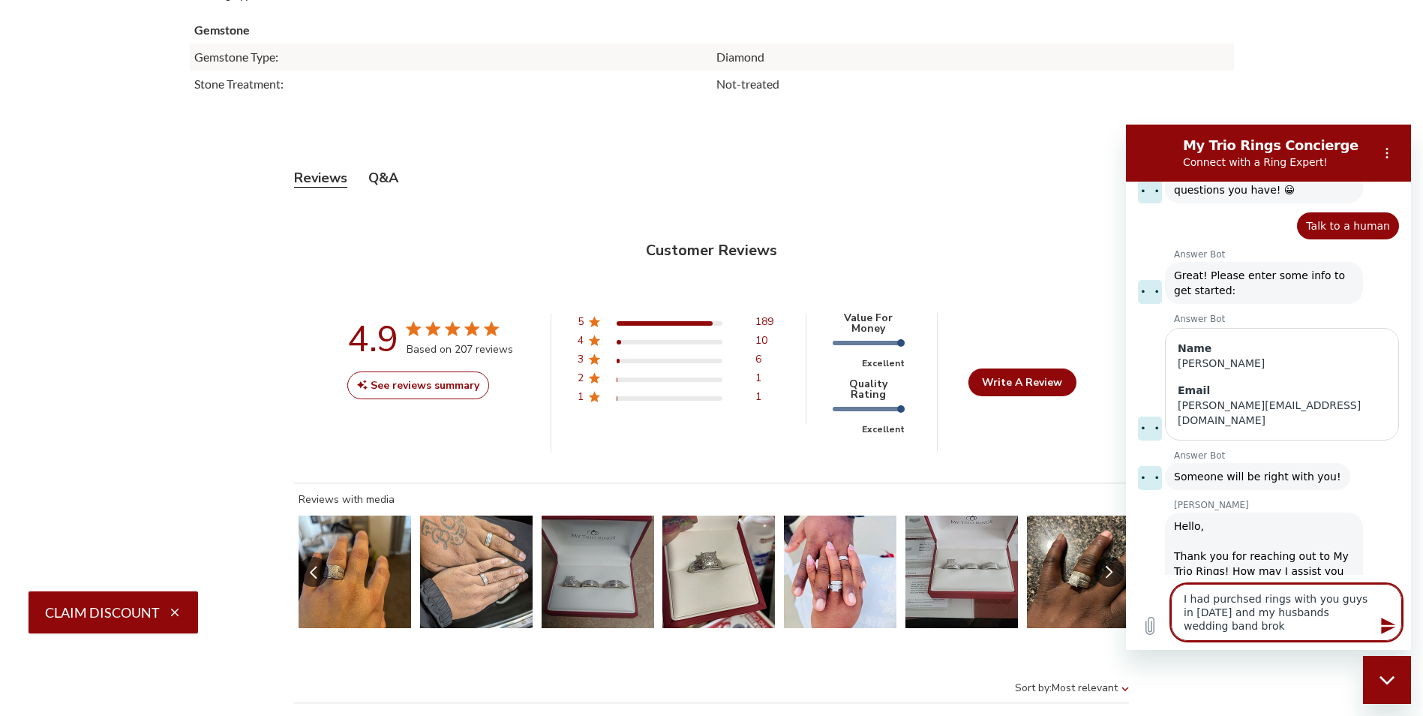
type textarea "I had purchsed rings with you guys in 2020 and my husbands wedding band broke"
type textarea "x"
type textarea "I had purchsed rings with you guys in 2020 and my husbands wedding band broke,"
type textarea "x"
type textarea "I had purchsed rings with you guys in 2020 and my husbands wedding band broke,"
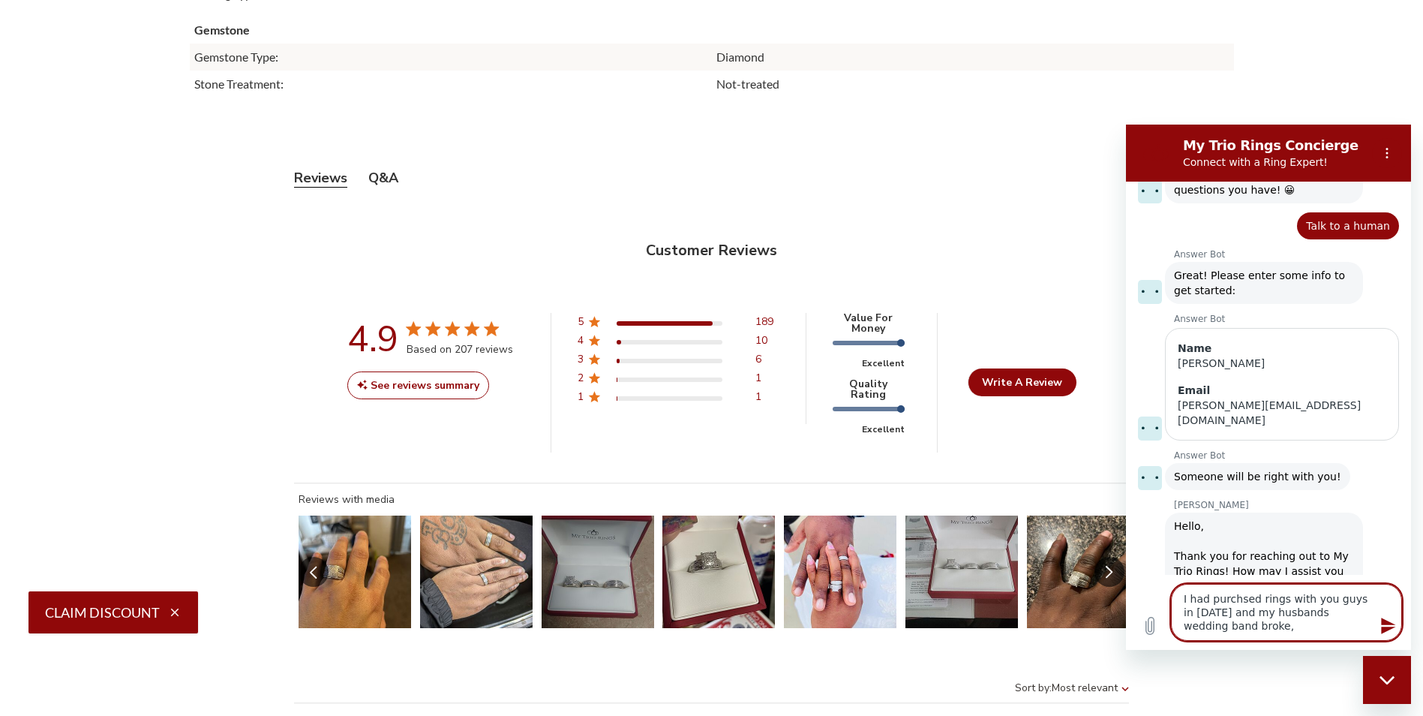
type textarea "x"
type textarea "I had purchsed rings with you guys in 2020 and my husbands wedding band broke, i"
type textarea "x"
type textarea "I had purchsed rings with you guys in 2020 and my husbands wedding band broke, i"
type textarea "x"
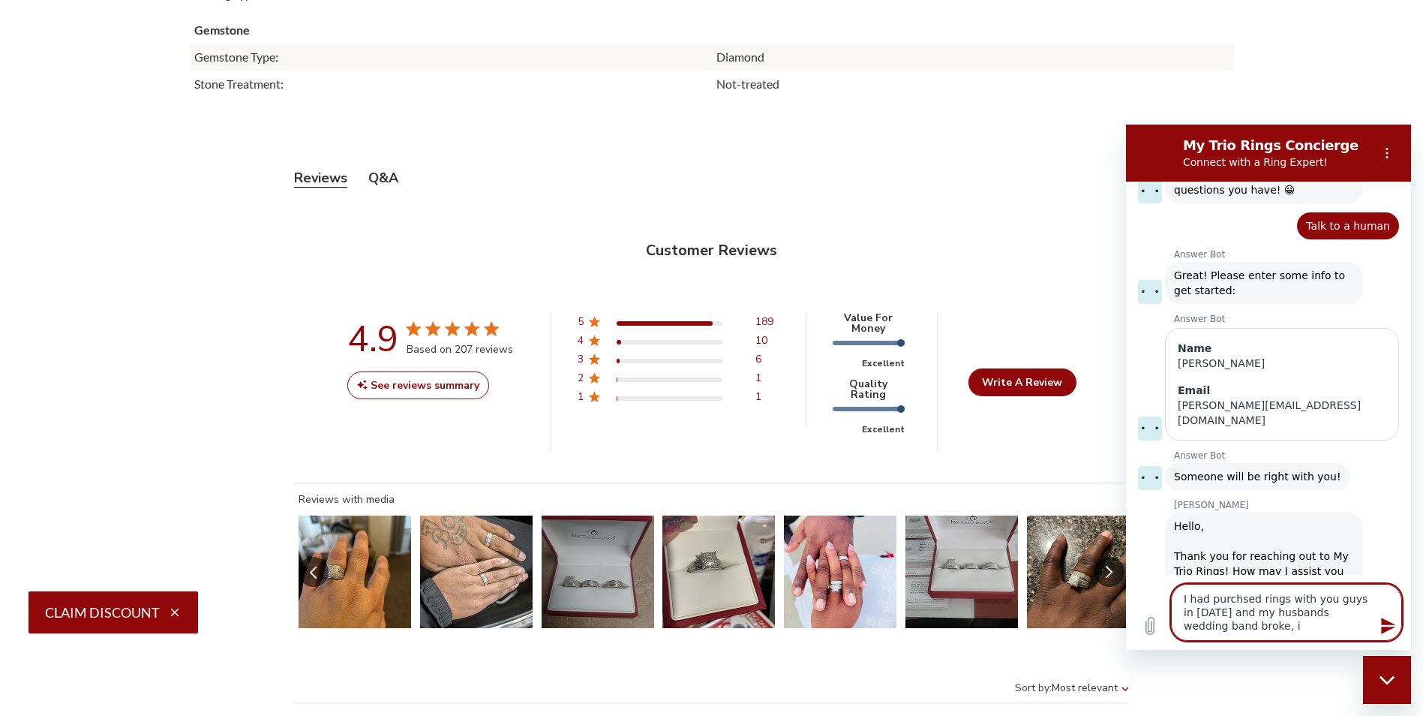
type textarea "I had purchsed rings with you guys in 2020 and my husbands wedding band broke, …"
type textarea "x"
type textarea "I had purchsed rings with you guys in 2020 and my husbands wedding band broke, …"
type textarea "x"
type textarea "I had purchsed rings with you guys in 2020 and my husbands wedding band broke, …"
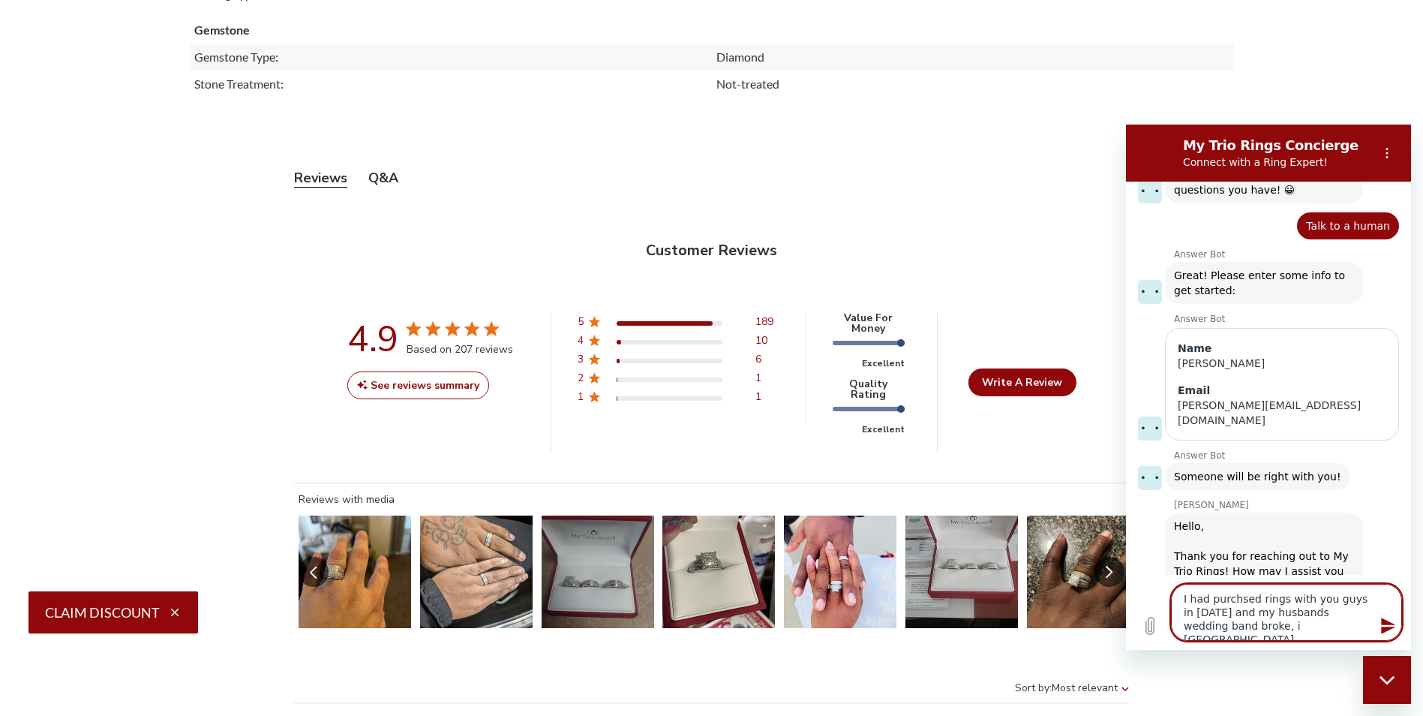
type textarea "x"
type textarea "I had purchsed rings with you guys in 2020 and my husbands wedding band broke, …"
type textarea "x"
type textarea "I had purchsed rings with you guys in 2020 and my husbands wedding band broke, …"
type textarea "x"
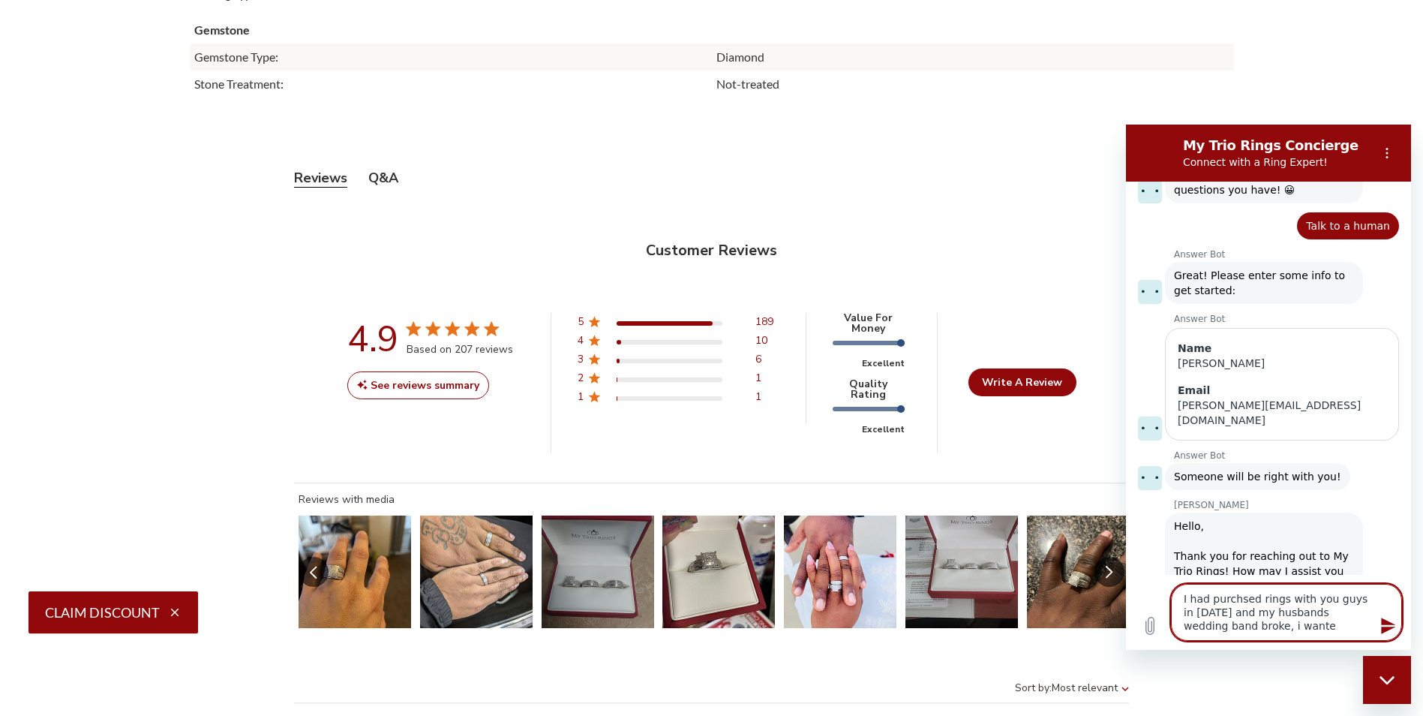
type textarea "I had purchsed rings with you guys in 2020 and my husbands wedding band broke, …"
type textarea "x"
type textarea "I had purchsed rings with you guys in 2020 and my husbands wedding band broke, …"
type textarea "x"
type textarea "I had purchsed rings with you guys in 2020 and my husbands wedding band broke, …"
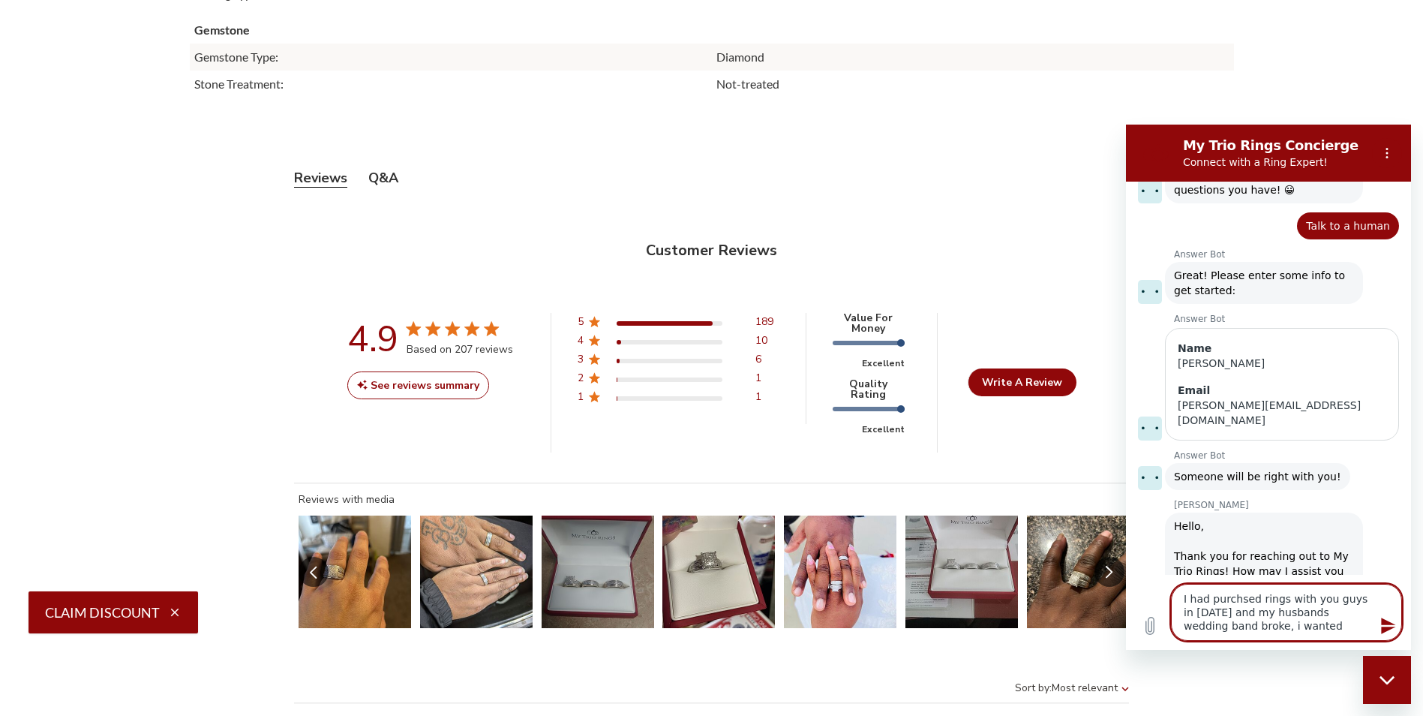
type textarea "x"
type textarea "I had purchsed rings with you guys in 2020 and my husbands wedding band broke, …"
type textarea "x"
type textarea "I had purchsed rings with you guys in 2020 and my husbands wedding band broke, …"
type textarea "x"
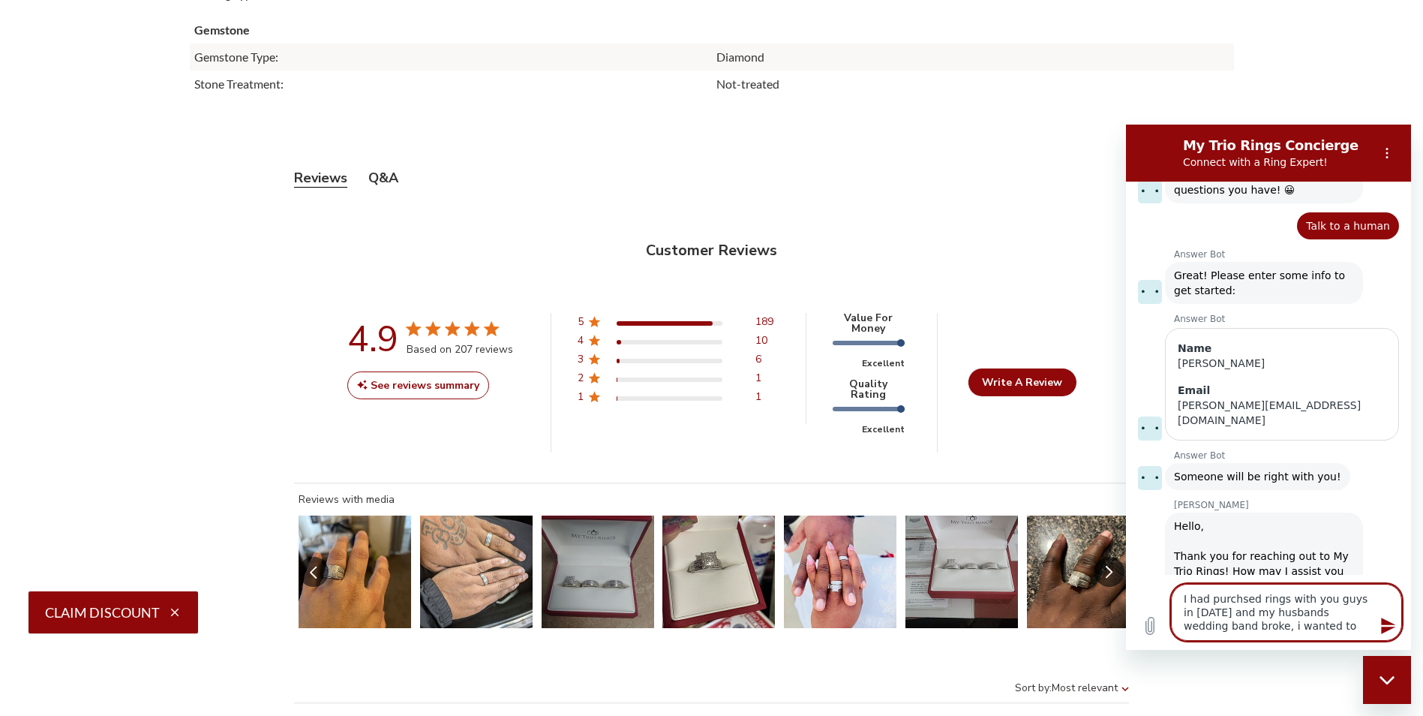
type textarea "I had purchsed rings with you guys in 2020 and my husbands wedding band broke, …"
type textarea "x"
type textarea "I had purchsed rings with you guys in 2020 and my husbands wedding band broke, …"
type textarea "x"
type textarea "I had purchsed rings with you guys in 2020 and my husbands wedding band broke, …"
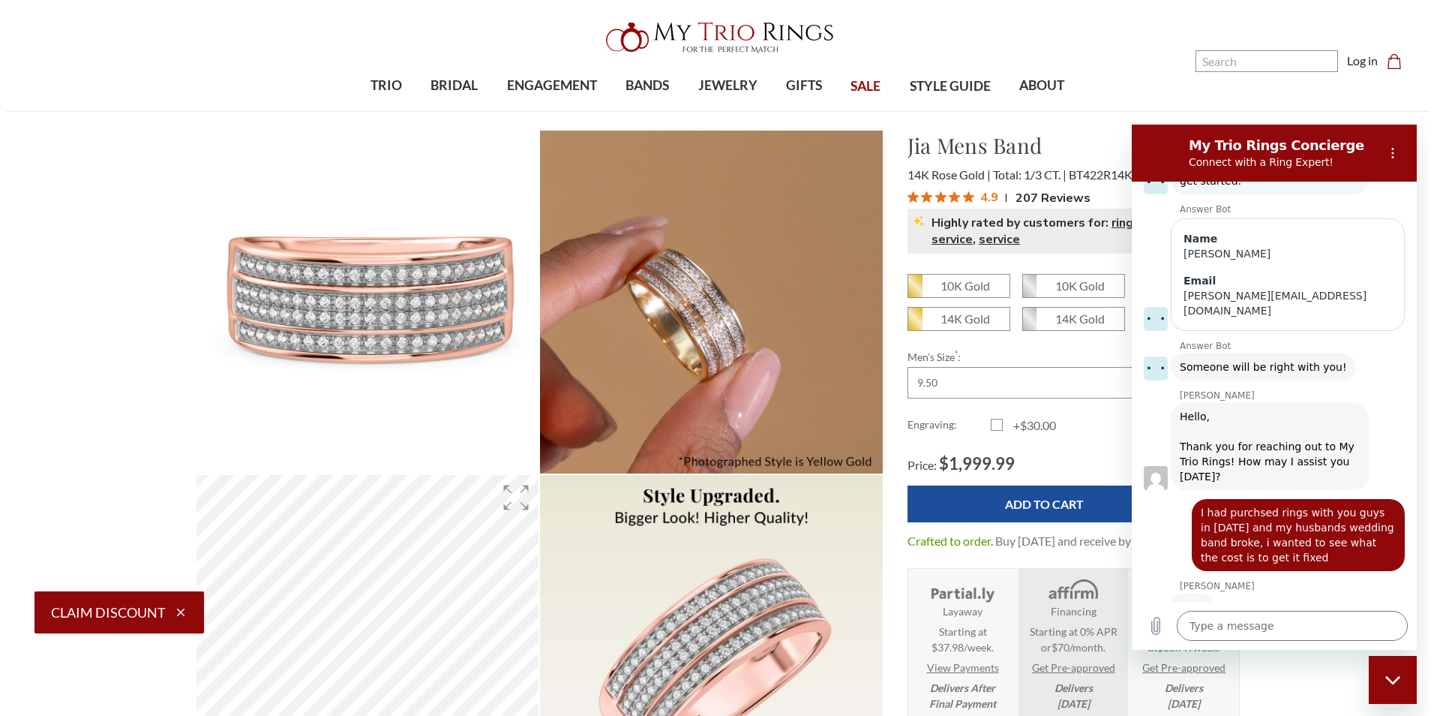
scroll to position [0, 0]
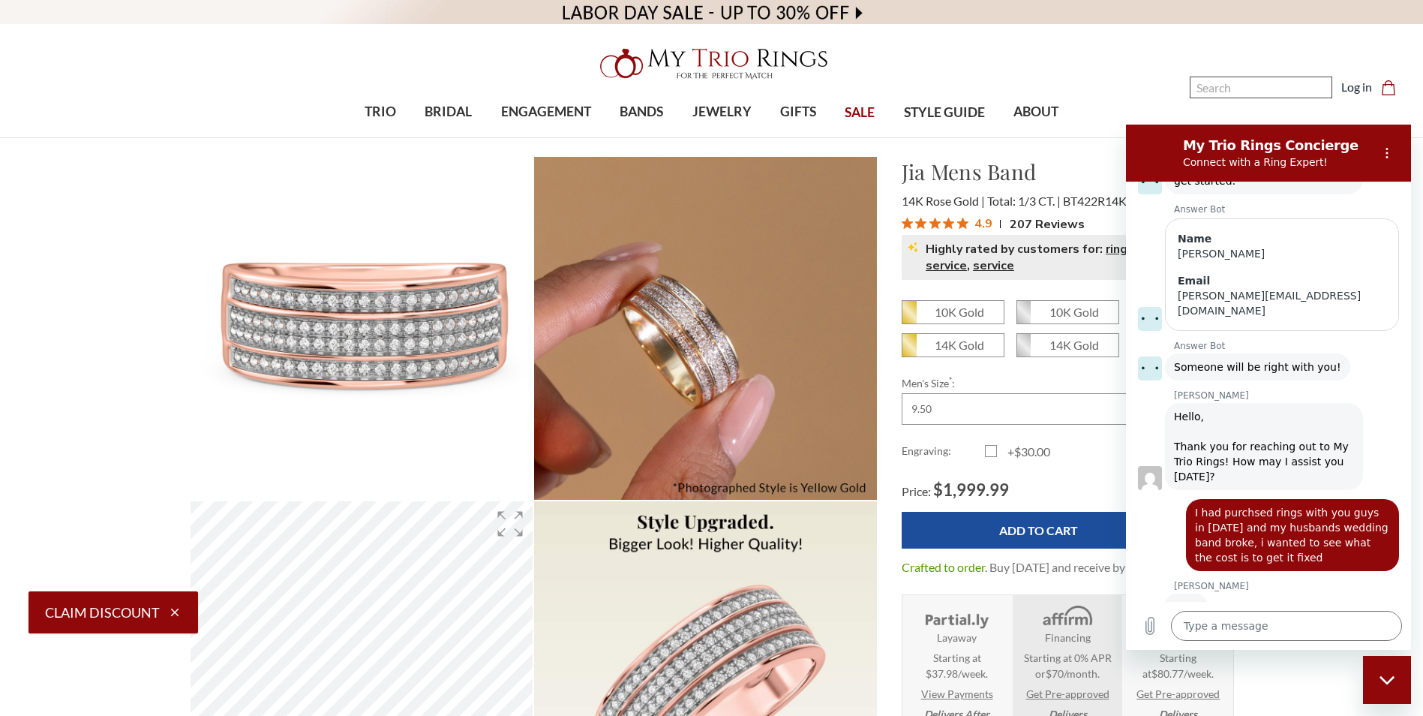
click at [1254, 85] on input "Search" at bounding box center [1261, 88] width 143 height 22
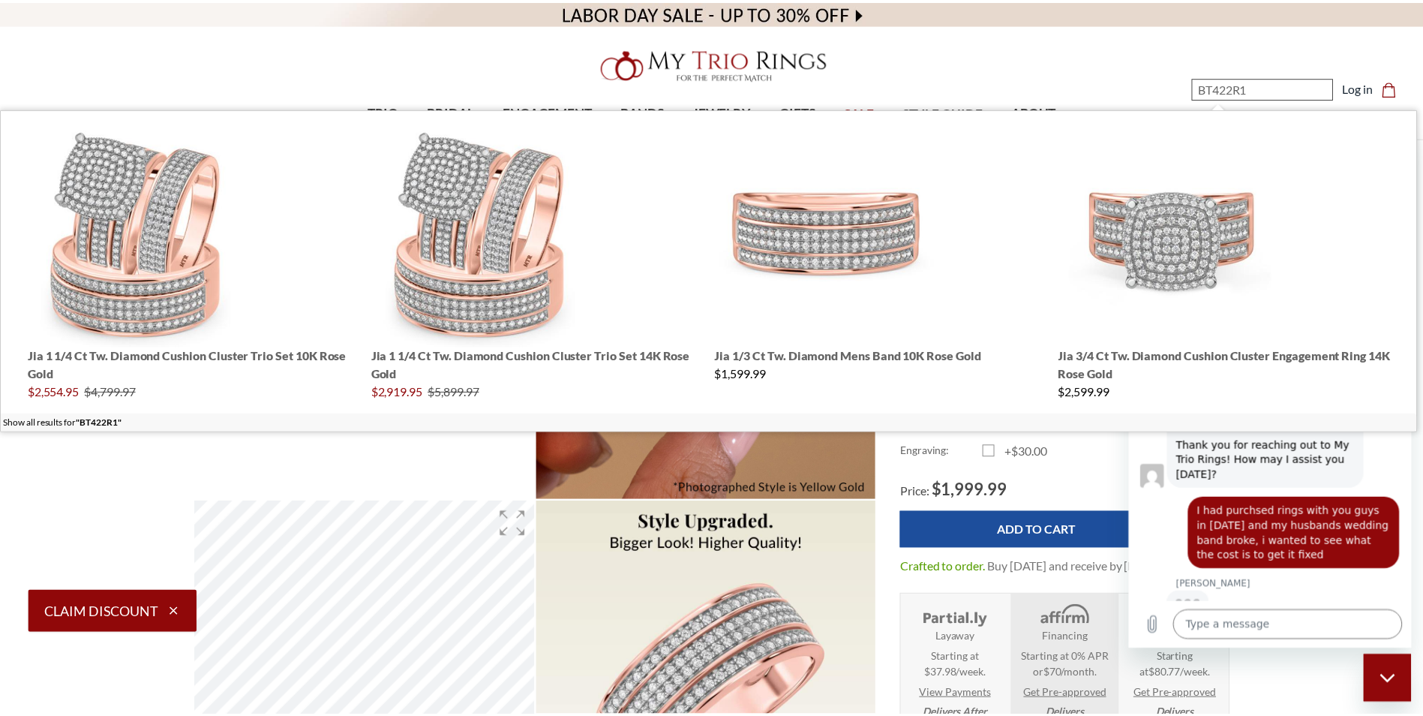
scroll to position [188, 0]
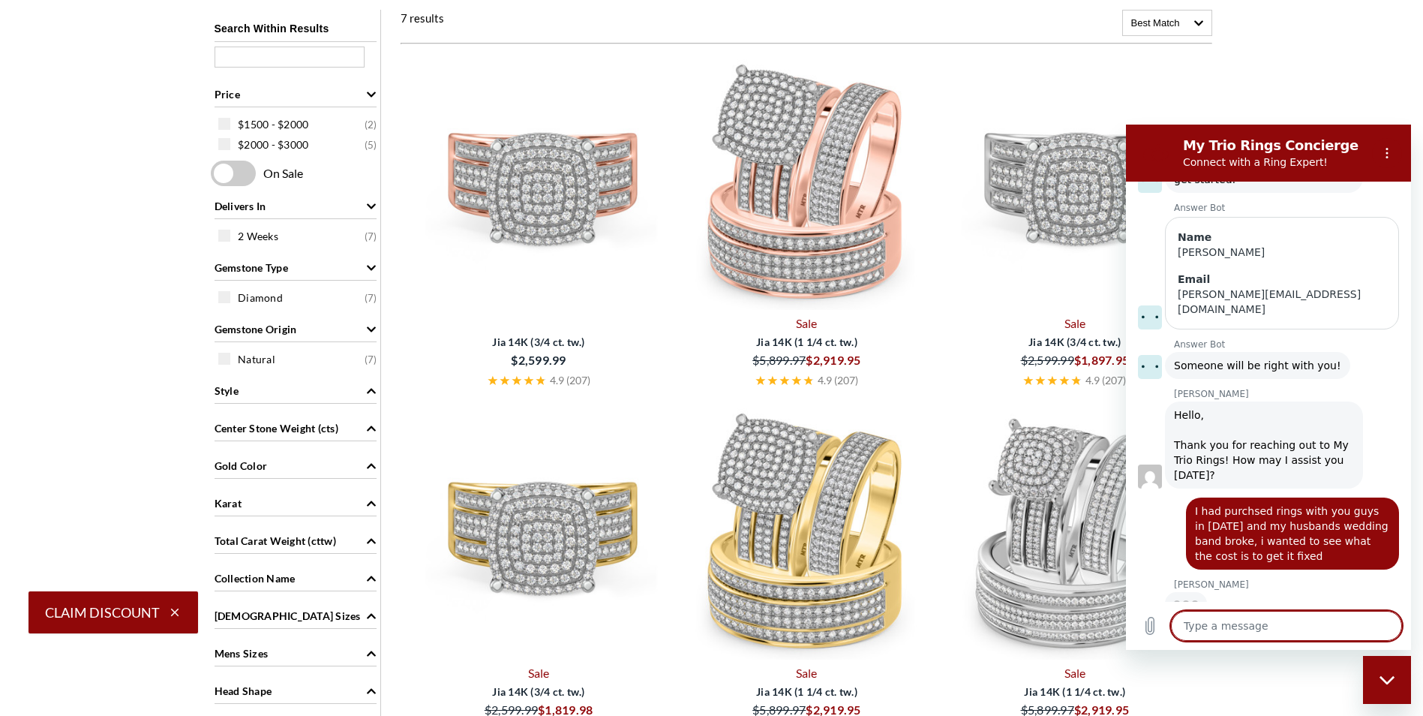
scroll to position [188, 0]
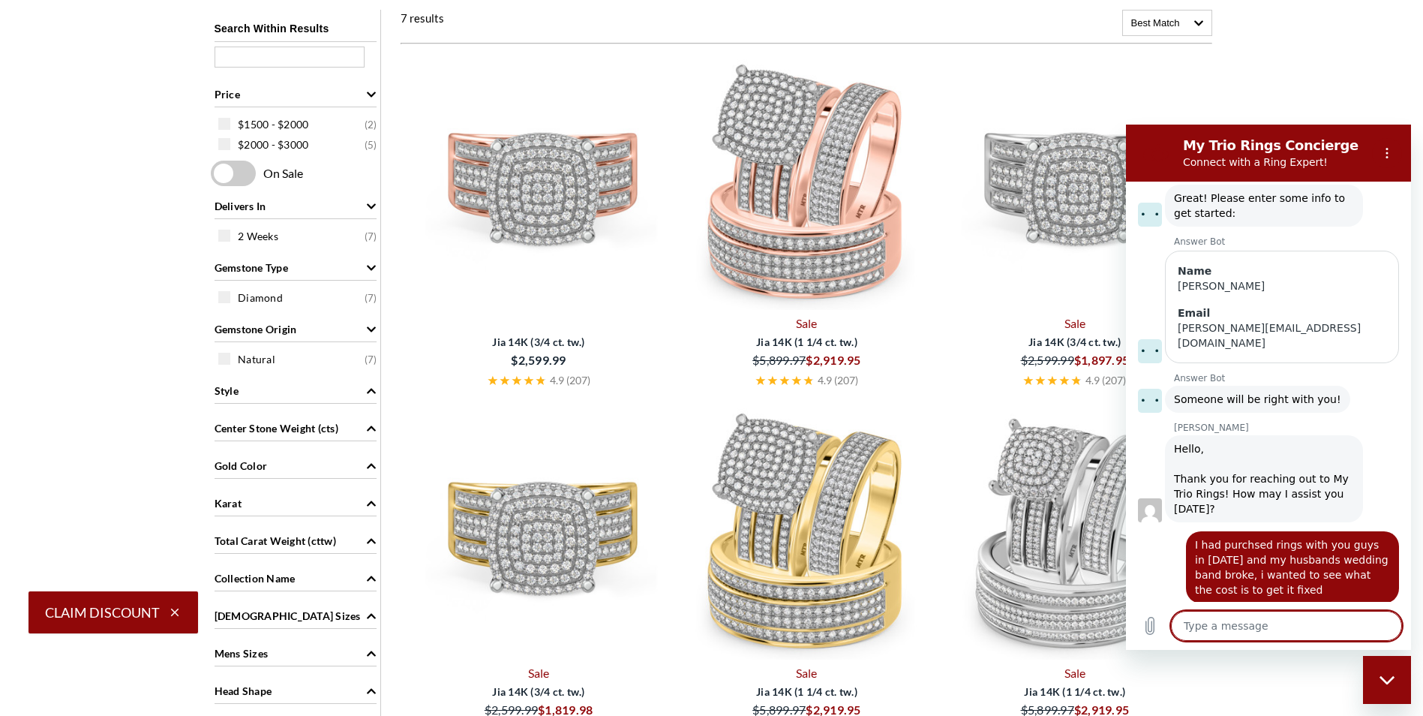
type textarea "x"
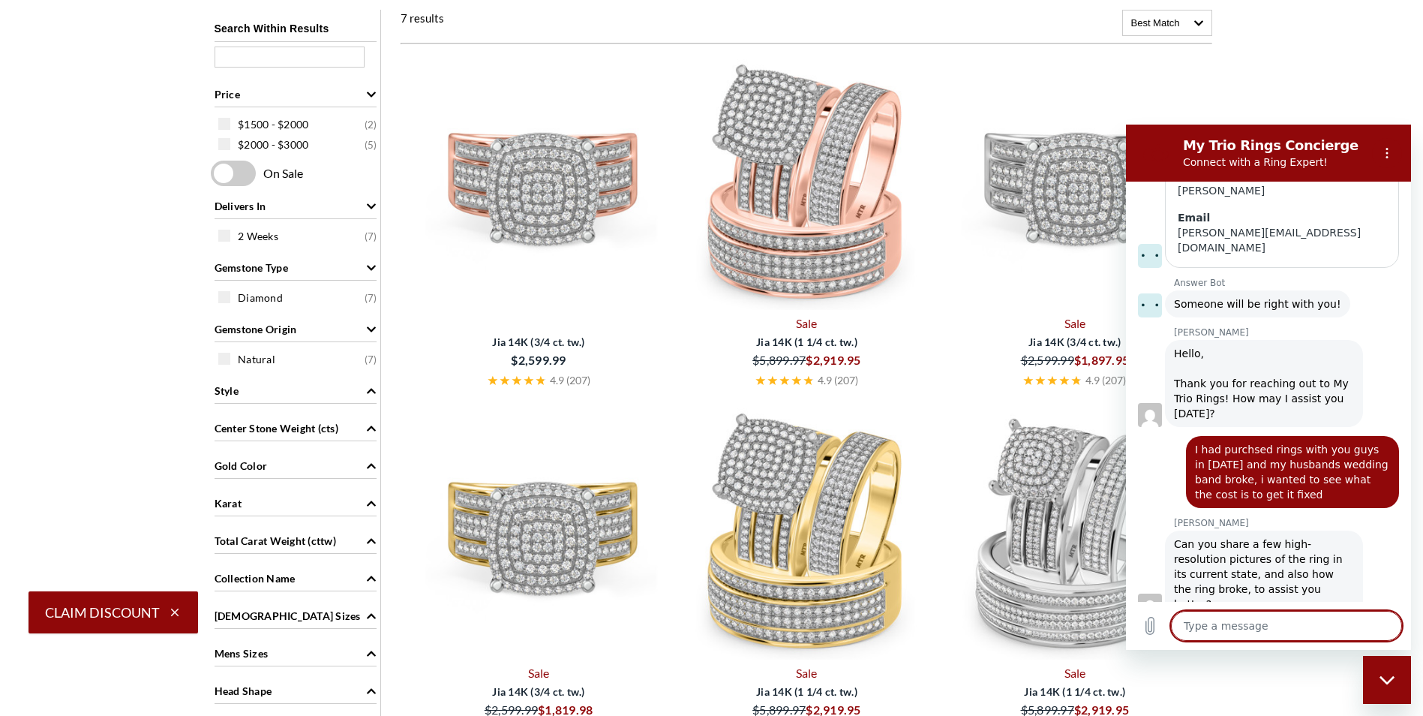
scroll to position [254, 0]
click at [1290, 621] on textarea at bounding box center [1286, 626] width 231 height 30
type textarea "I"
type textarea "x"
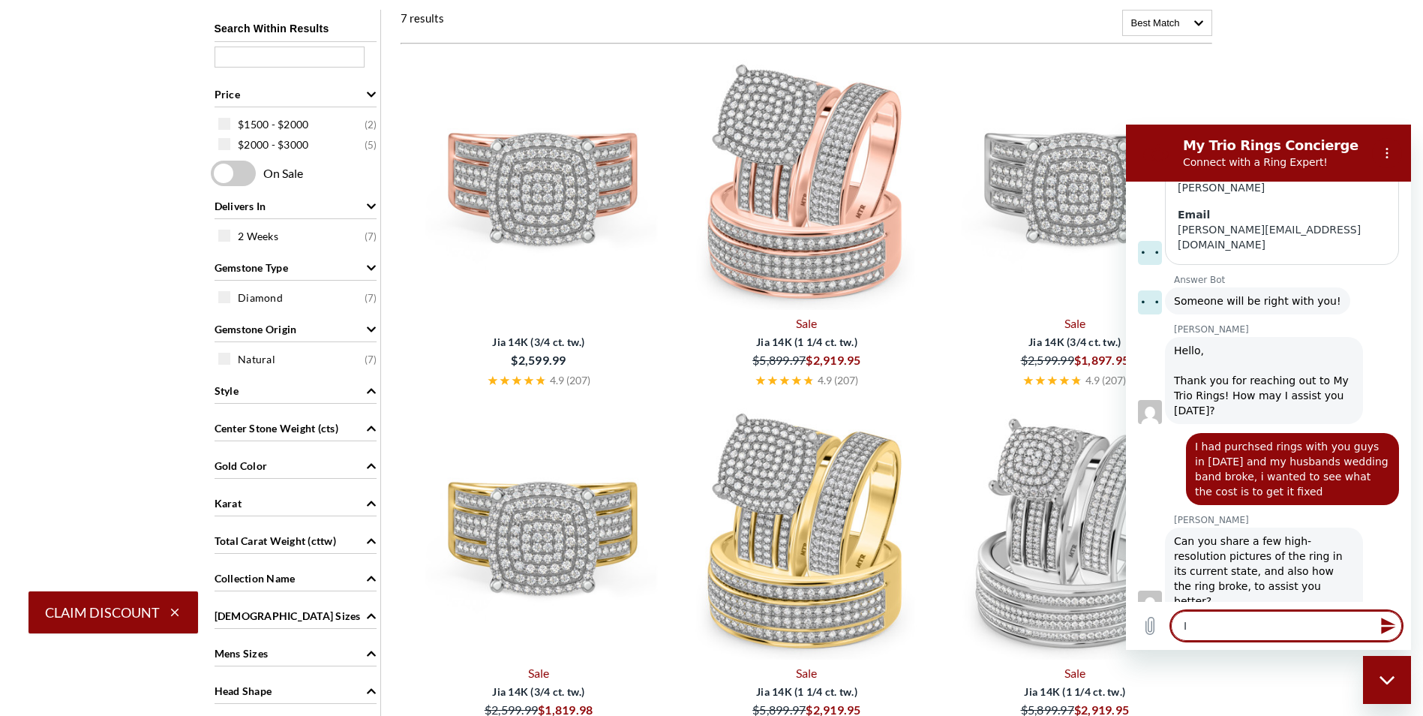
type textarea "I"
type textarea "x"
type textarea "I c"
type textarea "x"
type textarea "I ca"
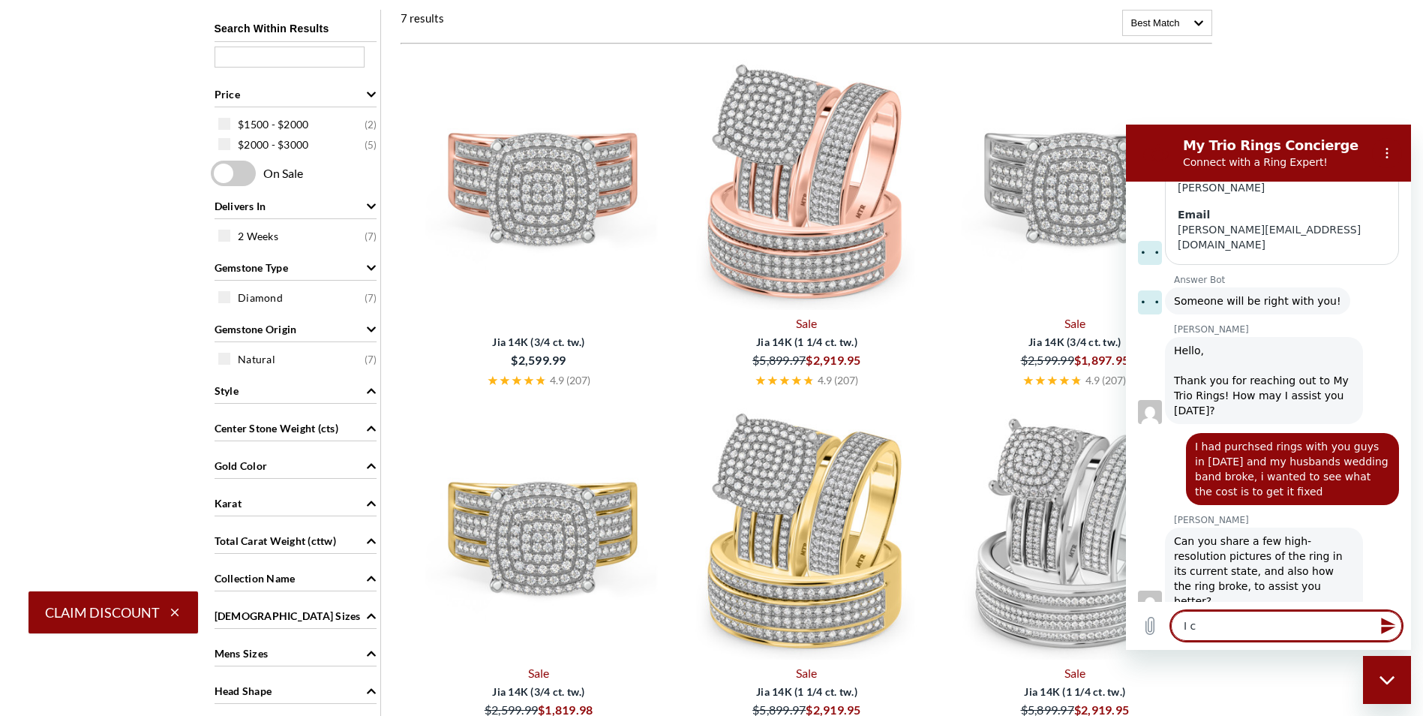
type textarea "x"
type textarea "I can"
type textarea "x"
type textarea "I can"
type textarea "x"
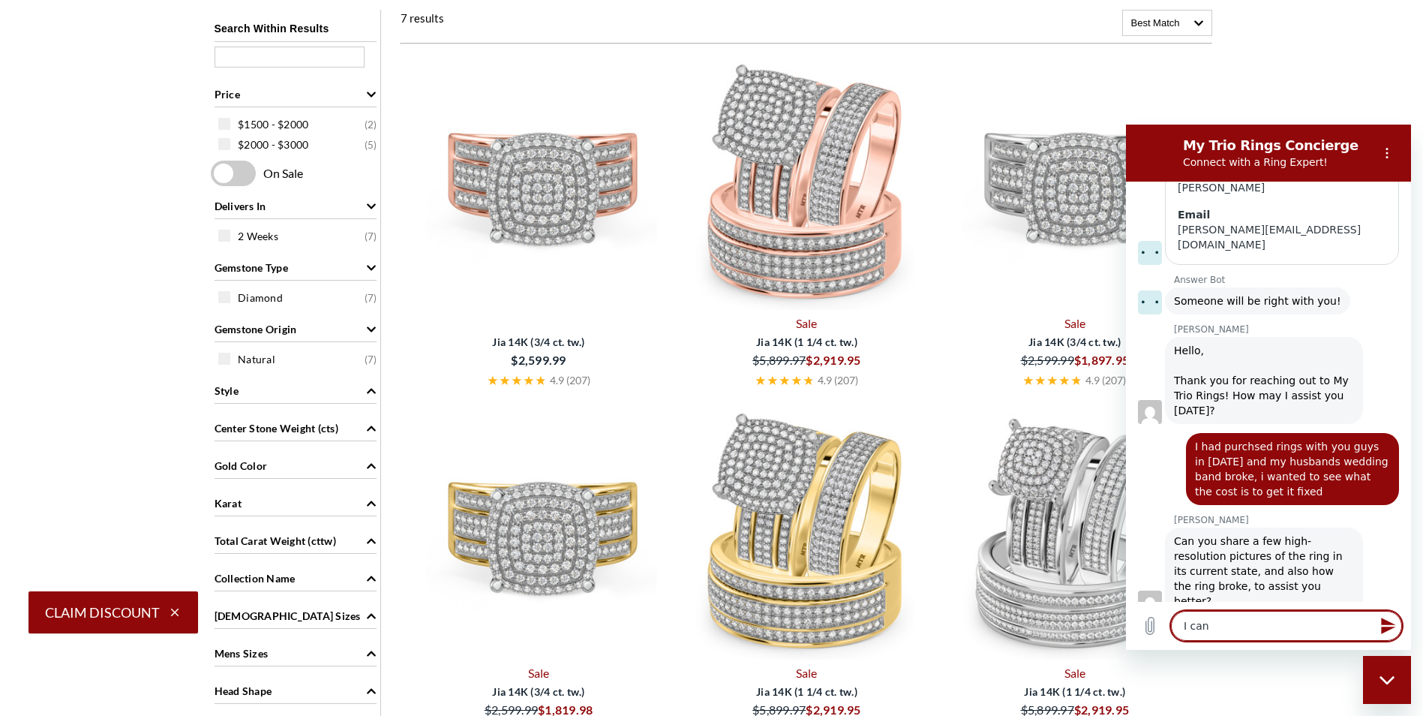
type textarea "I can"
type textarea "x"
type textarea "I can,"
type textarea "x"
type textarea "I can,"
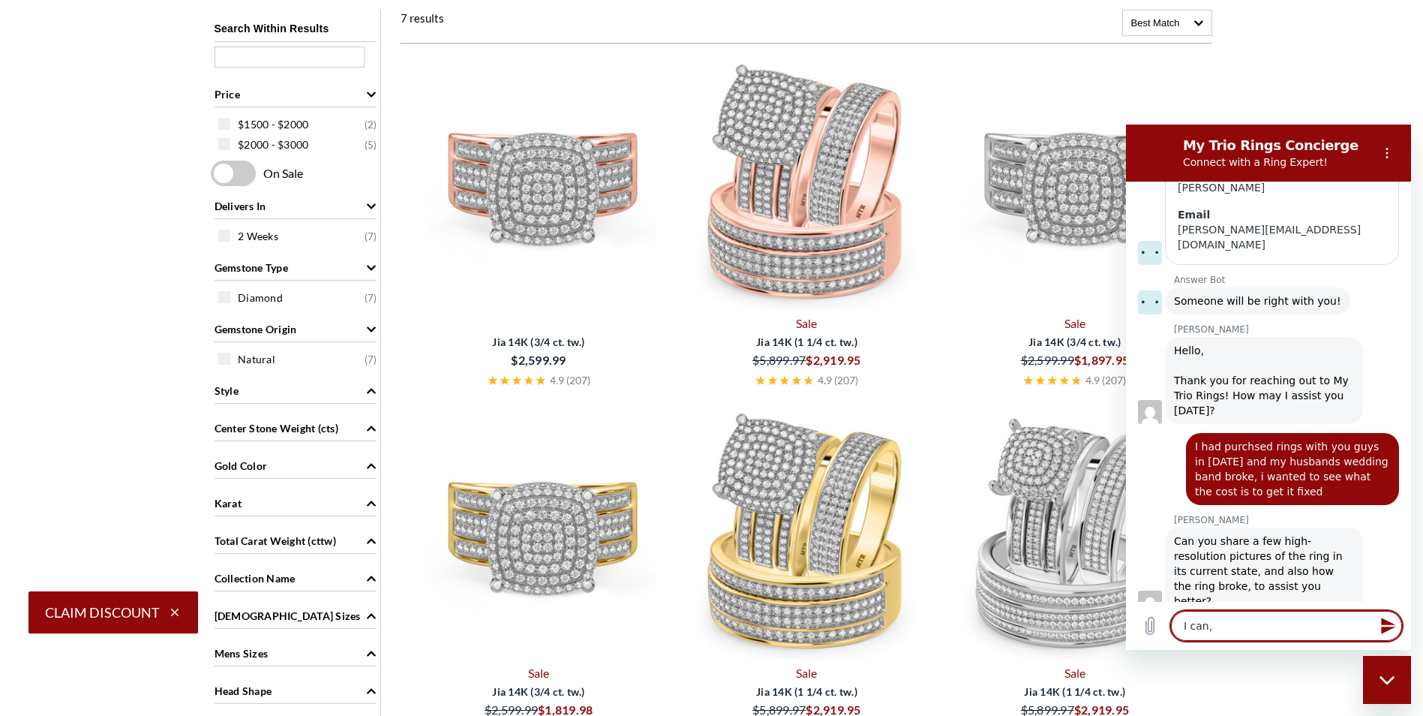
type textarea "x"
type textarea "I can, B"
type textarea "x"
type textarea "I can, Bu"
type textarea "x"
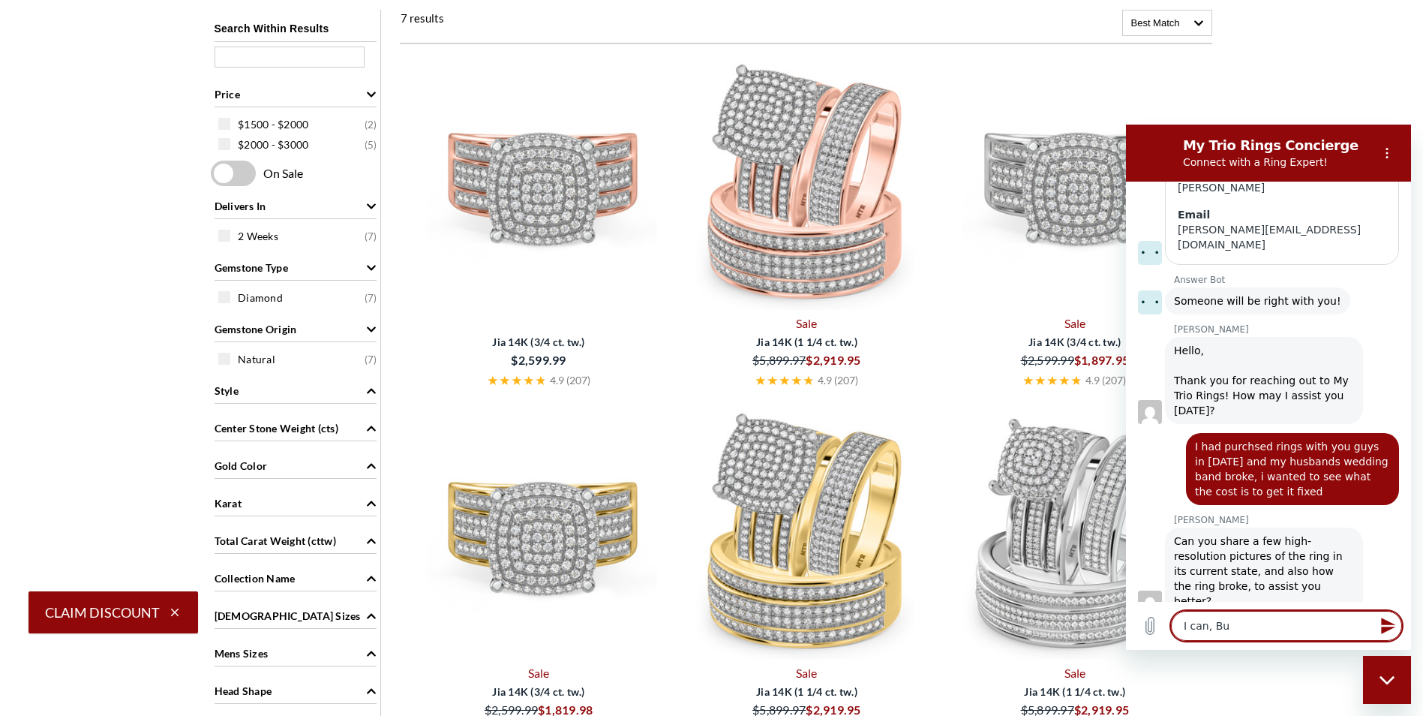
type textarea "I can, But"
type textarea "x"
type textarea "I can, But"
type textarea "x"
type textarea "I can, But i"
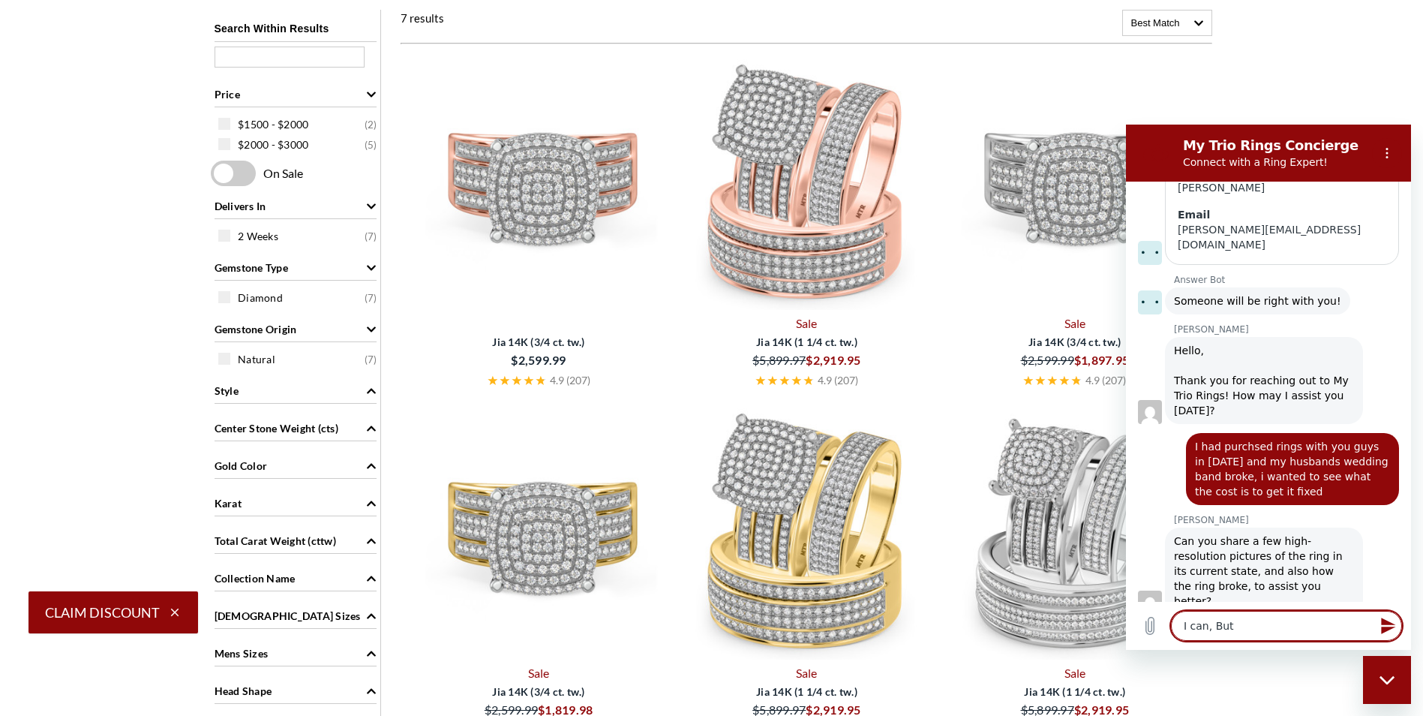
type textarea "x"
type textarea "I can, But i"
type textarea "x"
type textarea "I can, But i"
type textarea "x"
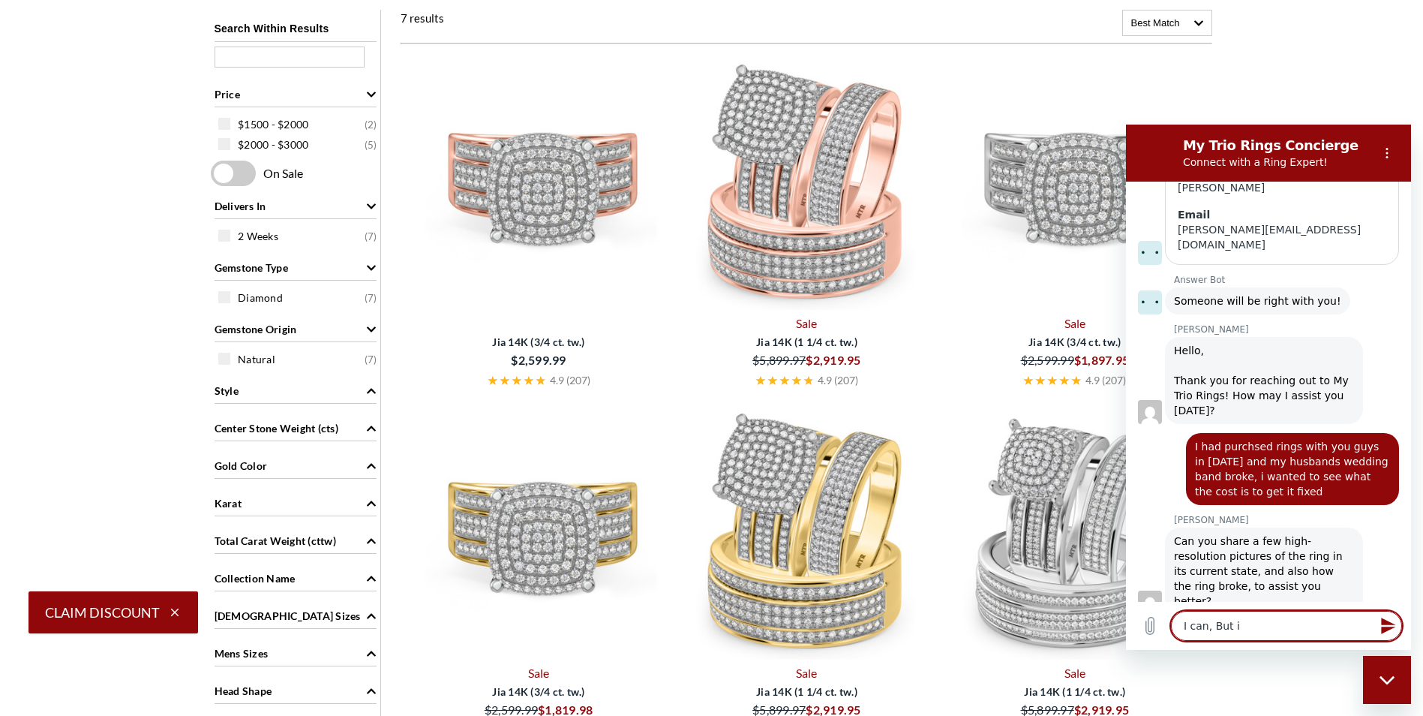
type textarea "I can, But"
type textarea "x"
type textarea "I can, But I"
type textarea "x"
type textarea "I can, But I"
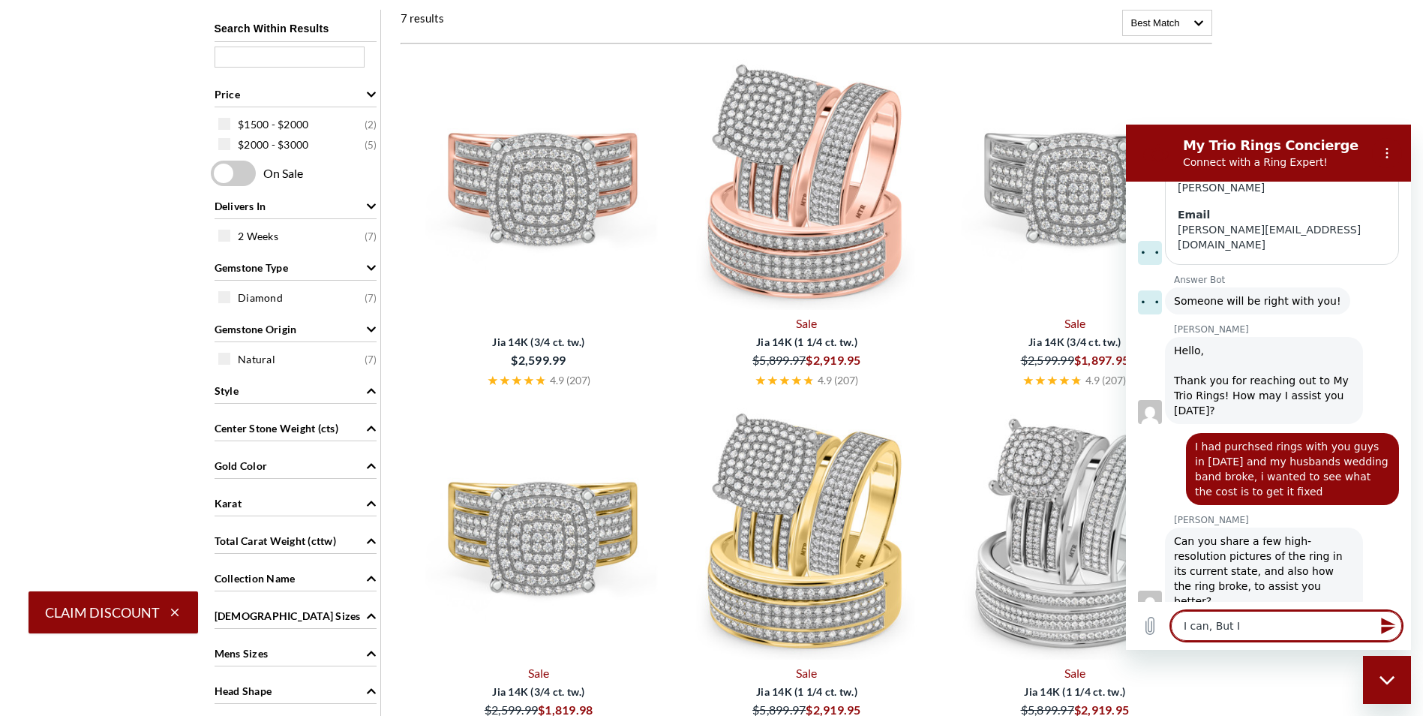
type textarea "x"
type textarea "I can, But I a"
type textarea "x"
type textarea "I can, But I am"
type textarea "x"
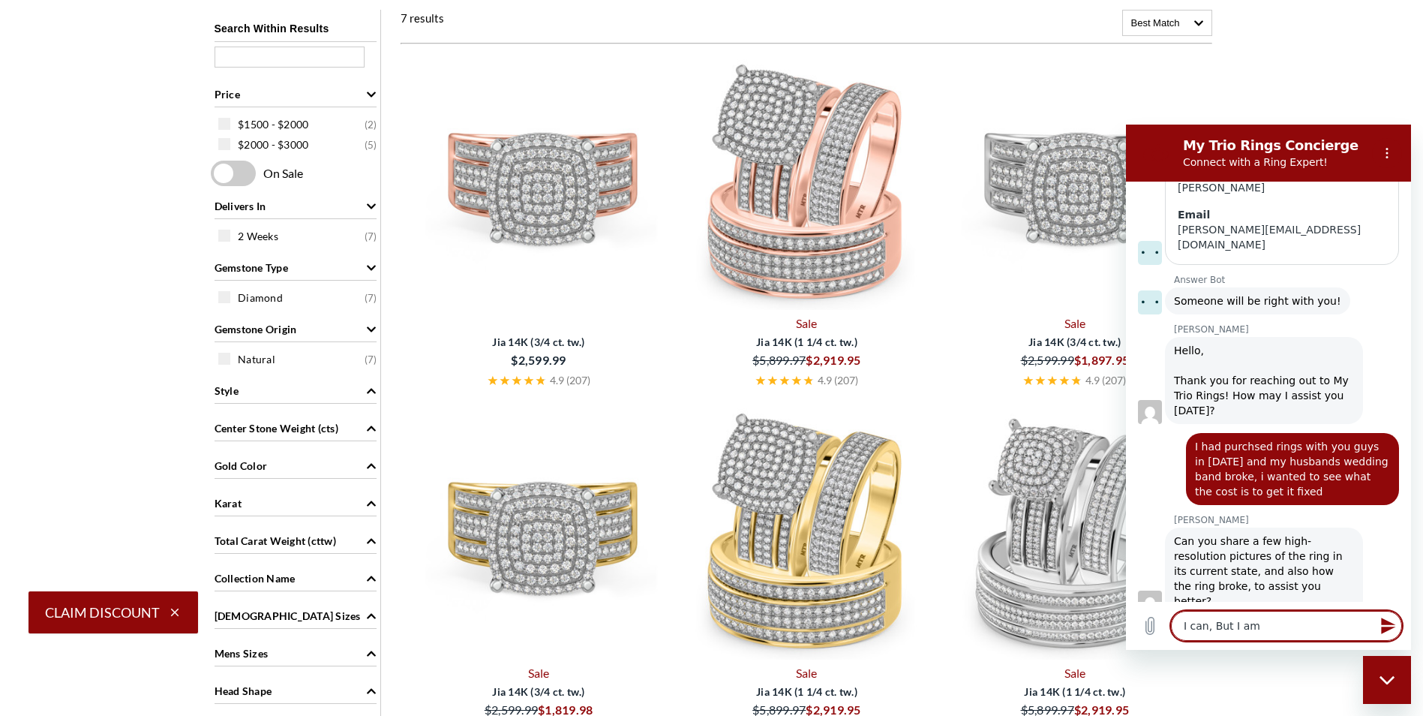
type textarea "I can, But I am"
type textarea "x"
type textarea "I can, But I am n"
type textarea "x"
type textarea "I can, But I am"
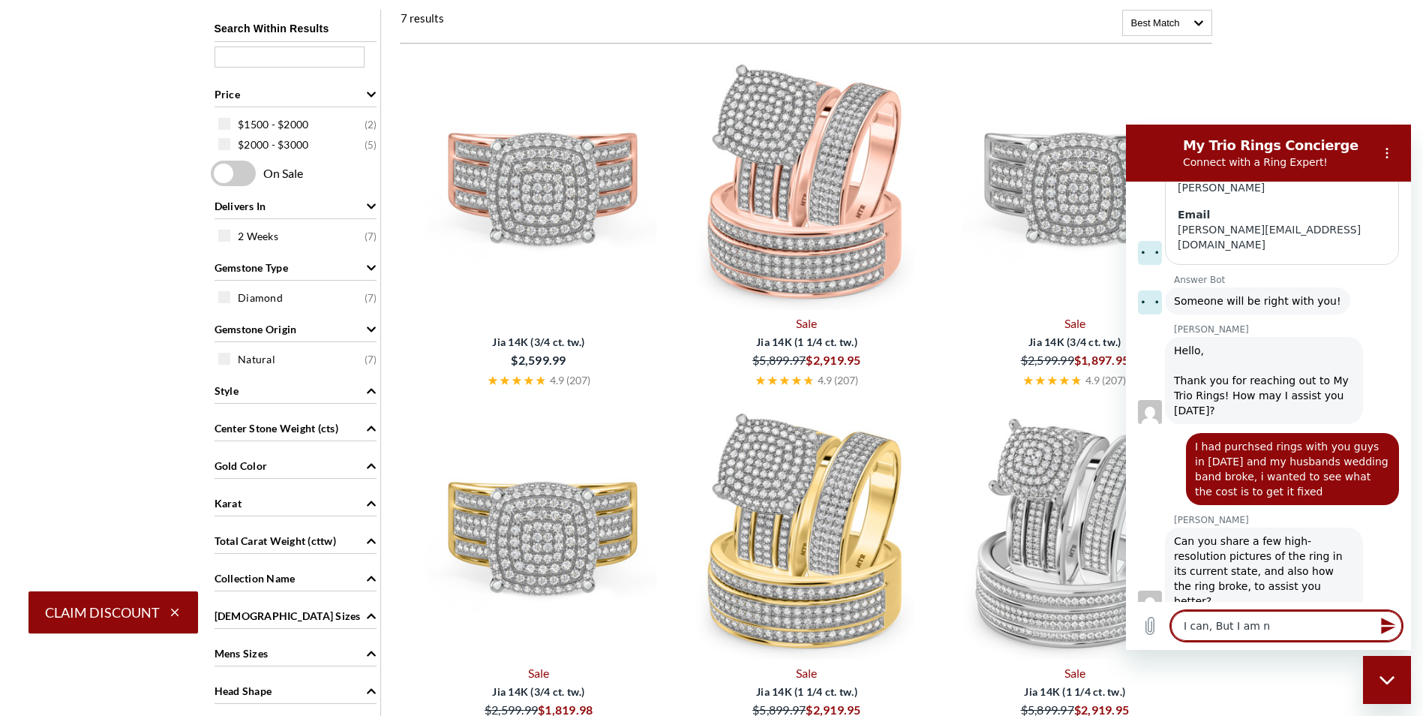
type textarea "x"
type textarea "I can, But I am o"
type textarea "x"
type textarea "I can, But I am on"
type textarea "x"
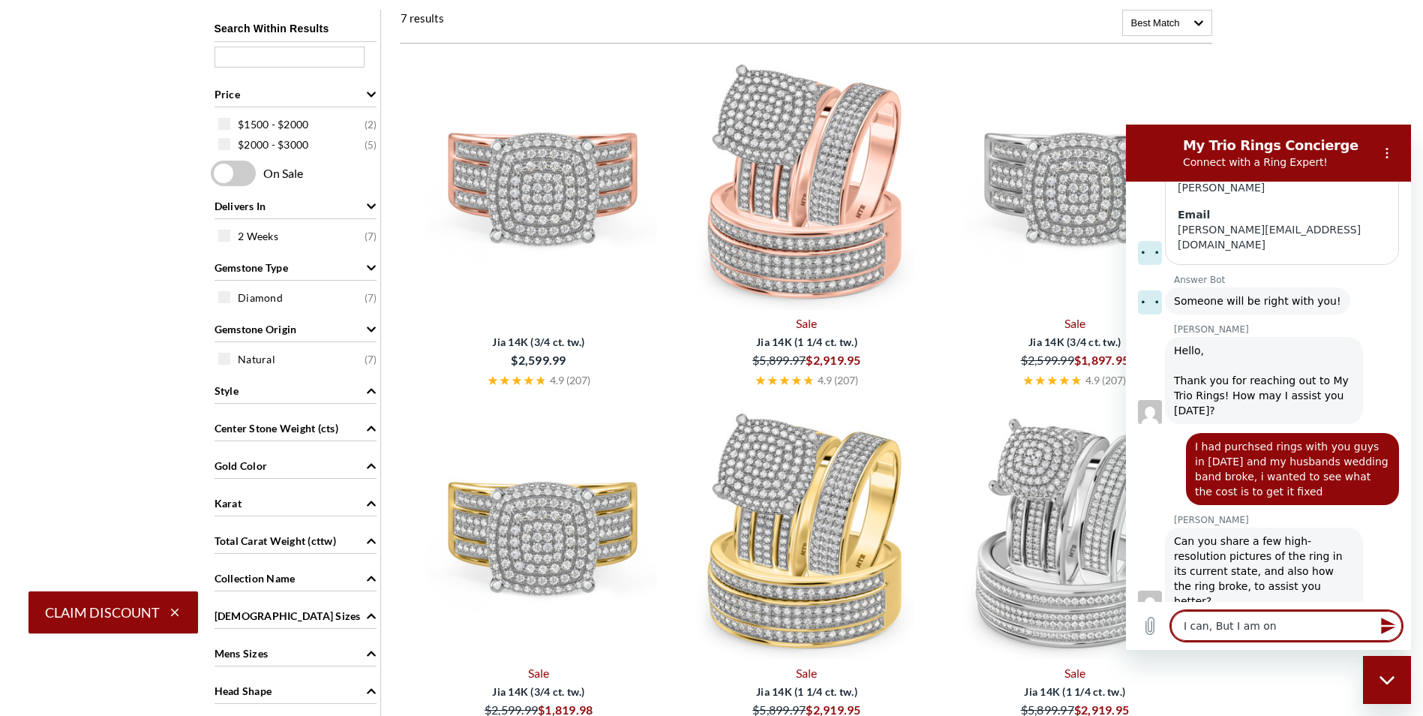
type textarea "I can, But I am on"
type textarea "x"
type textarea "I can, But I am on m"
type textarea "x"
type textarea "I can, But I am on my"
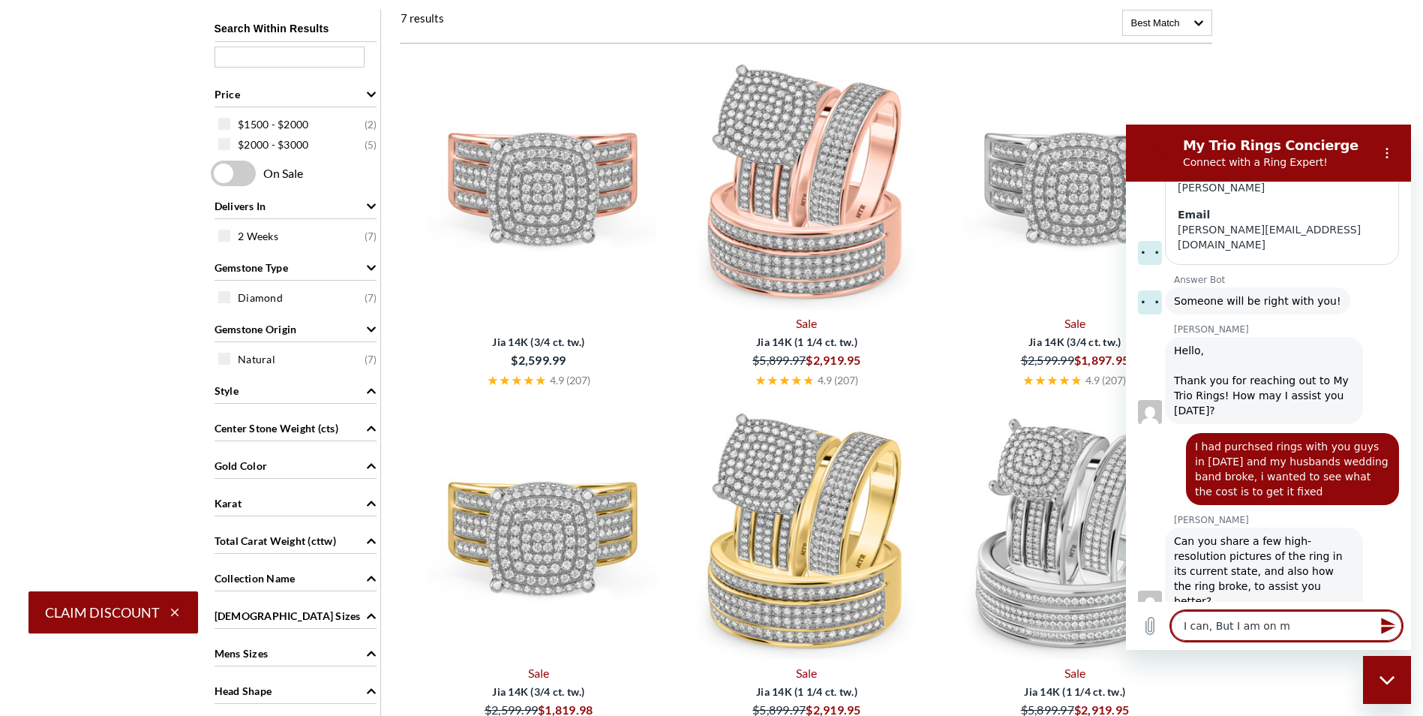
type textarea "x"
type textarea "I can, But I am on my"
type textarea "x"
type textarea "I can, But I am on my c"
type textarea "x"
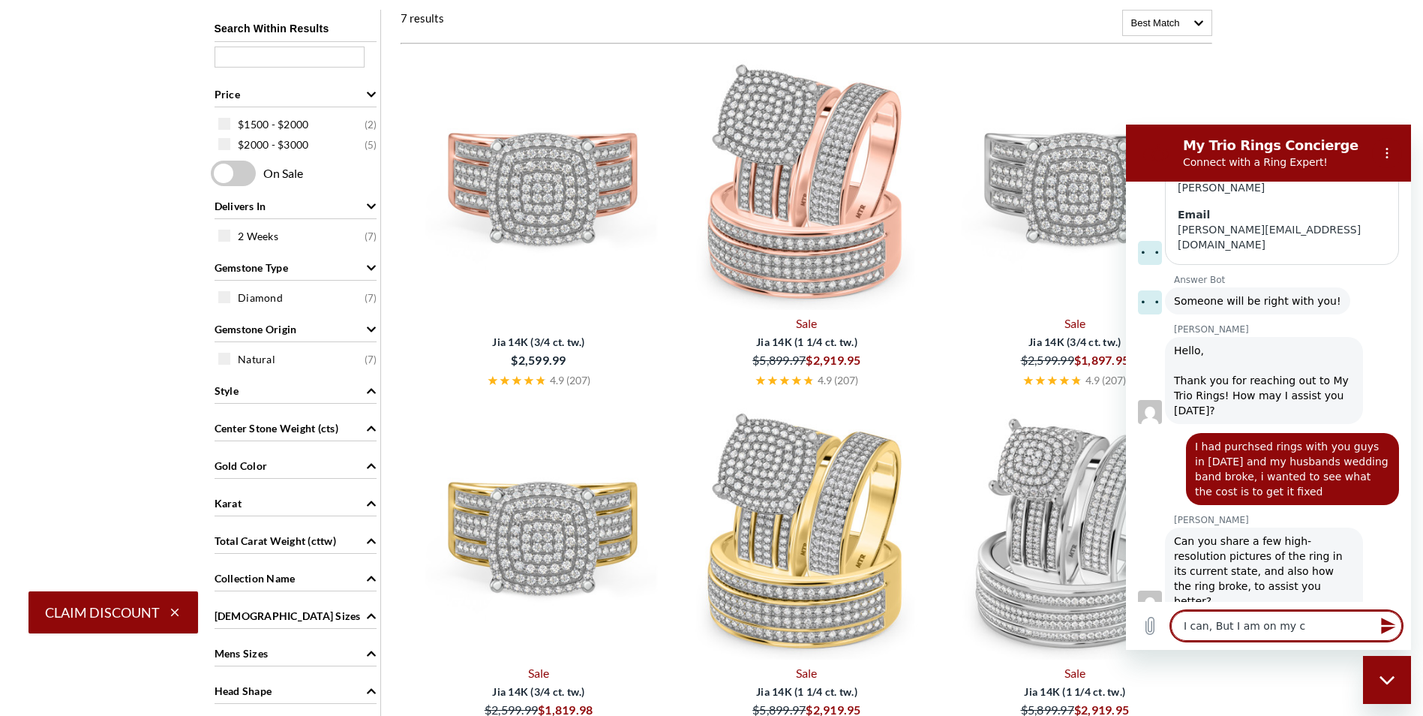
type textarea "I can, But I am on my co"
type textarea "x"
type textarea "I can, But I am on my com"
type textarea "x"
type textarea "I can, But I am on my comp"
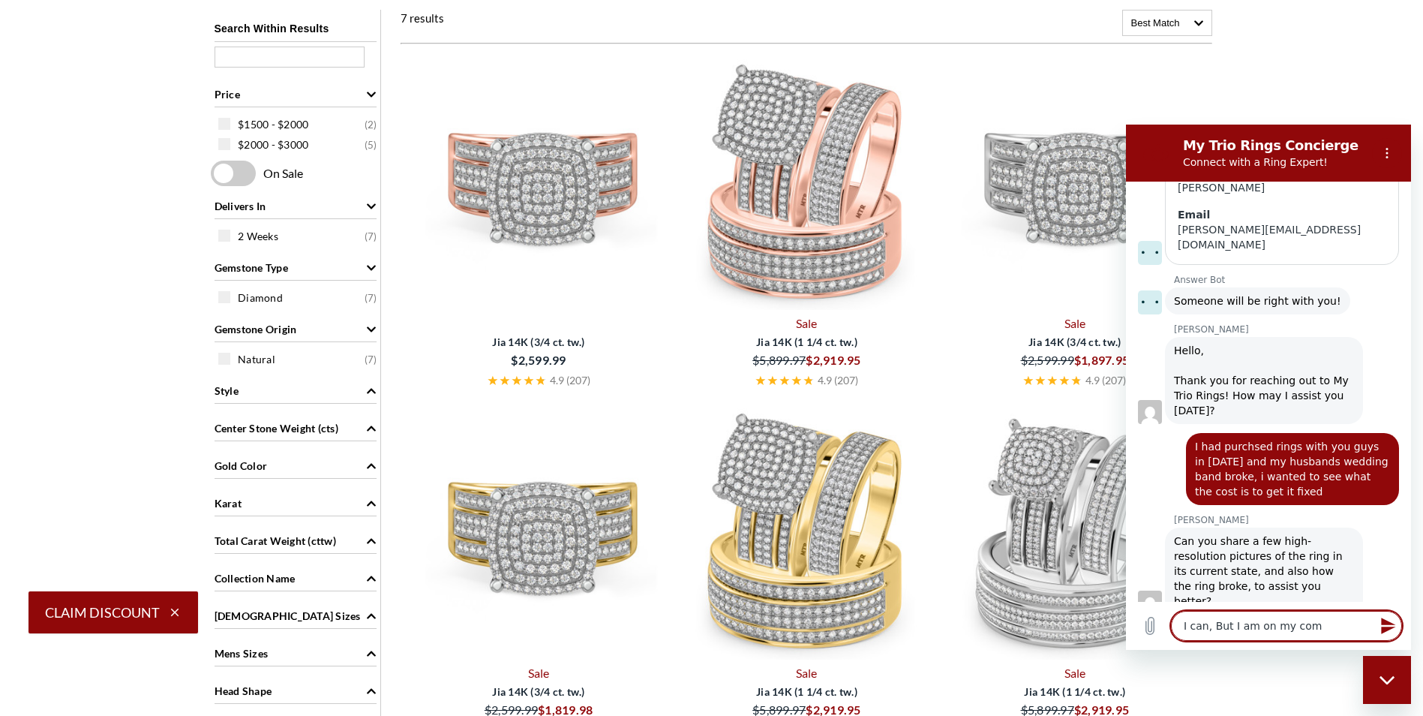
type textarea "x"
type textarea "I can, But I am on my compu"
type textarea "x"
type textarea "I can, But I am on my comput"
type textarea "x"
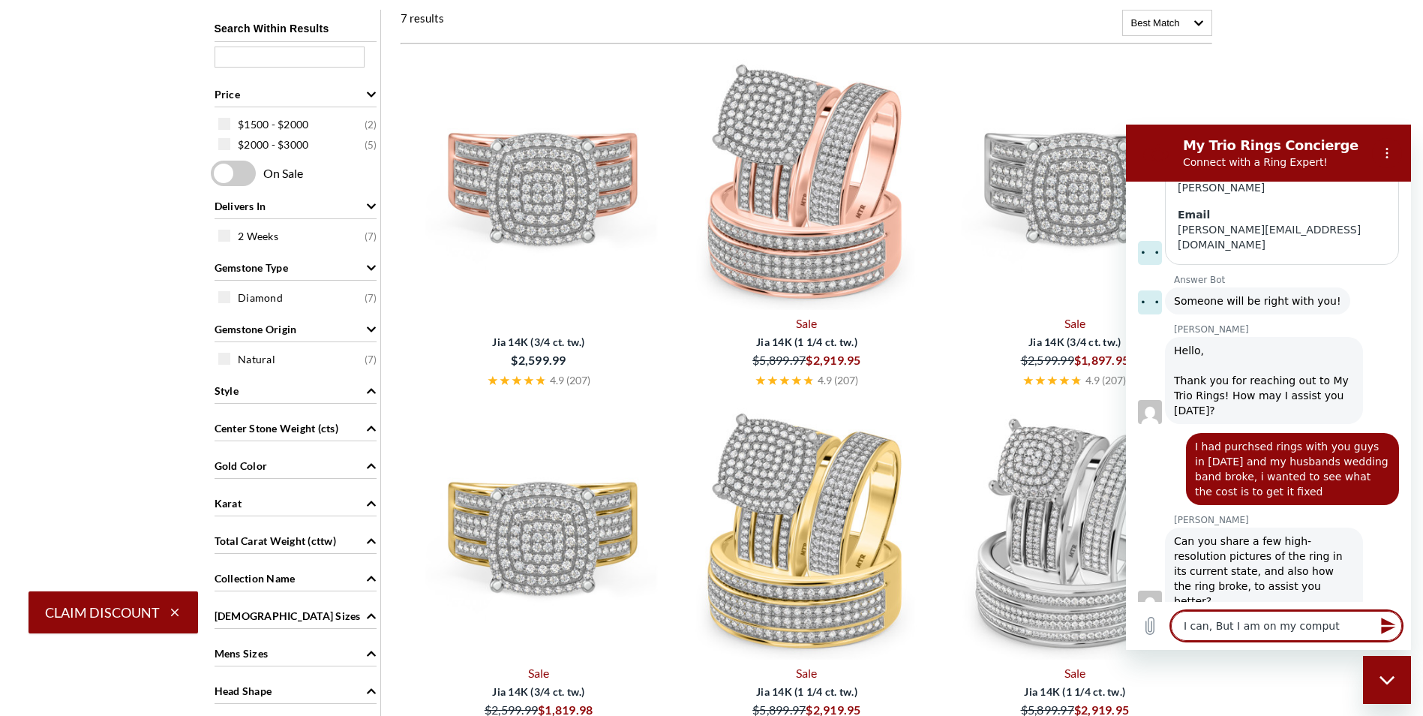
type textarea "I can, But I am on my compute"
type textarea "x"
type textarea "I can, But I am on my computer"
type textarea "x"
type textarea "I can, But I am on my computer,"
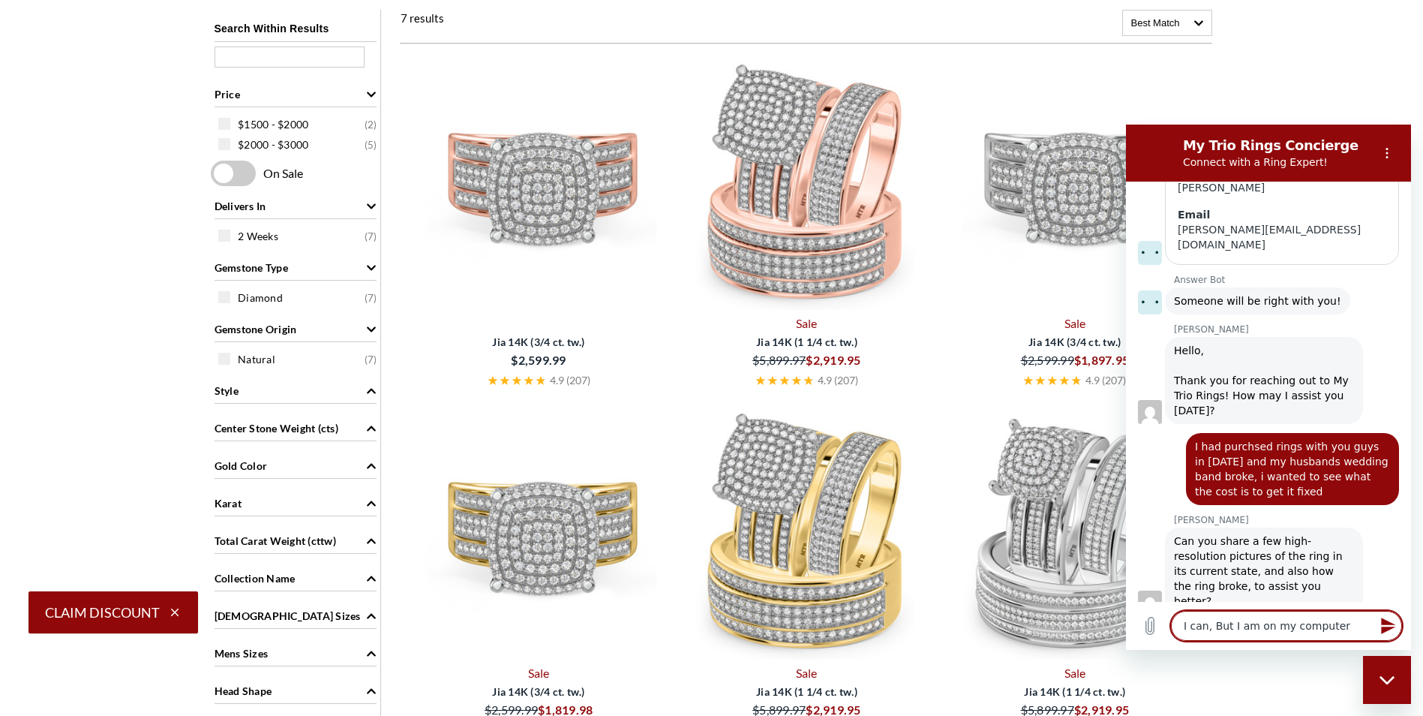
type textarea "x"
type textarea "I can, But I am on my computer,"
type textarea "x"
type textarea "I can, But I am on my computer, i"
type textarea "x"
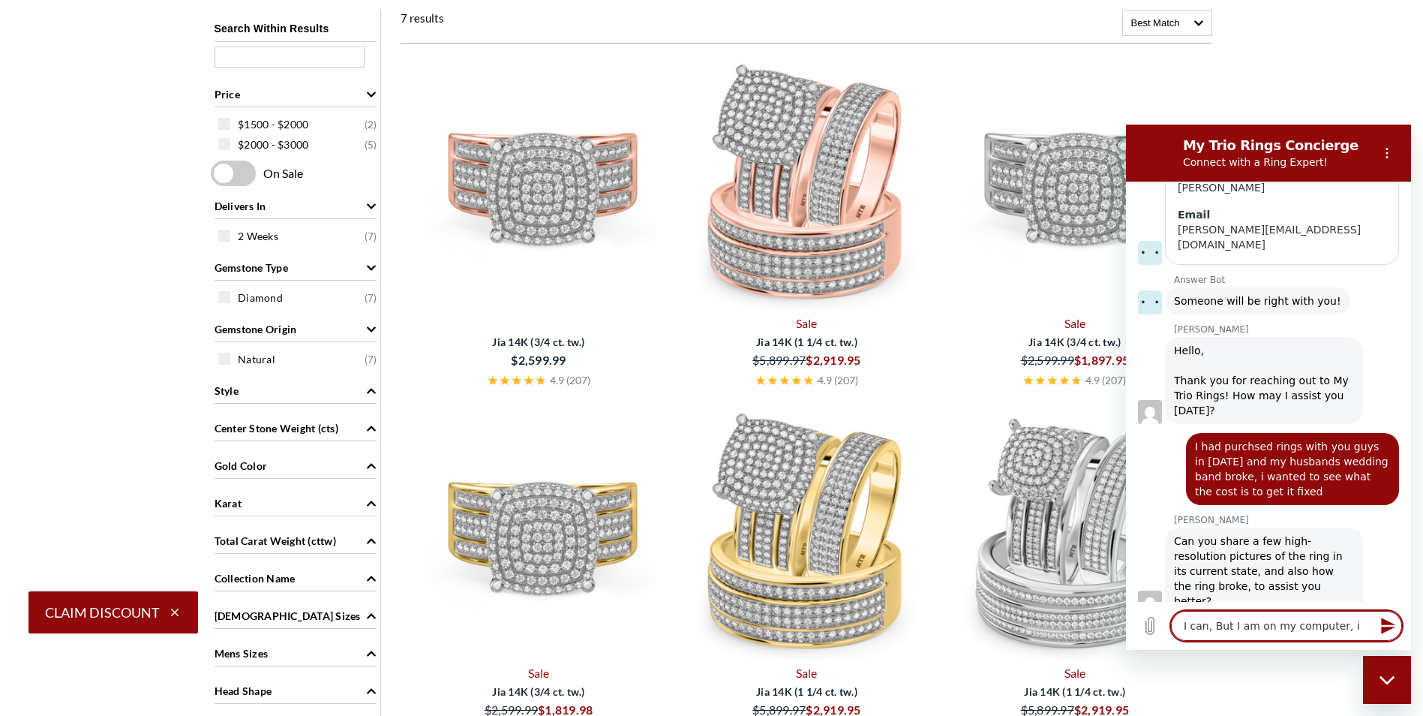
type textarea "I can, But I am on my computer, i'"
type textarea "x"
type textarea "I can, But I am on my computer, i'm"
type textarea "x"
type textarea "I can, But I am on my computer, i'm"
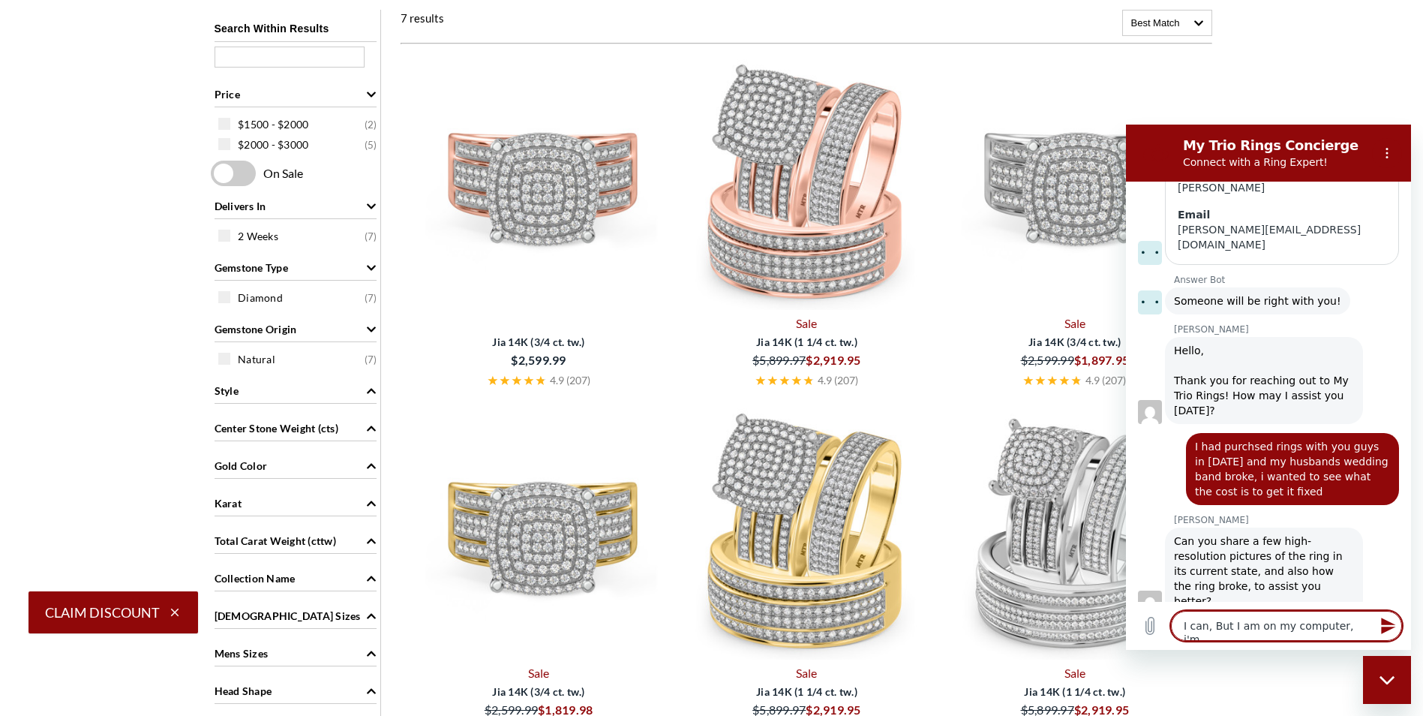
type textarea "x"
type textarea "I can, But I am on my computer, i'm n"
type textarea "x"
type textarea "I can, But I am on my computer, i'm no"
type textarea "x"
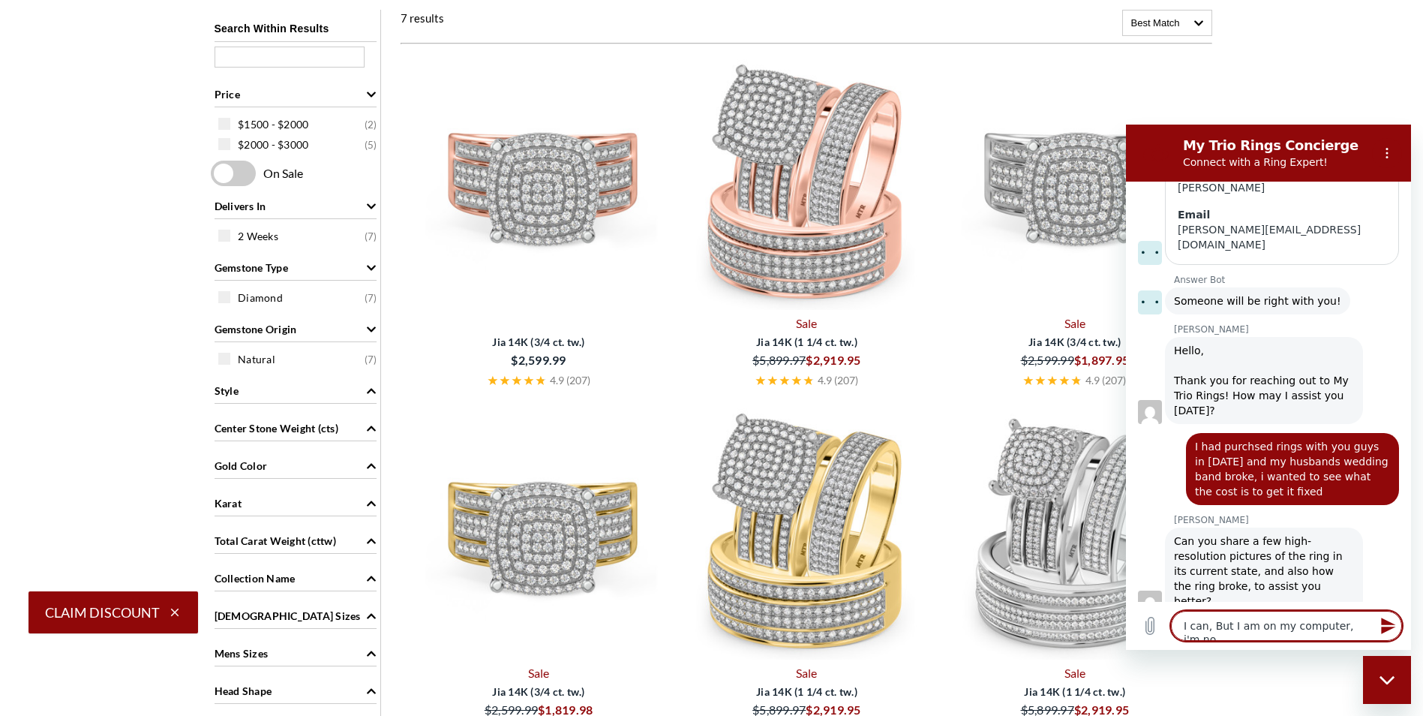
type textarea "I can, But I am on my computer, i'm not"
type textarea "x"
type textarea "I can, But I am on my computer, i'm not"
type textarea "x"
type textarea "I can, But I am on my computer, i'm not s"
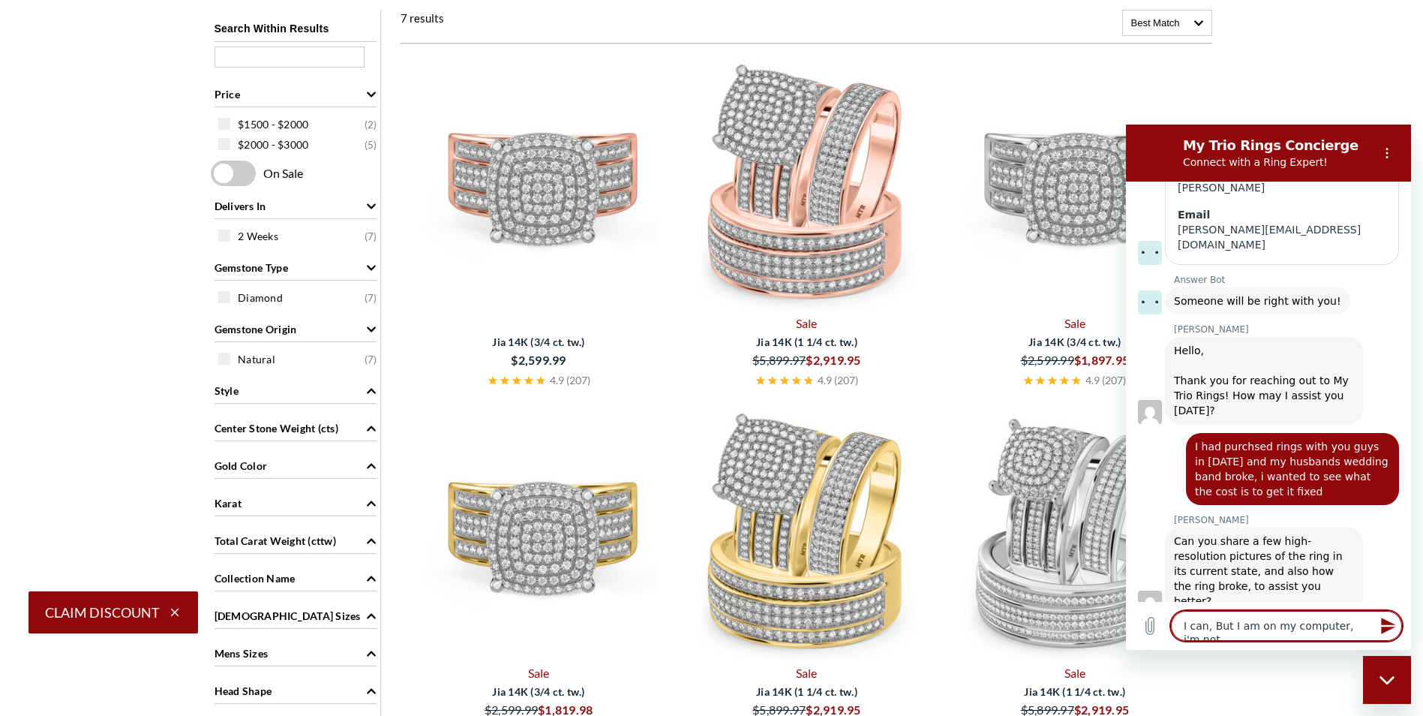
type textarea "x"
type textarea "I can, But I am on my computer, i'm not su"
type textarea "x"
type textarea "I can, But I am on my computer, i'm not sur"
type textarea "x"
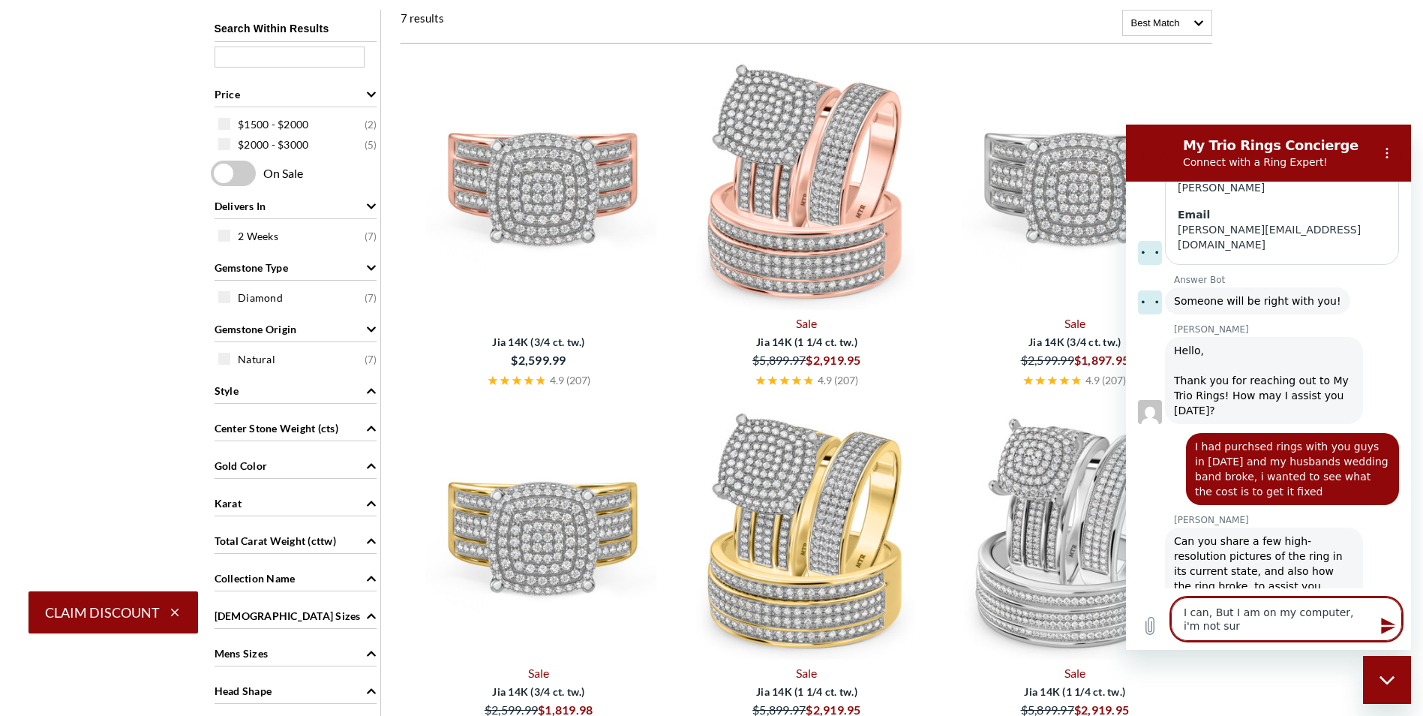
type textarea "I can, But I am on my computer, i'm not sure"
type textarea "x"
type textarea "I can, But I am on my computer, i'm not sure"
type textarea "x"
type textarea "I can, But I am on my computer, i'm not sure h"
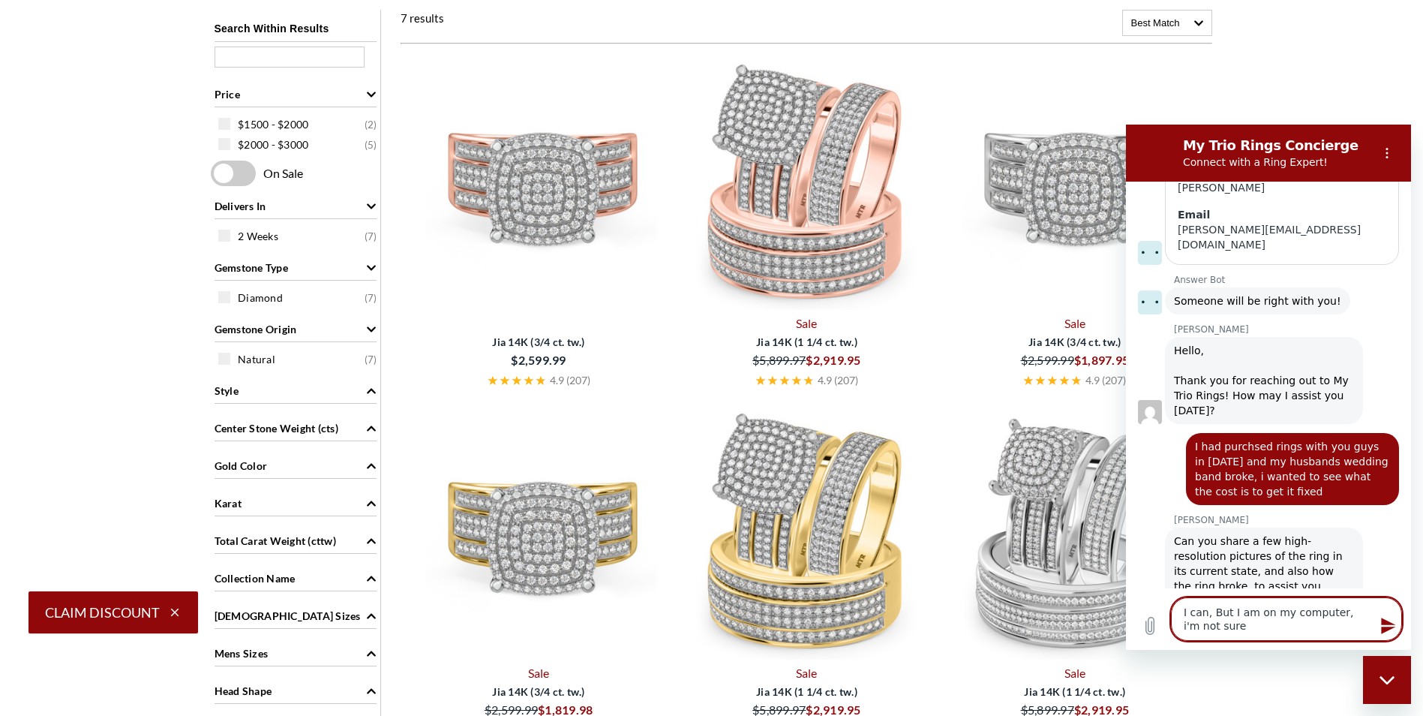
type textarea "x"
type textarea "I can, But I am on my computer, i'm not sure ho"
type textarea "x"
type textarea "I can, But I am on my computer, i'm not sure how"
type textarea "x"
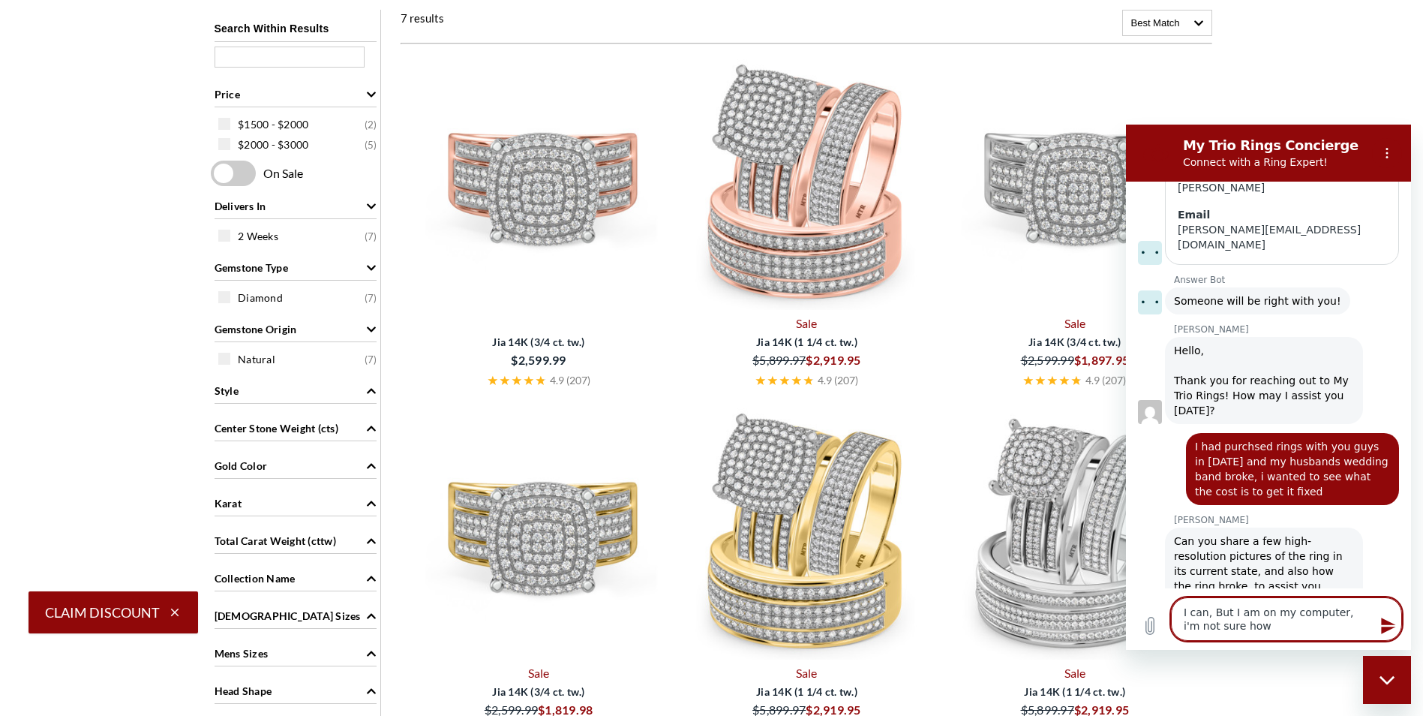
type textarea "I can, But I am on my computer, i'm not sure how"
type textarea "x"
type textarea "I can, But I am on my computer, i'm not sure how t"
type textarea "x"
type textarea "I can, But I am on my computer, i'm not sure how to"
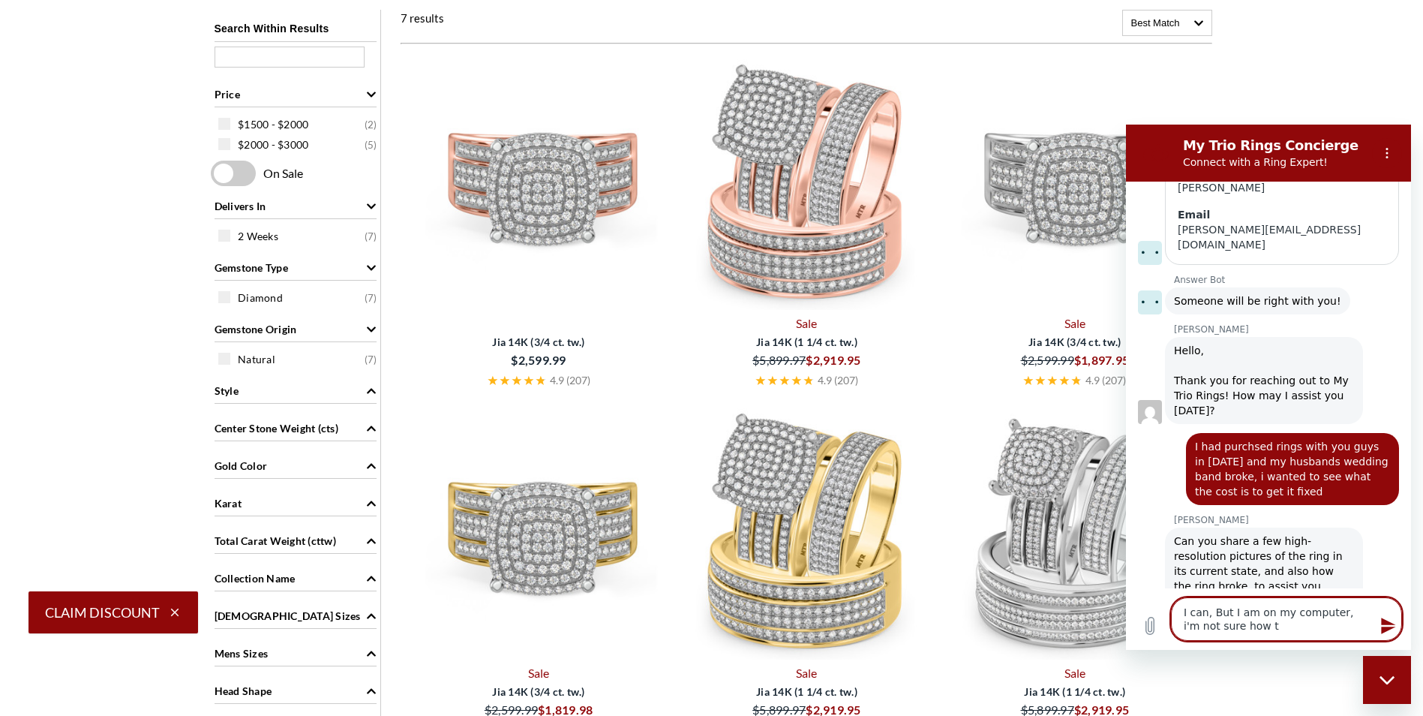
type textarea "x"
type textarea "I can, But I am on my computer, i'm not sure how to"
type textarea "x"
type textarea "I can, But I am on my computer, i'm not sure how to s"
type textarea "x"
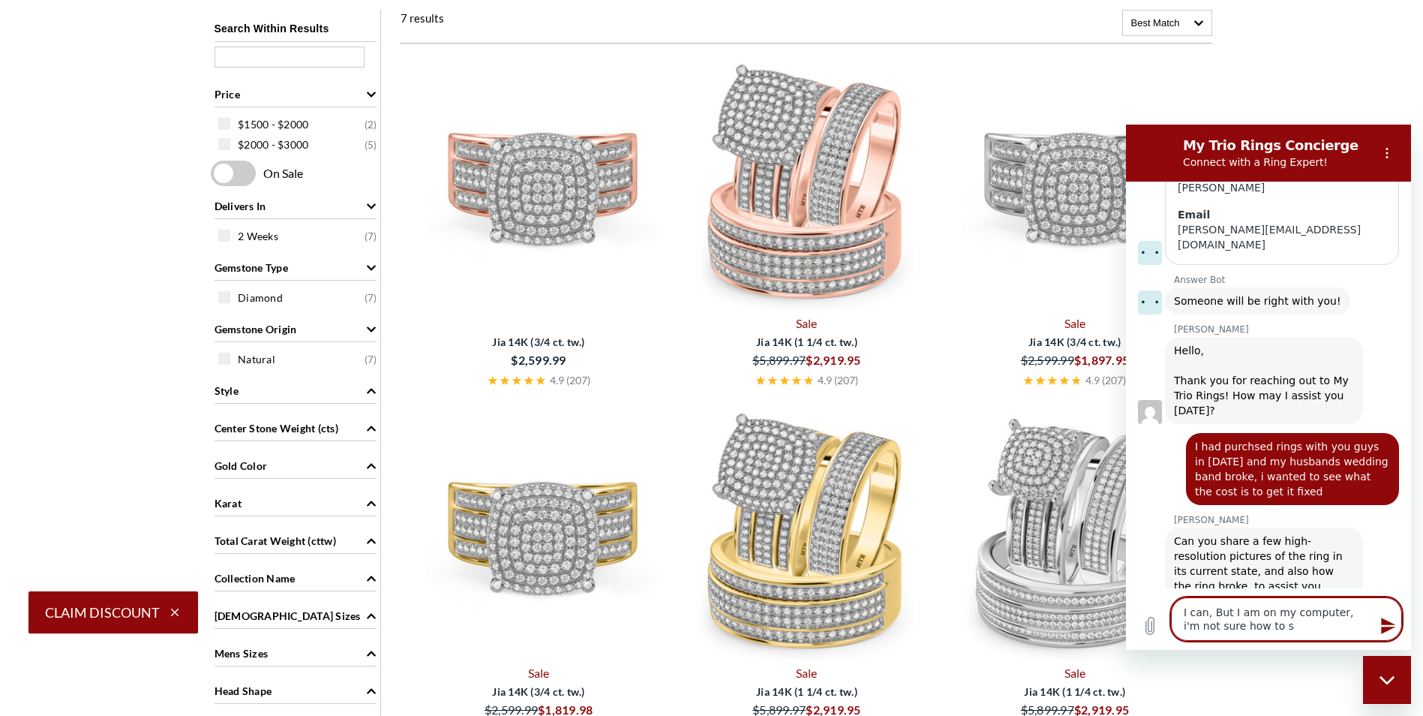
type textarea "I can, But I am on my computer, i'm not sure how to se"
type textarea "x"
type textarea "I can, But I am on my computer, i'm not sure how to sen"
type textarea "x"
type textarea "I can, But I am on my computer, i'm not sure how to send"
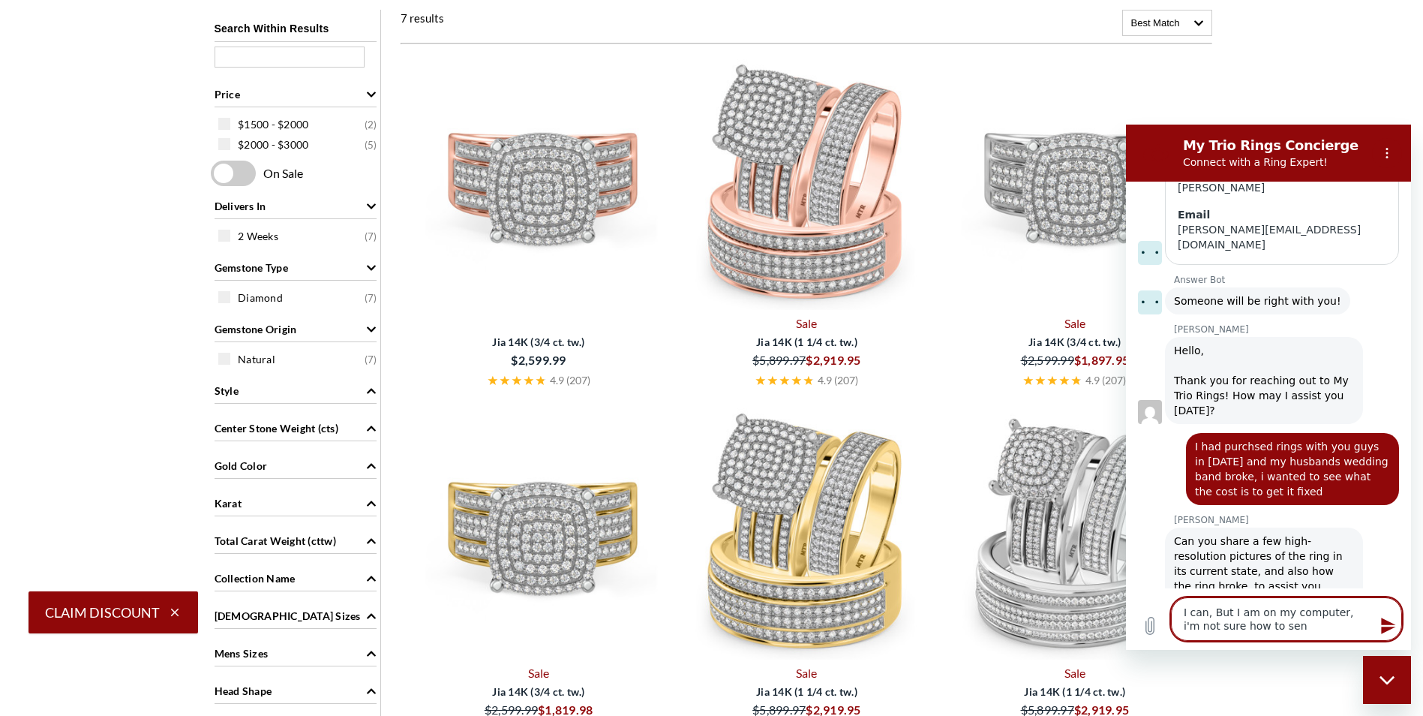
type textarea "x"
type textarea "I can, But I am on my computer, i'm not sure how to send"
type textarea "x"
type textarea "I can, But I am on my computer, i'm not sure how to send t"
type textarea "x"
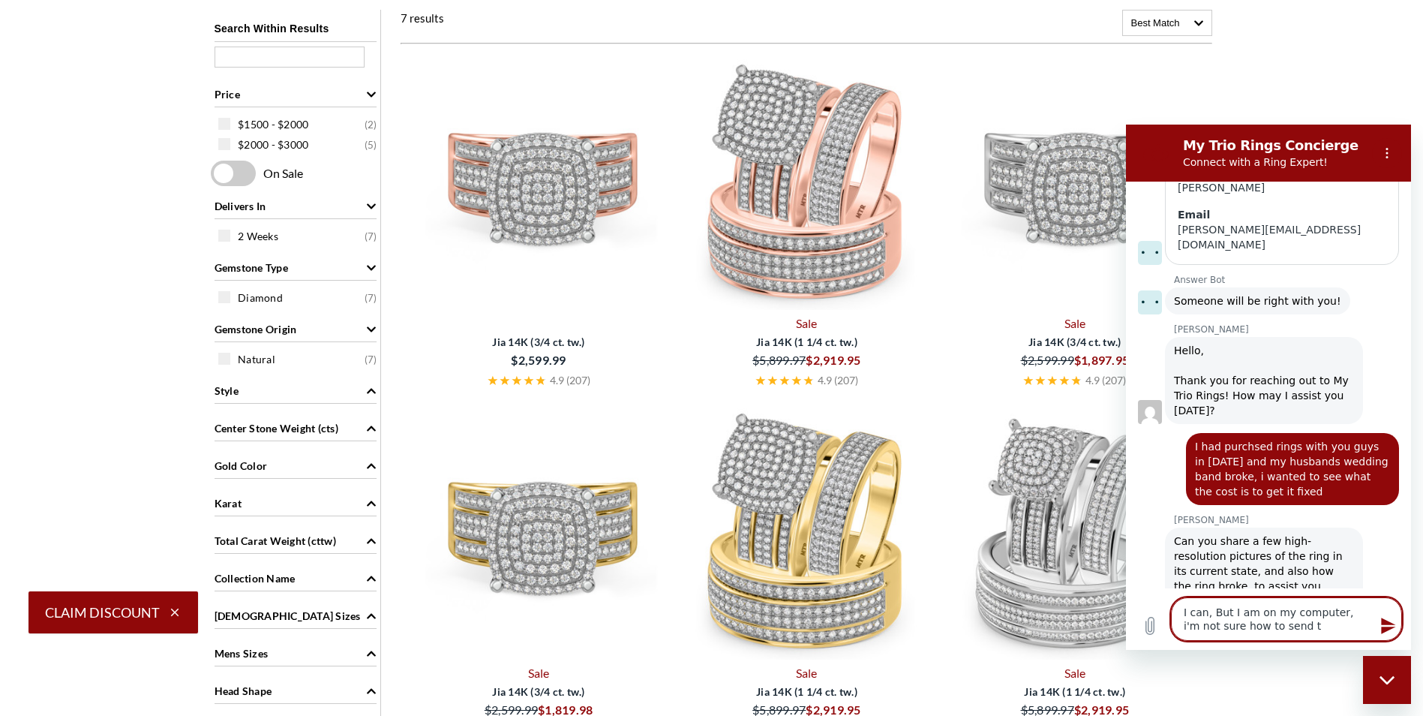
type textarea "I can, But I am on my computer, i'm not sure how to send to"
type textarea "x"
type textarea "I can, But I am on my computer, i'm not sure how to send to"
type textarea "x"
type textarea "I can, But I am on my computer, i'm not sure how to send to y"
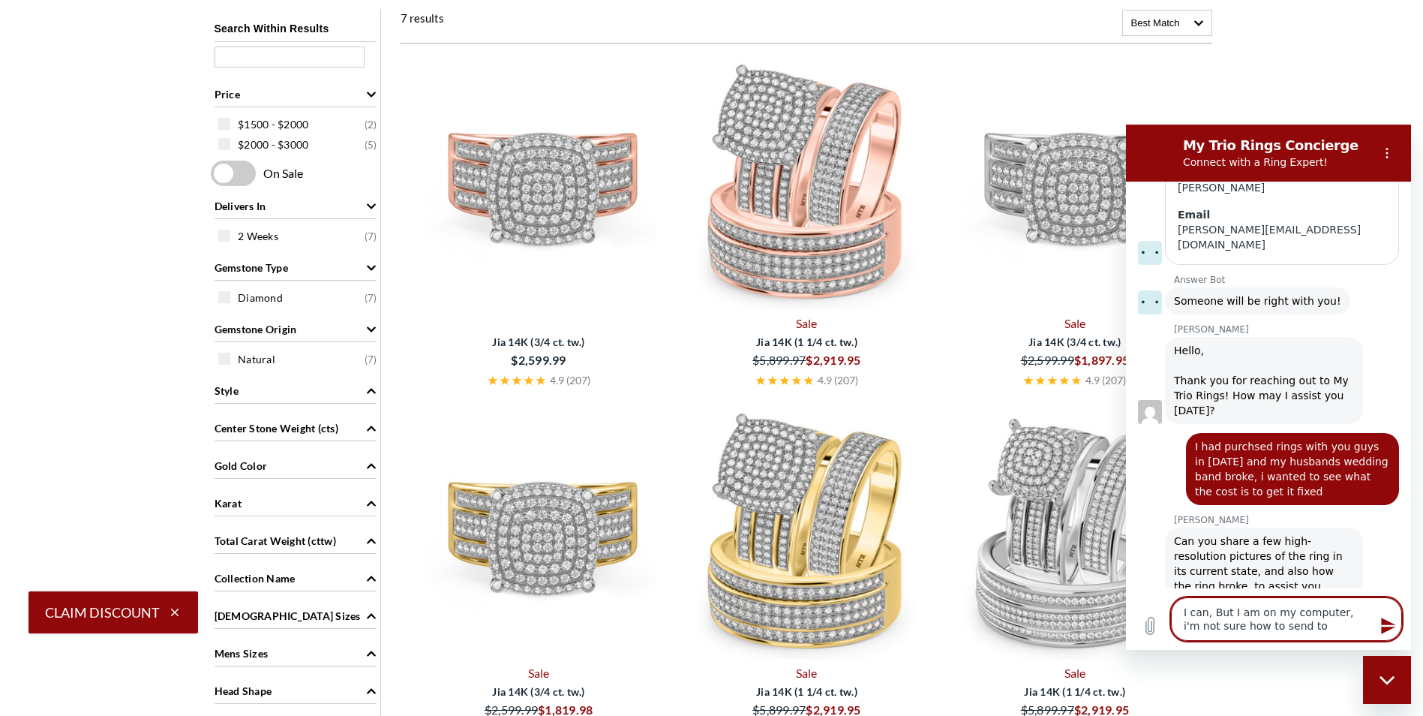
type textarea "x"
type textarea "I can, But I am on my computer, i'm not sure how to send to yo"
type textarea "x"
type textarea "I can, But I am on my computer, i'm not sure how to send to you"
type textarea "x"
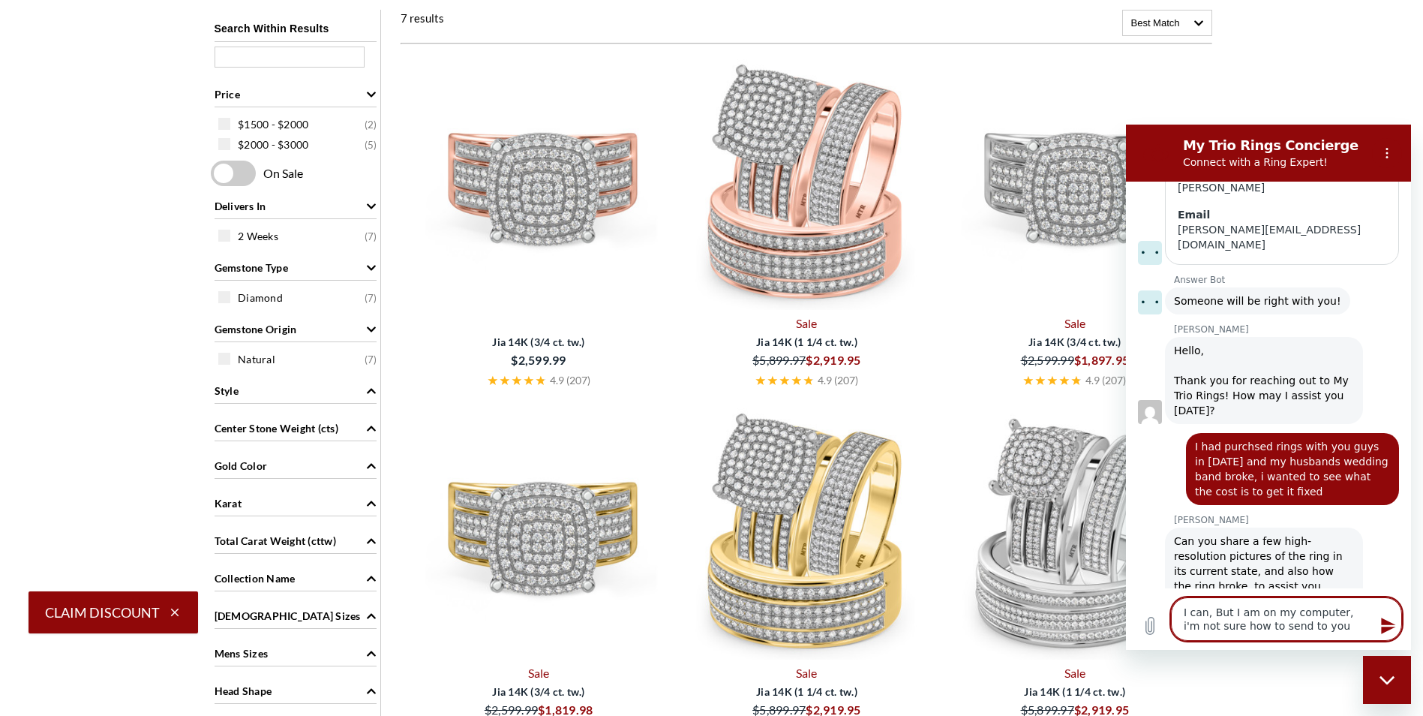
type textarea "I can, But I am on my computer, i'm not sure how to send to you,"
type textarea "x"
type textarea "I can, But I am on my computer, i'm not sure how to send to you,"
type textarea "x"
type textarea "I can, But I am on my computer, i'm not sure how to send to you,"
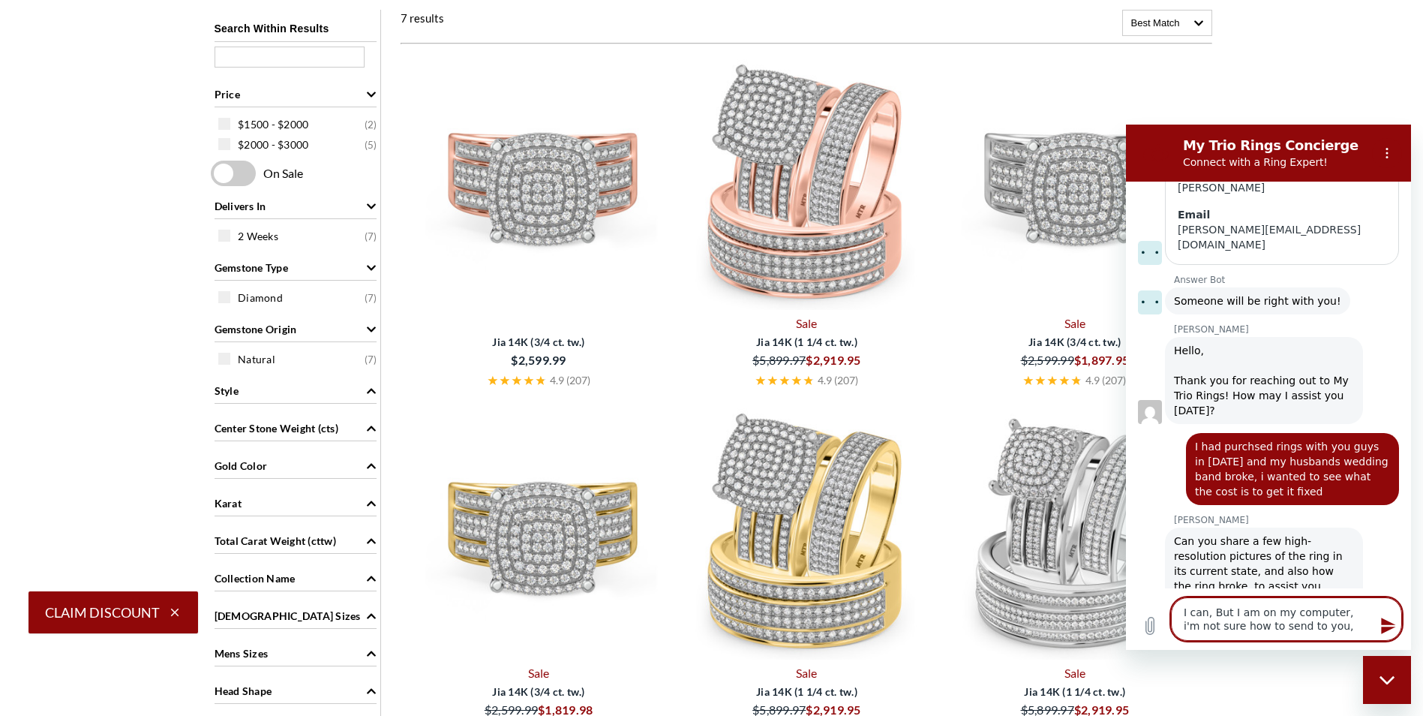
type textarea "x"
type textarea "I can, But I am on my computer, i'm not sure how to send to you"
type textarea "x"
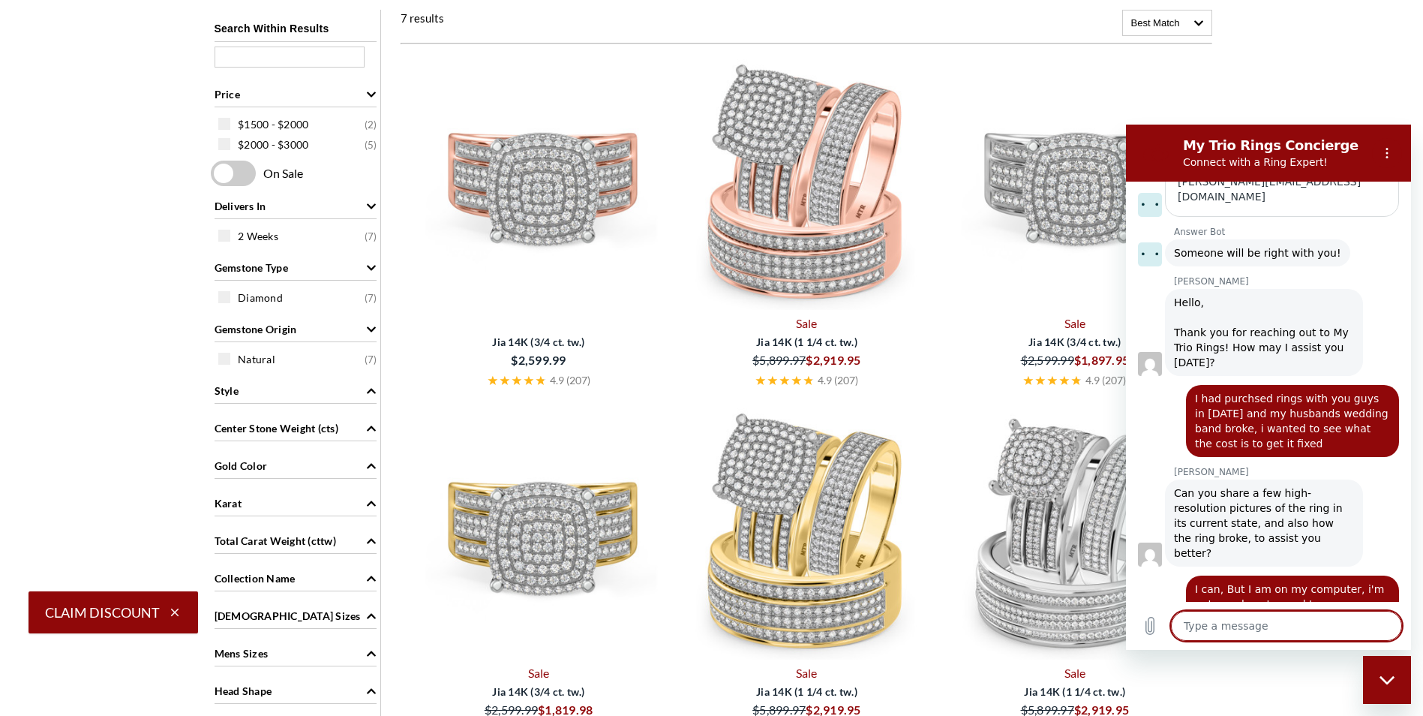
type textarea "t"
type textarea "x"
type textarea "th"
type textarea "x"
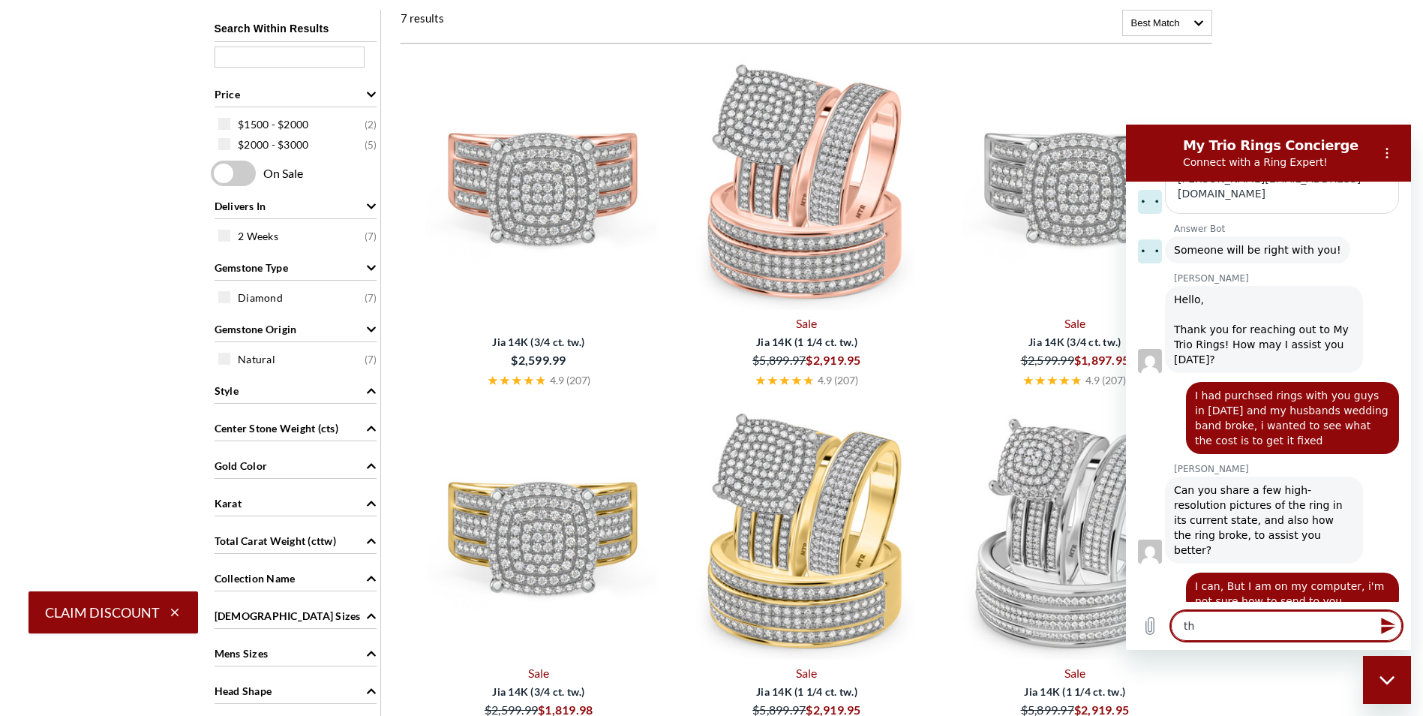
type textarea "thr"
type textarea "x"
type textarea "thr"
type textarea "x"
type textarea "thr"
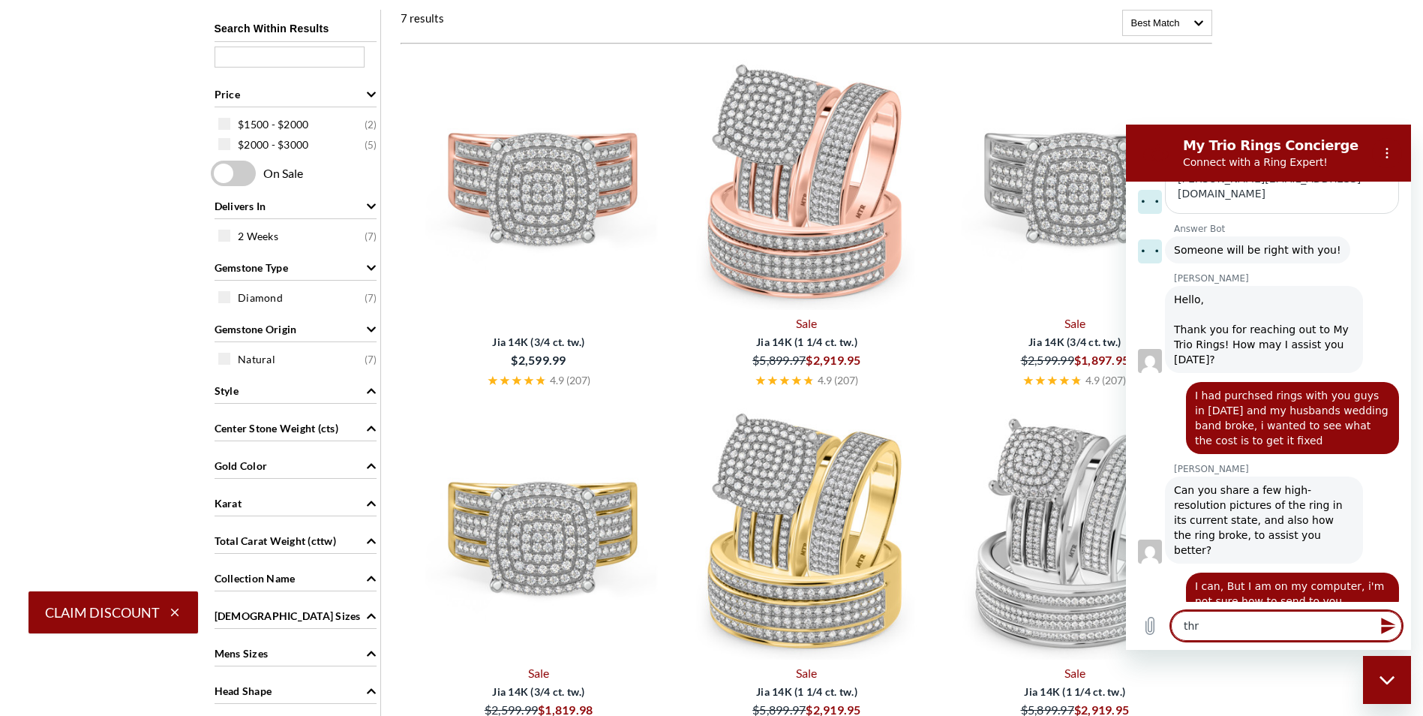
type textarea "x"
type textarea "th"
type textarea "x"
type textarea "t"
type textarea "x"
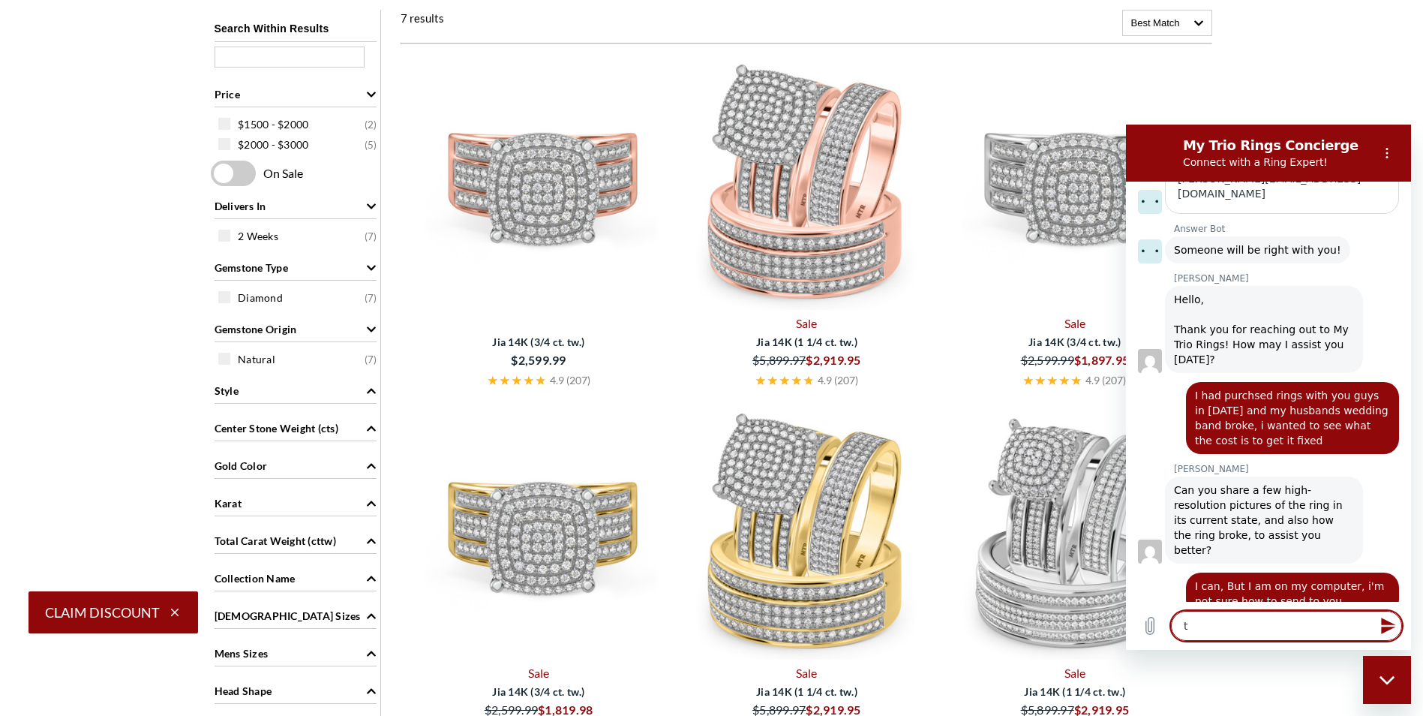
type textarea "x"
type textarea "H"
type textarea "x"
type textarea "t"
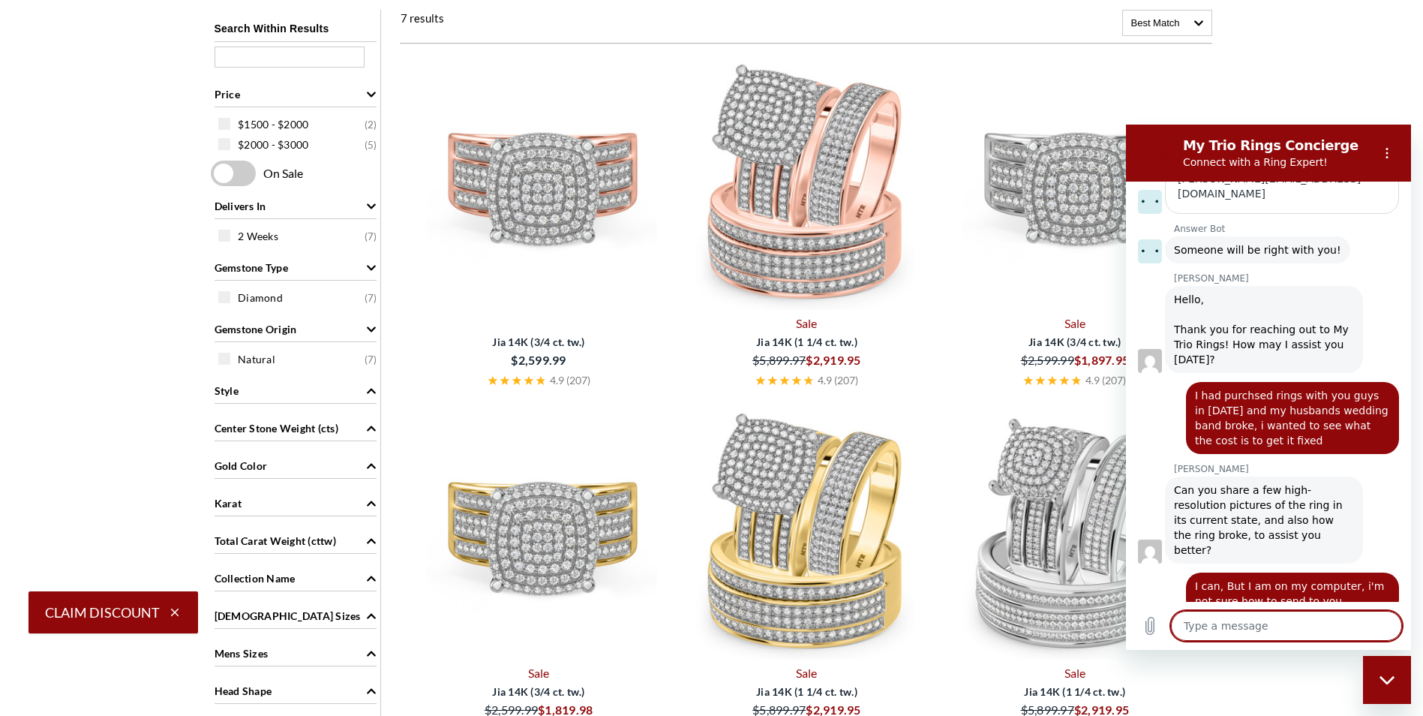
type textarea "x"
type textarea "th"
type textarea "x"
type textarea "the"
type textarea "x"
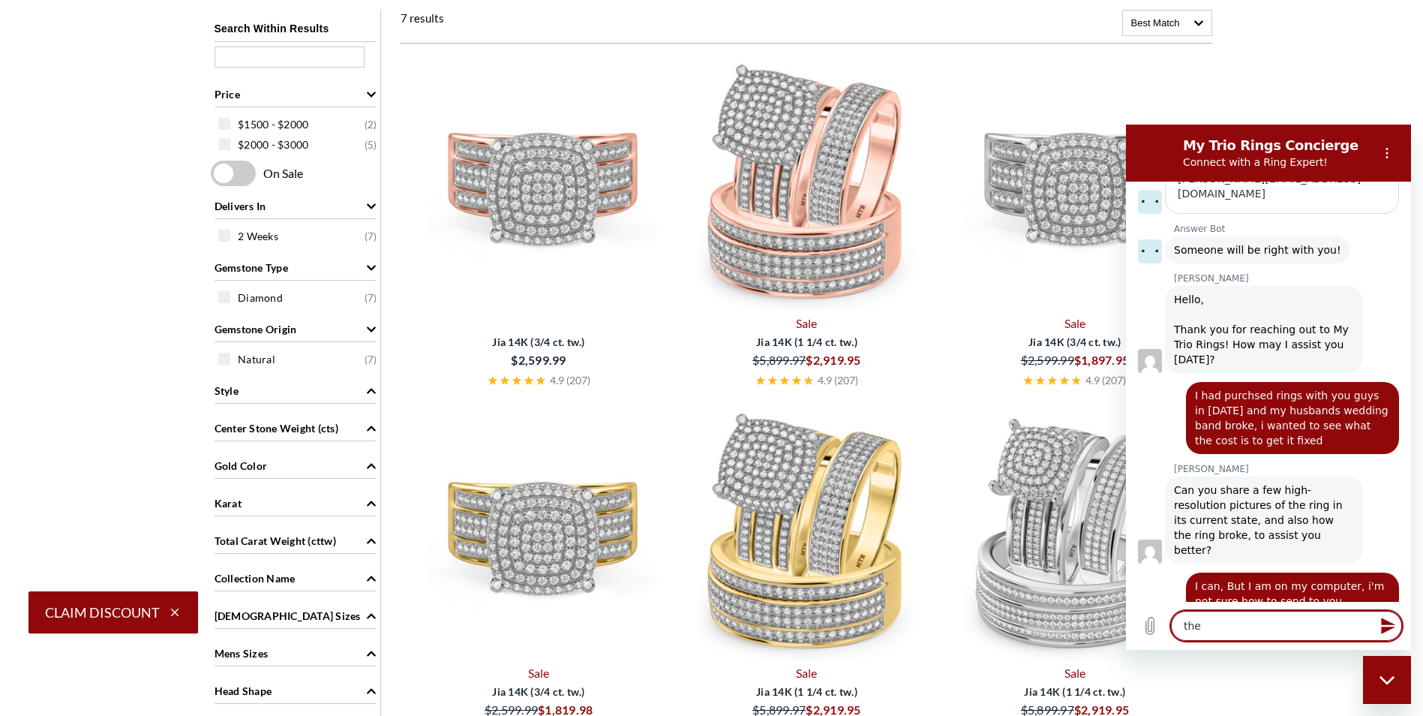
type textarea "the"
type textarea "x"
type textarea "the r"
type textarea "x"
type textarea "the ri"
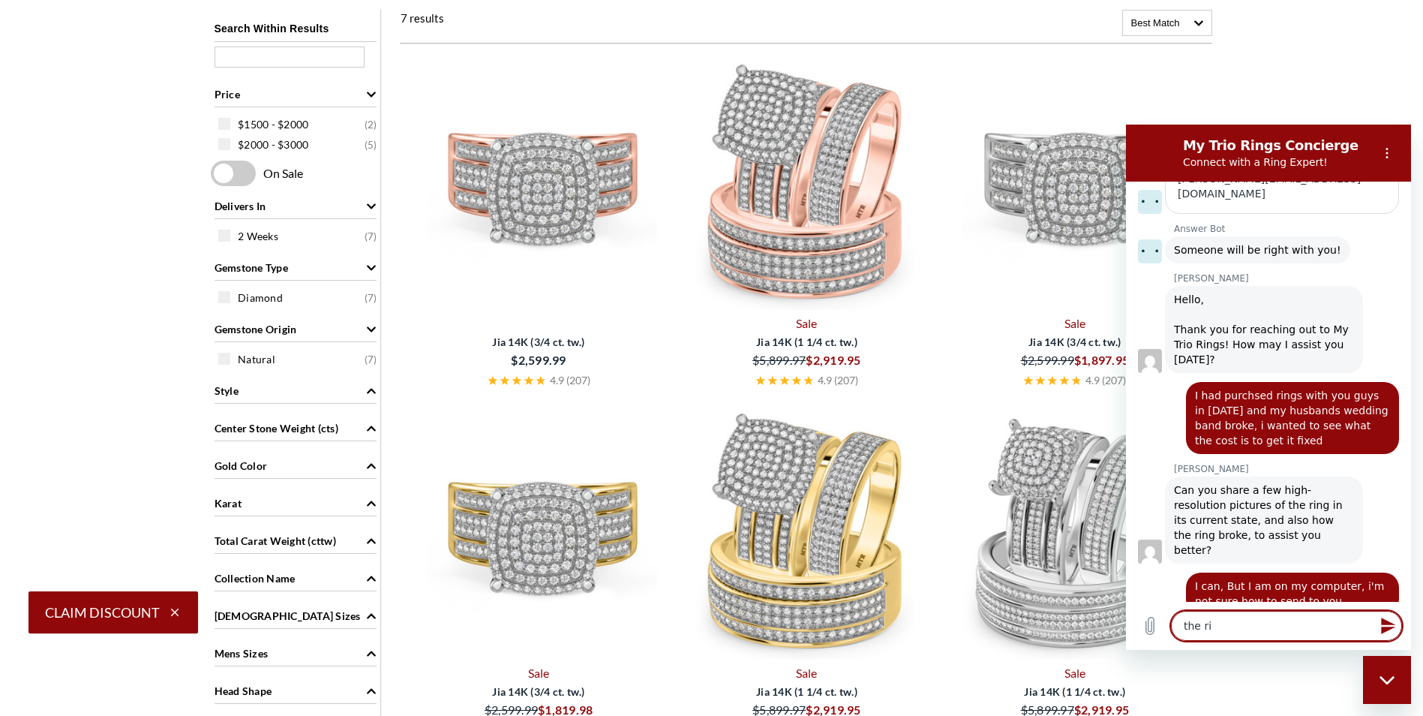
type textarea "x"
type textarea "the rin"
type textarea "x"
type textarea "the ring"
type textarea "x"
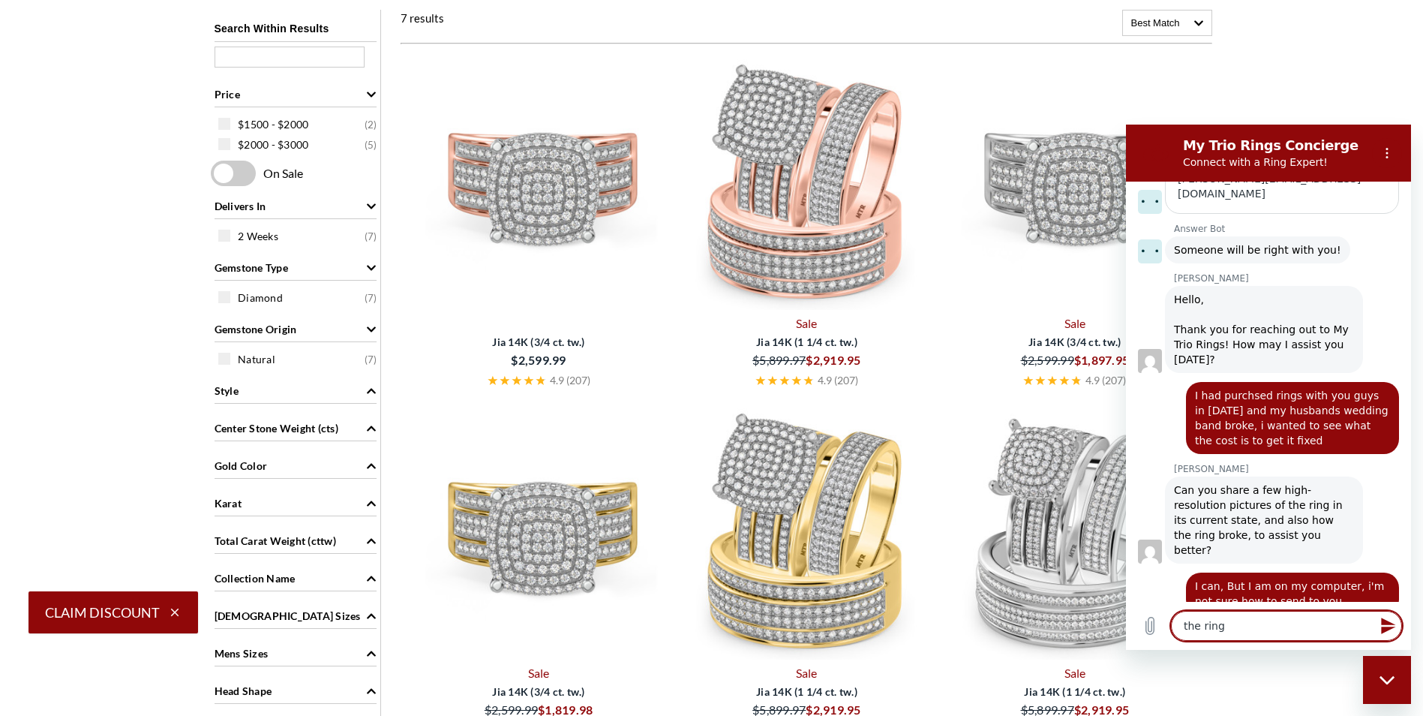
type textarea "the ring"
type textarea "x"
type textarea "the ring b"
type textarea "x"
type textarea "the ring br"
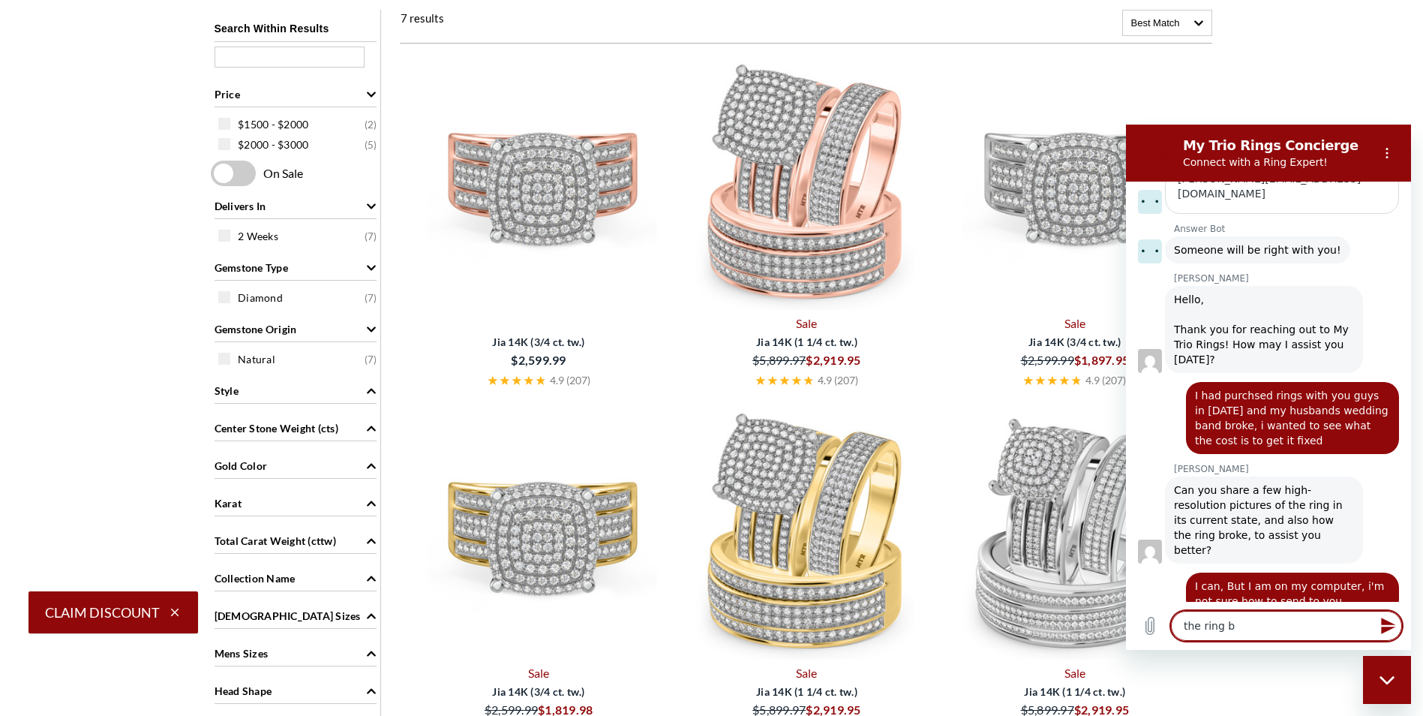
type textarea "x"
type textarea "the ring bro"
type textarea "x"
type textarea "the ring brok"
type textarea "x"
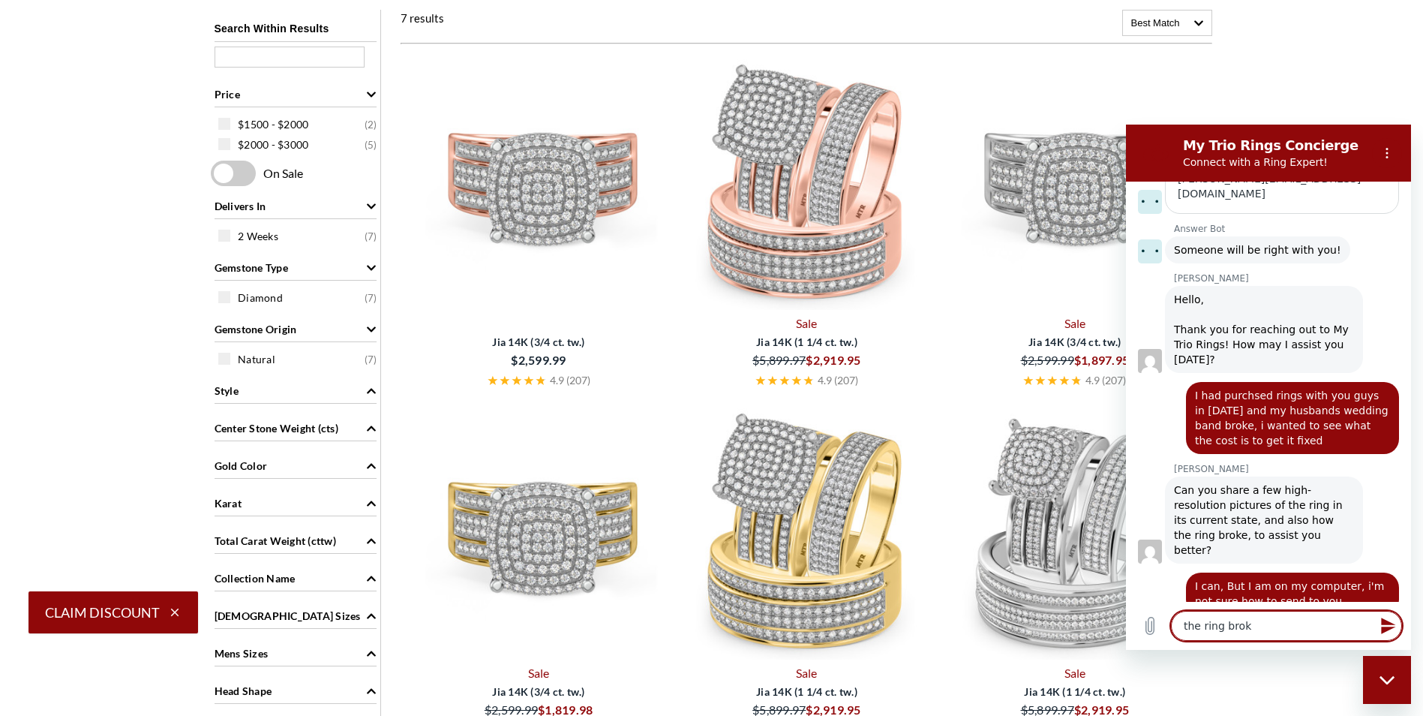
type textarea "the ring broke"
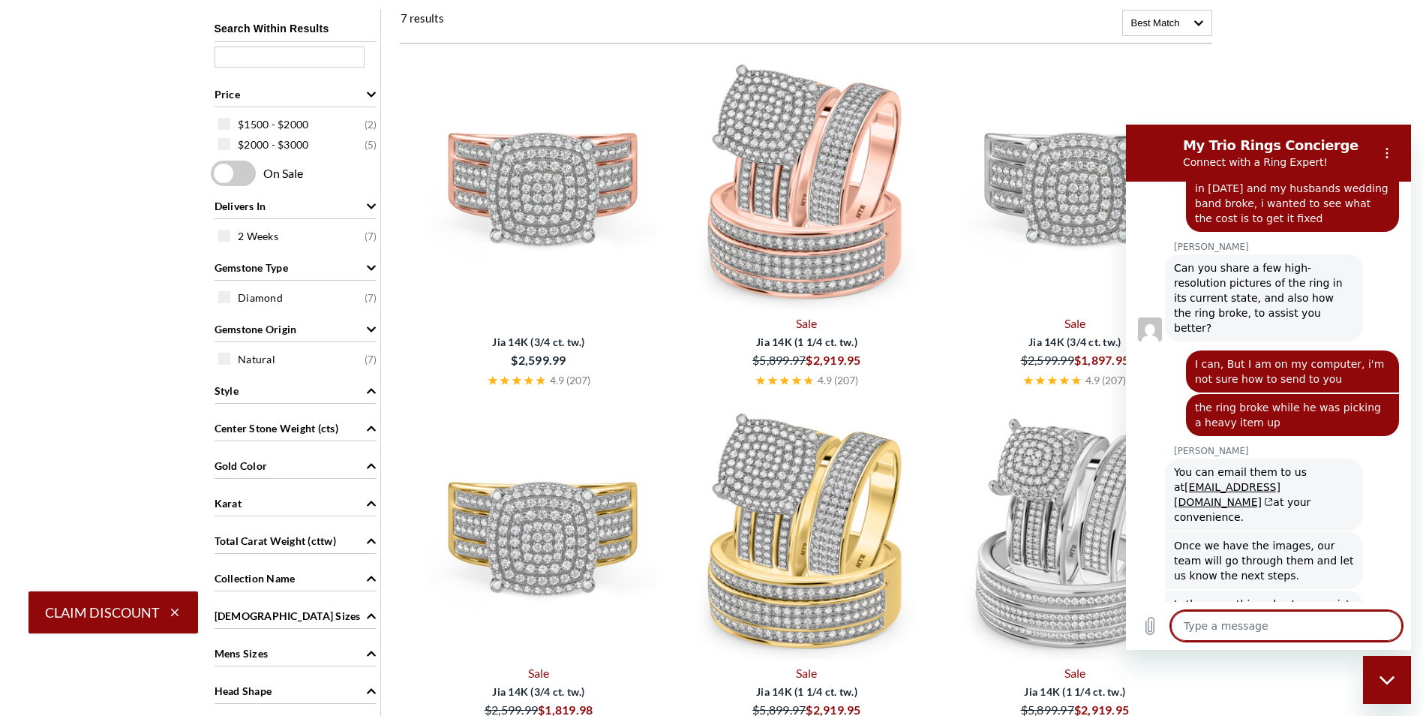
scroll to position [530, 0]
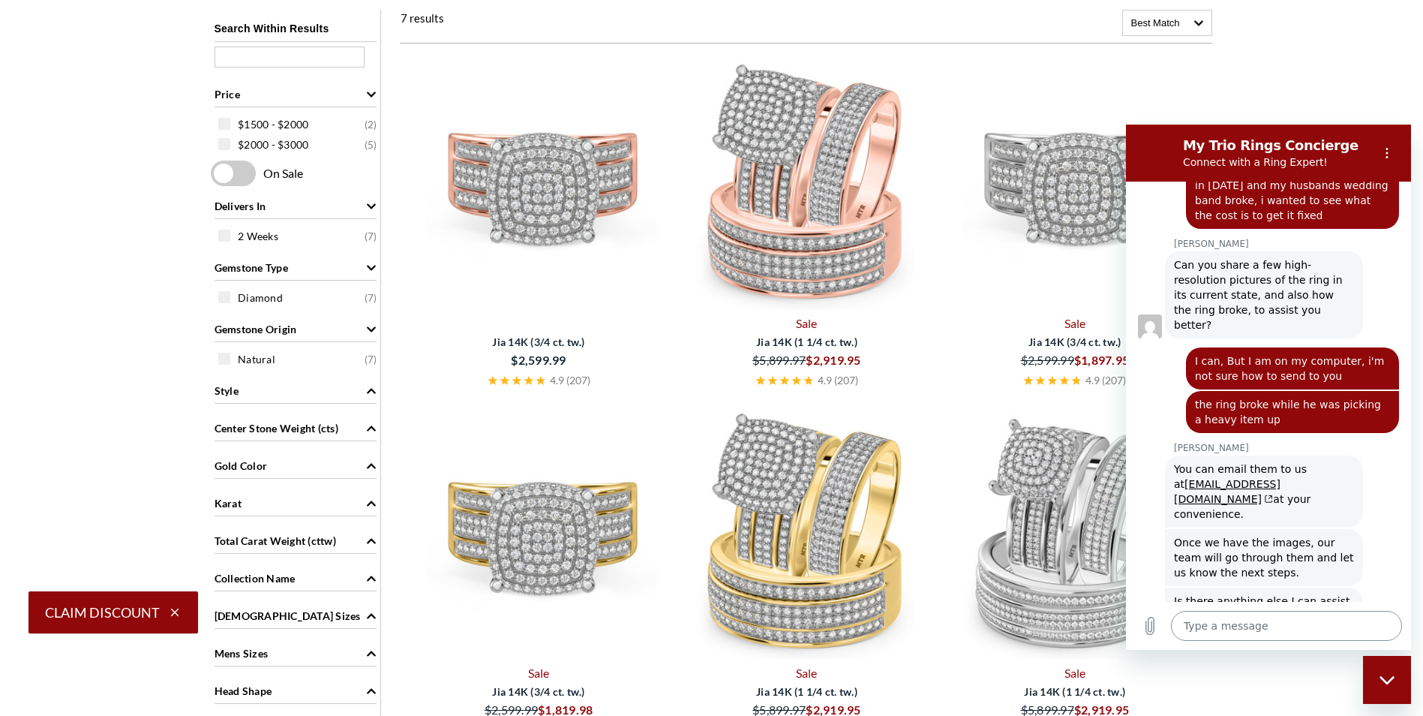
click at [1302, 618] on textarea at bounding box center [1286, 626] width 231 height 30
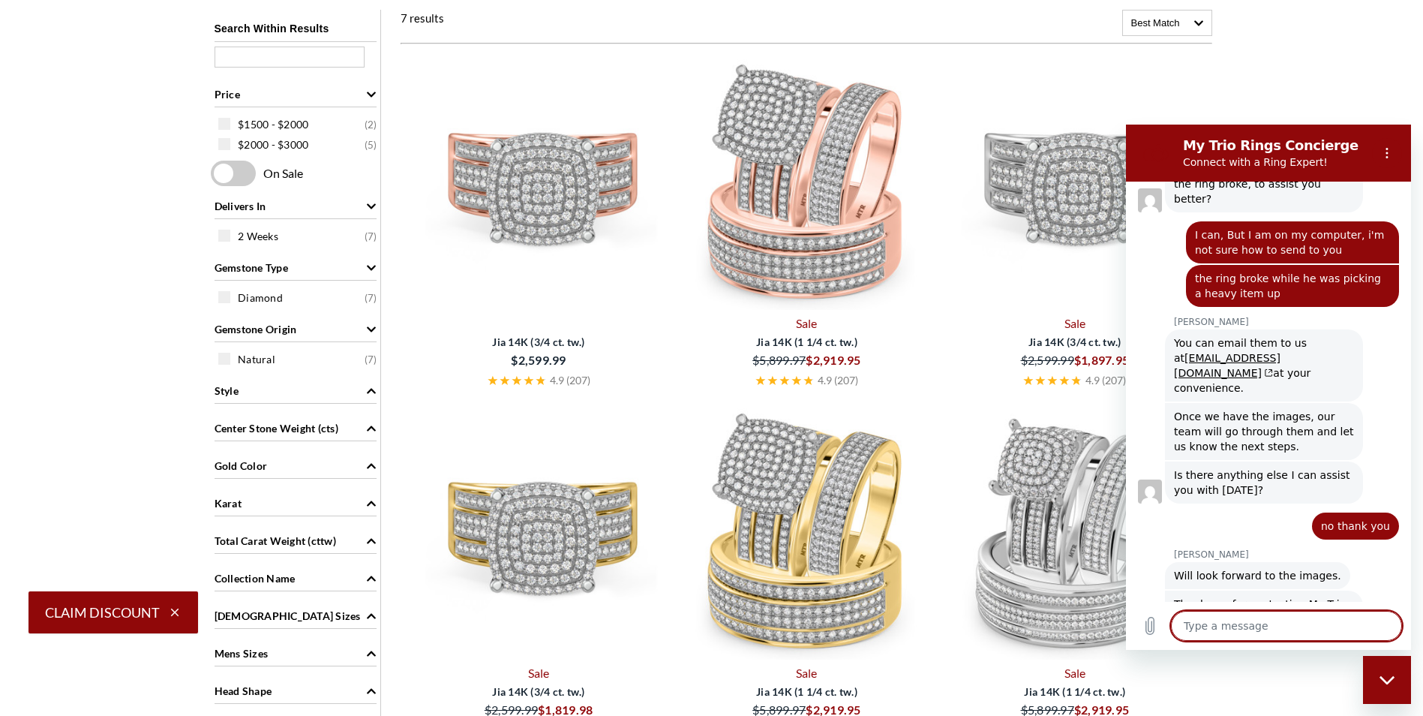
scroll to position [659, 0]
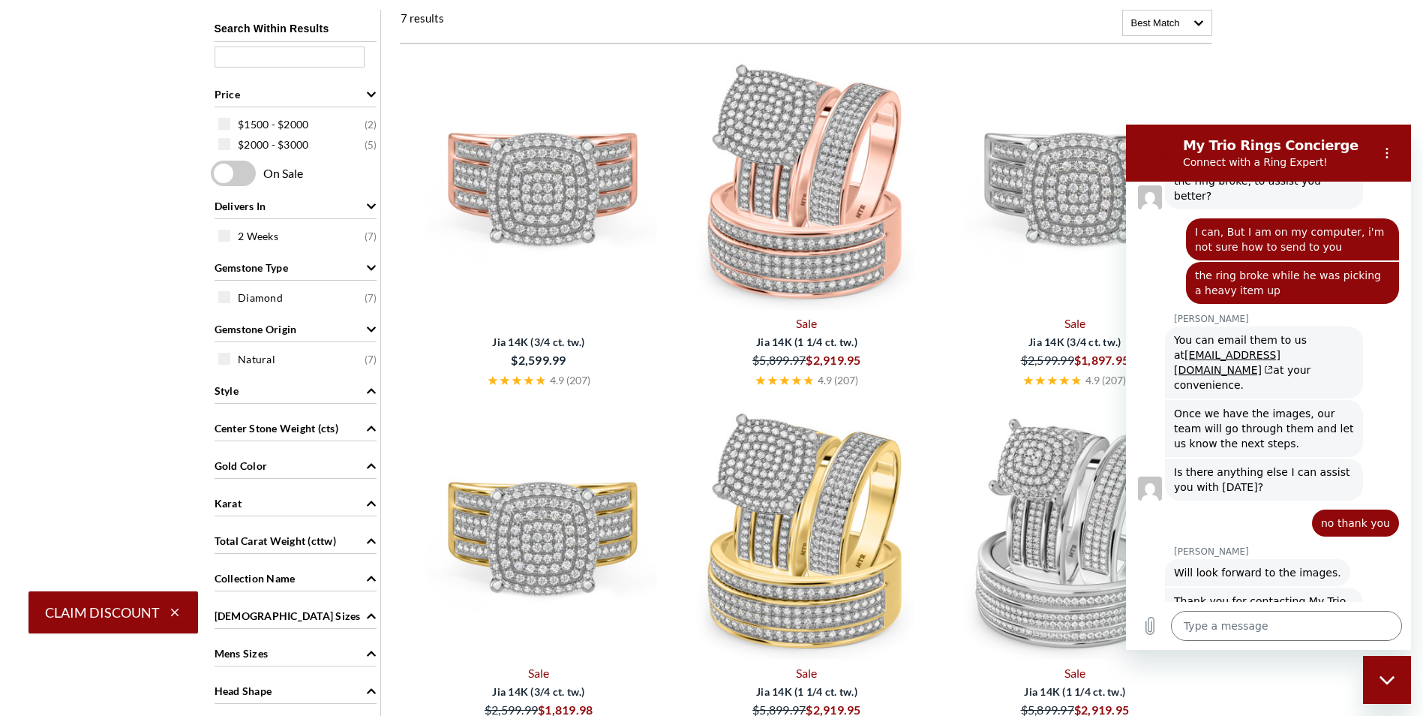
click at [1300, 80] on main "Search Results+ Close × ! OK Cancel" at bounding box center [711, 511] width 1423 height 1161
drag, startPoint x: 1311, startPoint y: 116, endPoint x: 1368, endPoint y: 117, distance: 57.8
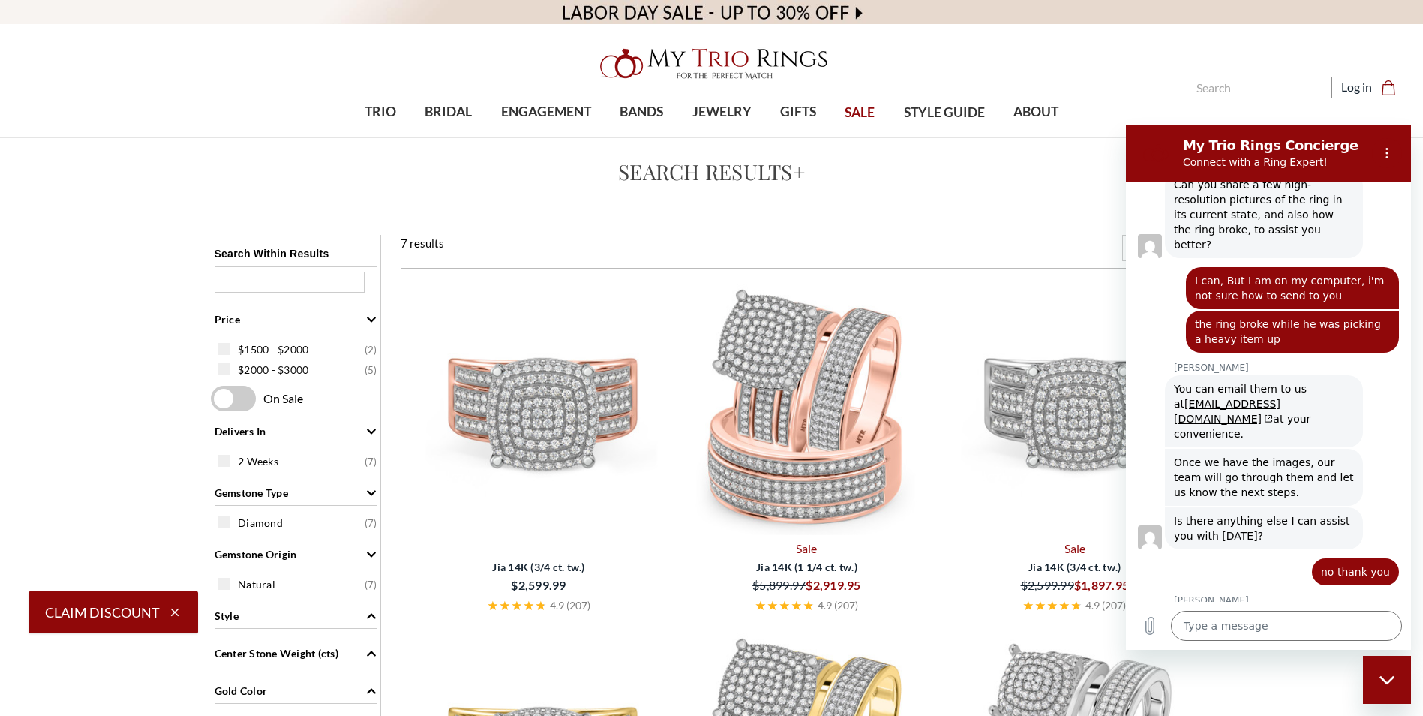
scroll to position [584, 0]
